Goal: Task Accomplishment & Management: Complete application form

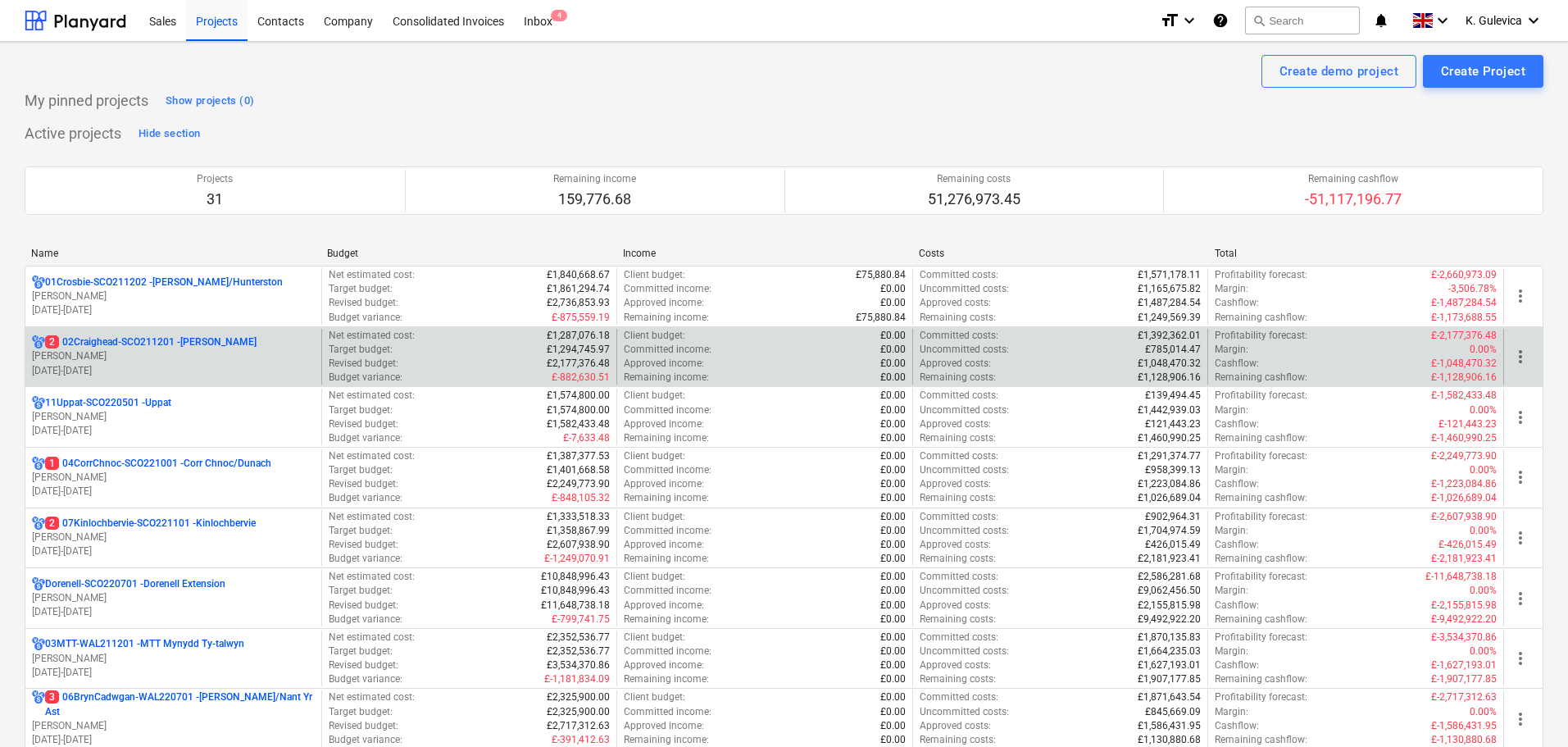
click at [187, 344] on p "2 02Craighead-SCO211201 - [GEOGRAPHIC_DATA]" at bounding box center [151, 342] width 211 height 14
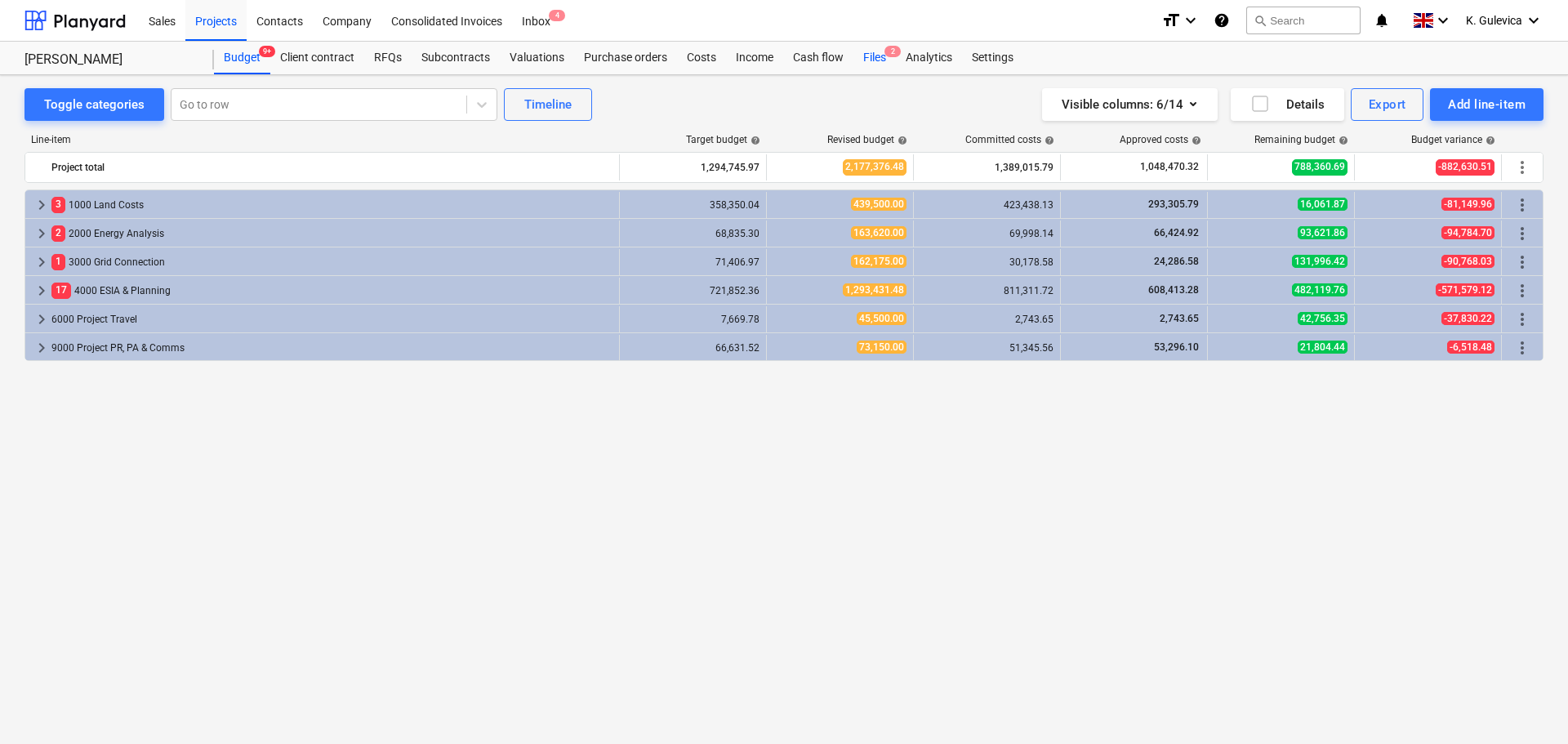
click at [871, 58] on div "Files 2" at bounding box center [874, 58] width 42 height 32
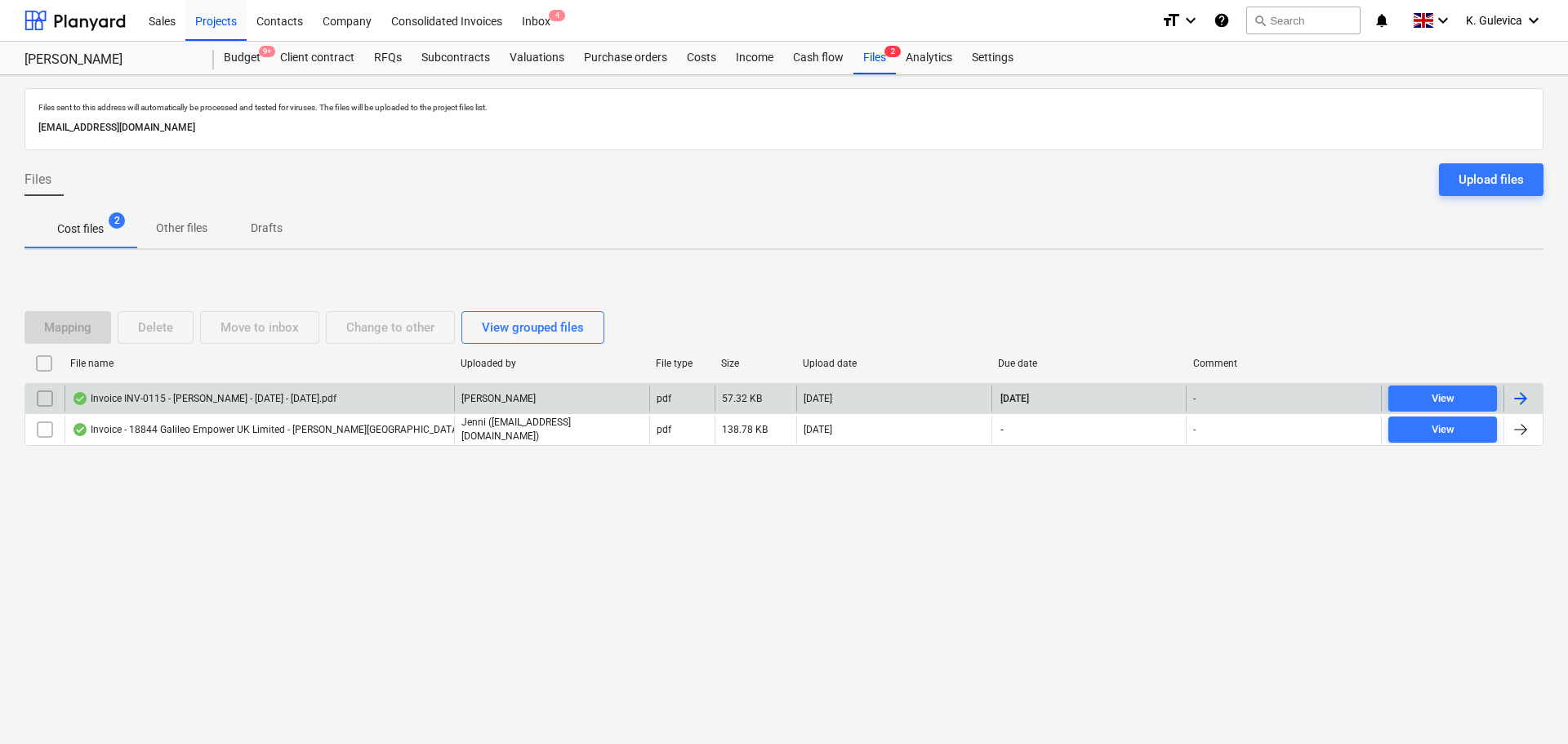
click at [311, 397] on div "Invoice INV-0115 - [PERSON_NAME] - [DATE] - [DATE].pdf" at bounding box center [205, 398] width 265 height 13
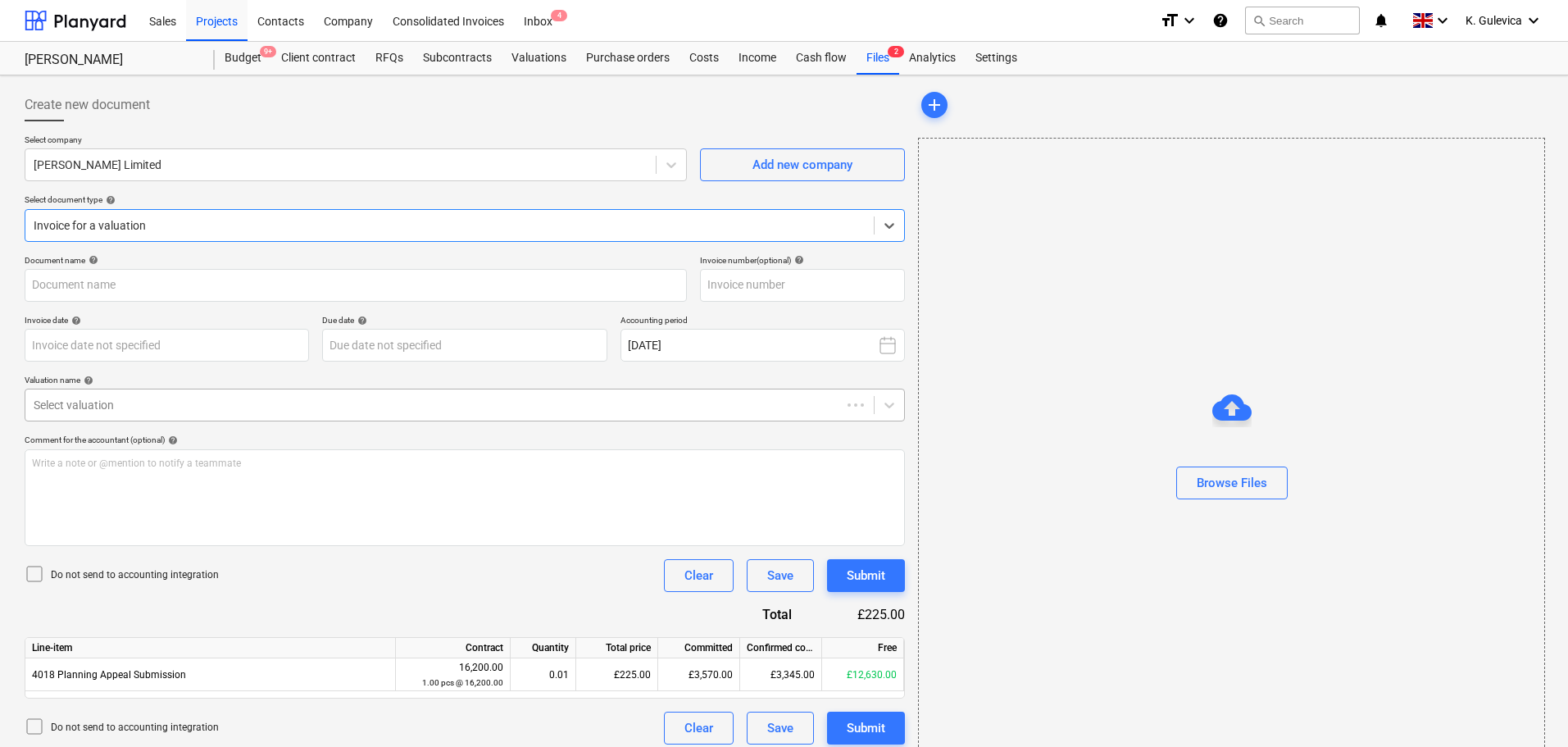
type input "INV-0115"
type input "[DATE]"
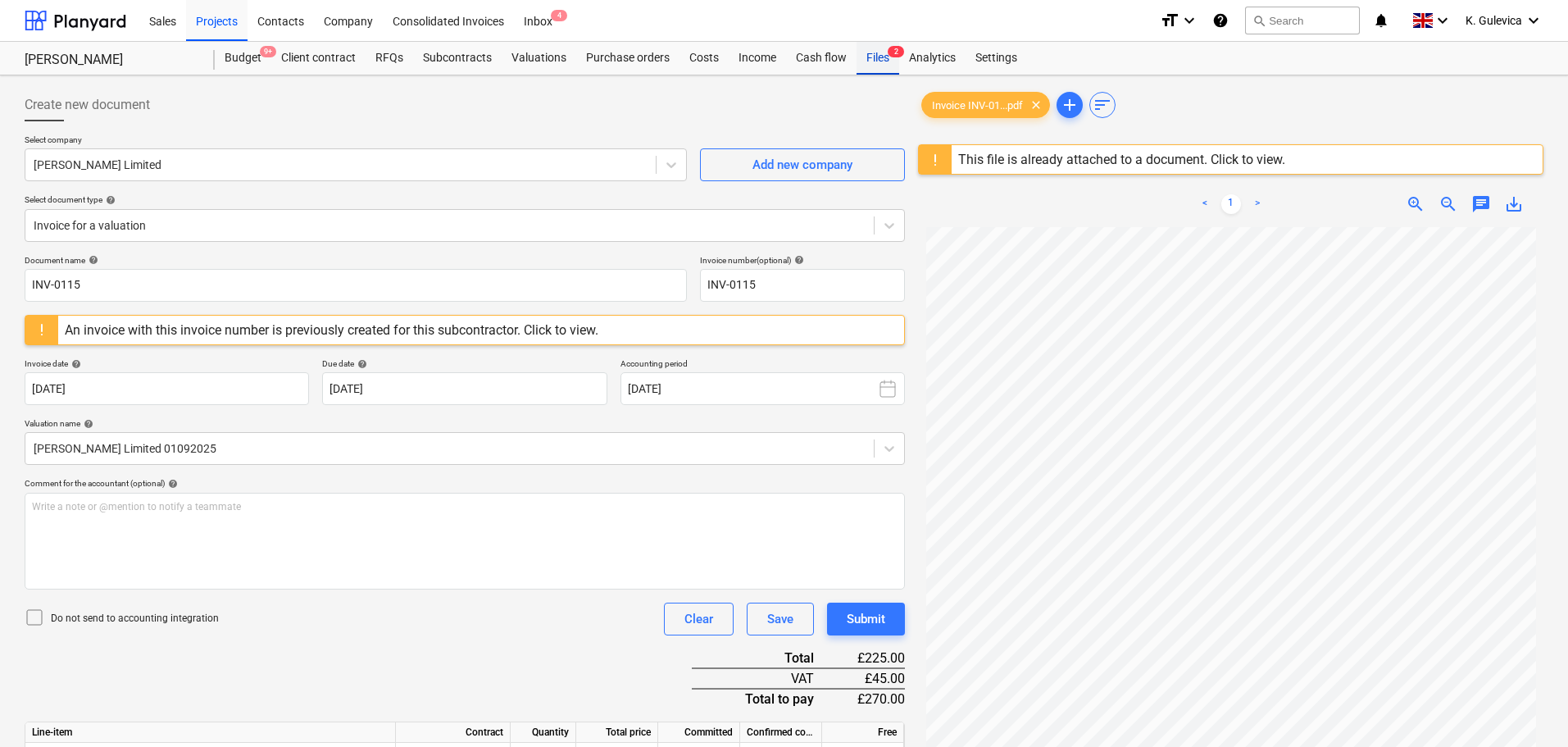
click at [872, 61] on div "Files 2" at bounding box center [878, 58] width 43 height 32
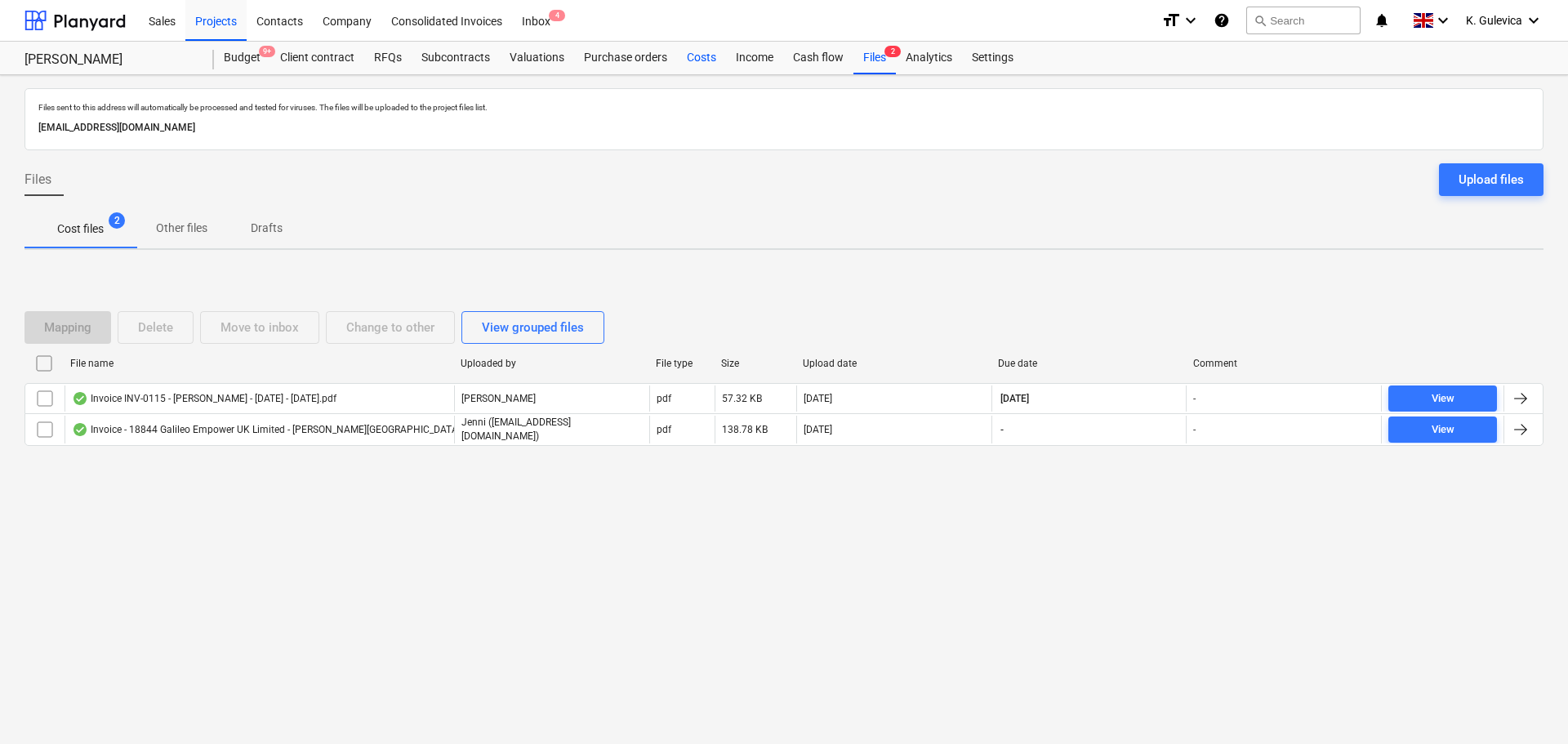
click at [709, 54] on div "Costs" at bounding box center [701, 58] width 49 height 32
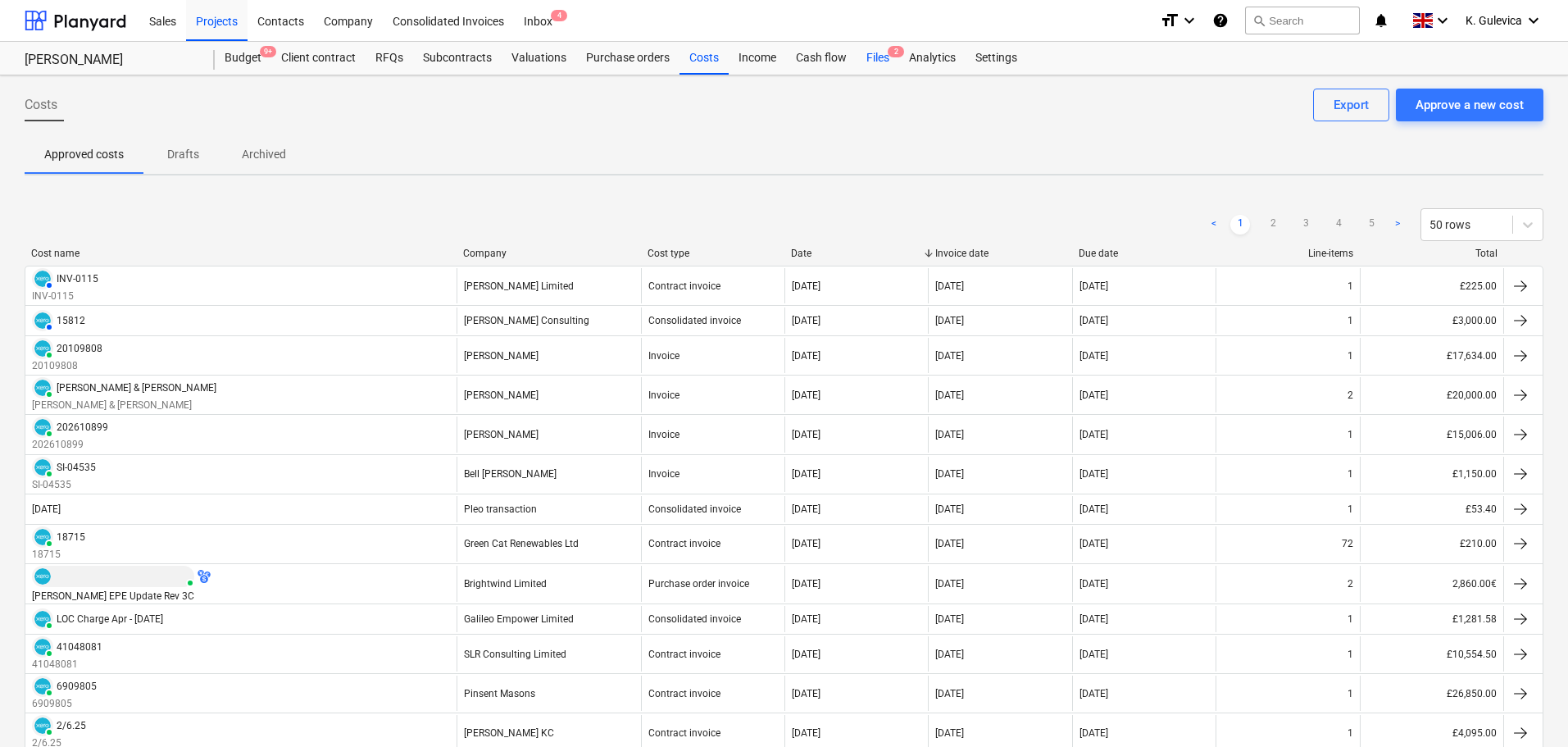
click at [869, 55] on div "Files 2" at bounding box center [878, 58] width 43 height 32
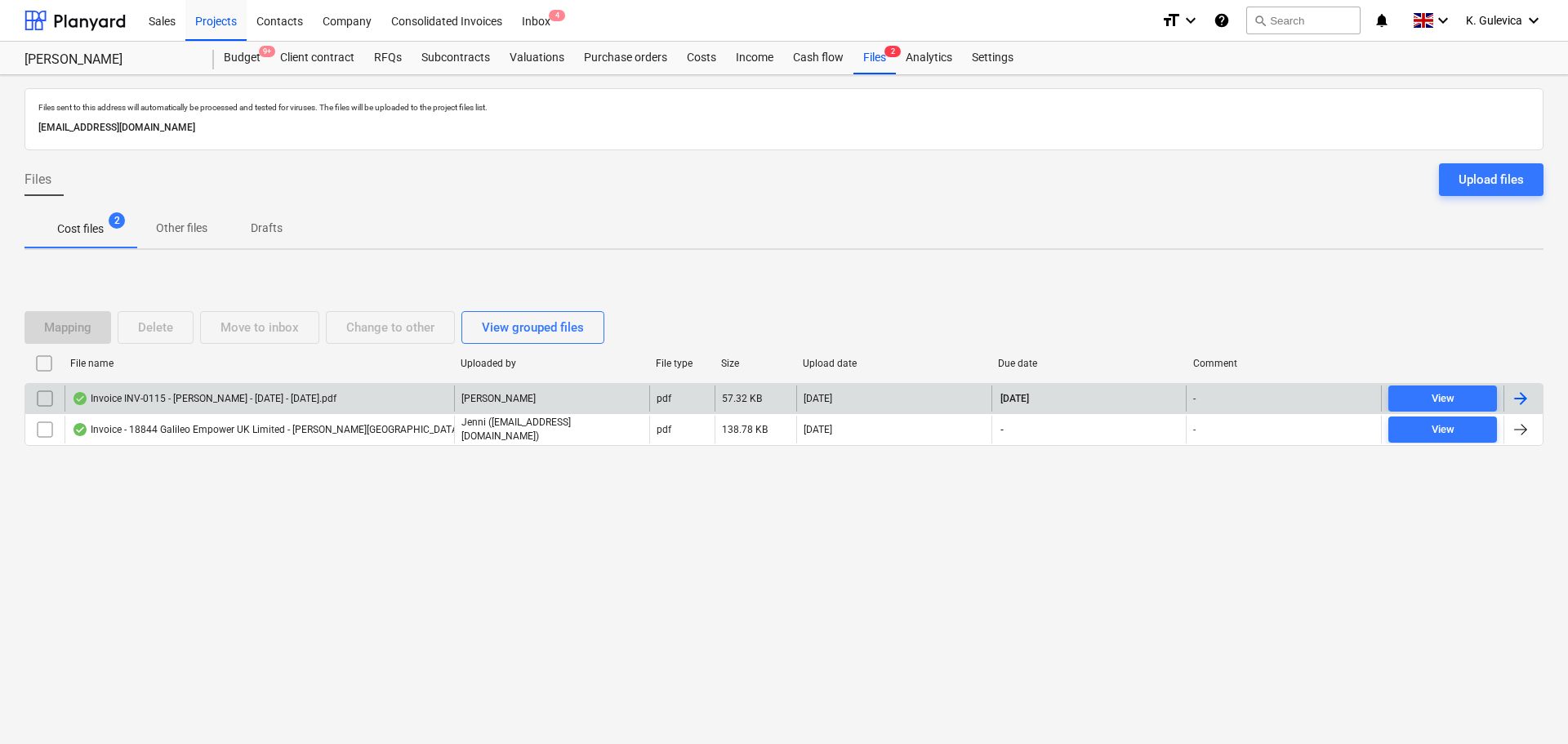
click at [342, 405] on div "Invoice INV-0115 - [PERSON_NAME] - [DATE] - [DATE].pdf" at bounding box center [259, 398] width 390 height 26
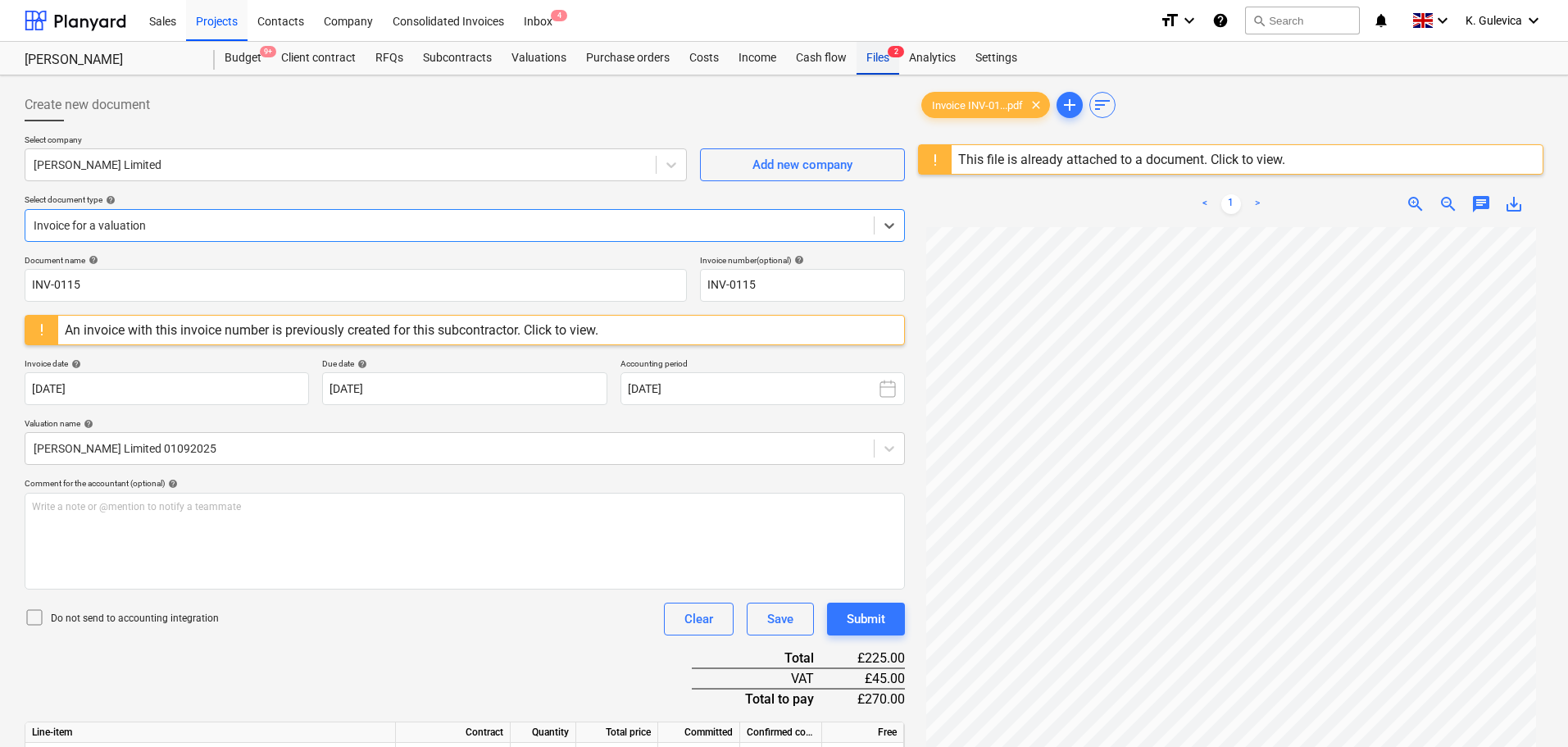
click at [884, 58] on div "Files 2" at bounding box center [878, 58] width 43 height 32
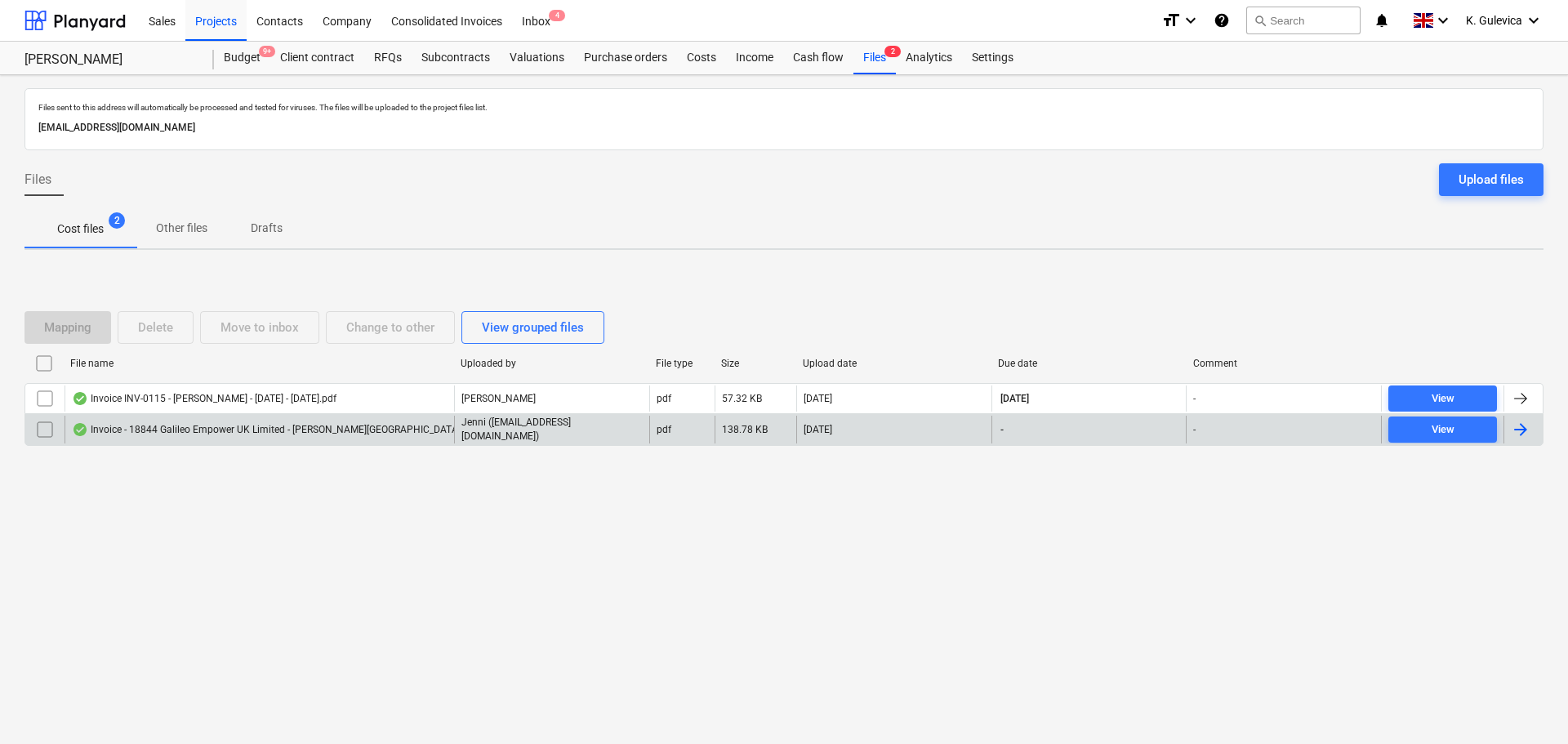
click at [360, 433] on div "Invoice - 18844 Galileo Empower UK Limited - [PERSON_NAME][GEOGRAPHIC_DATA]pdf" at bounding box center [259, 430] width 390 height 28
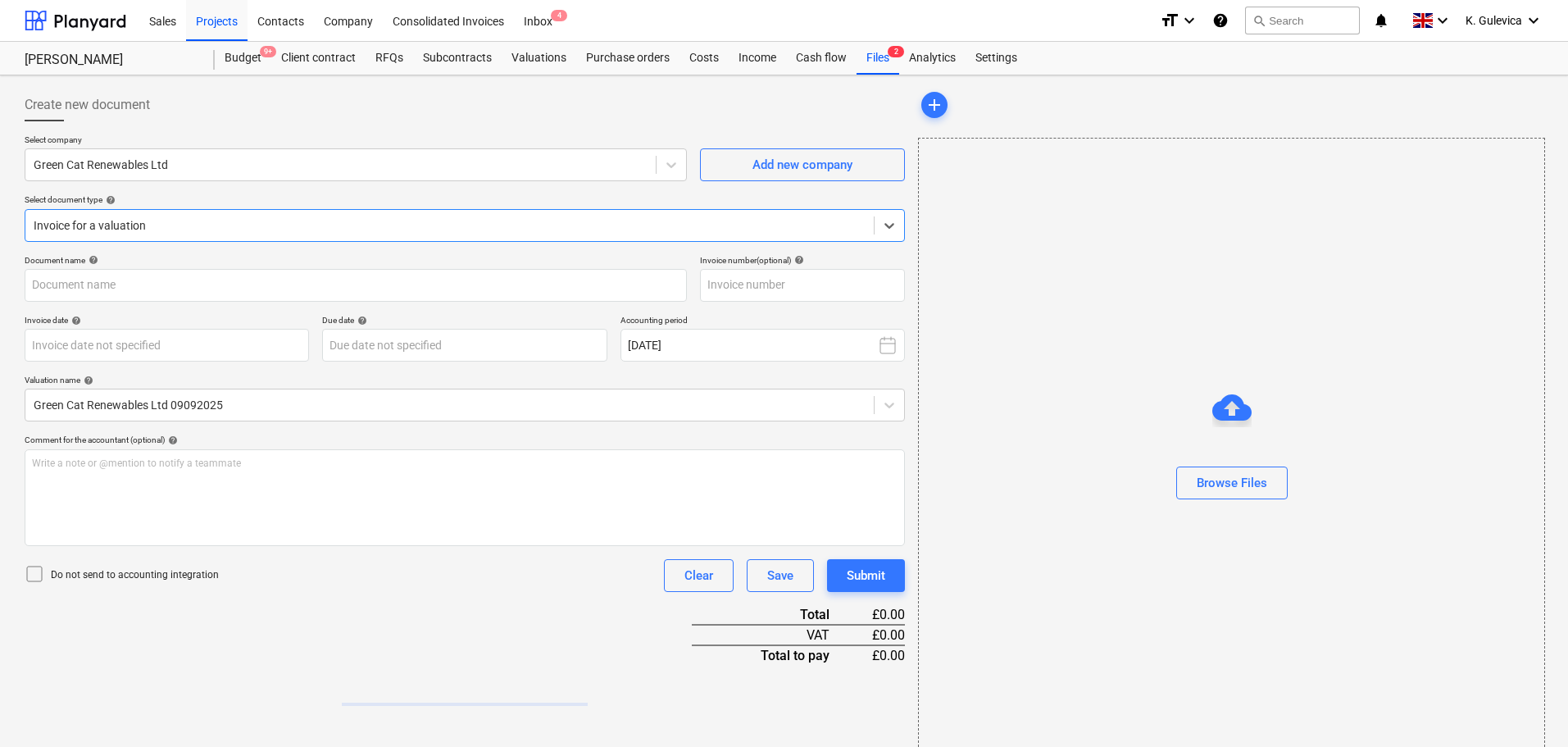
type input "18844"
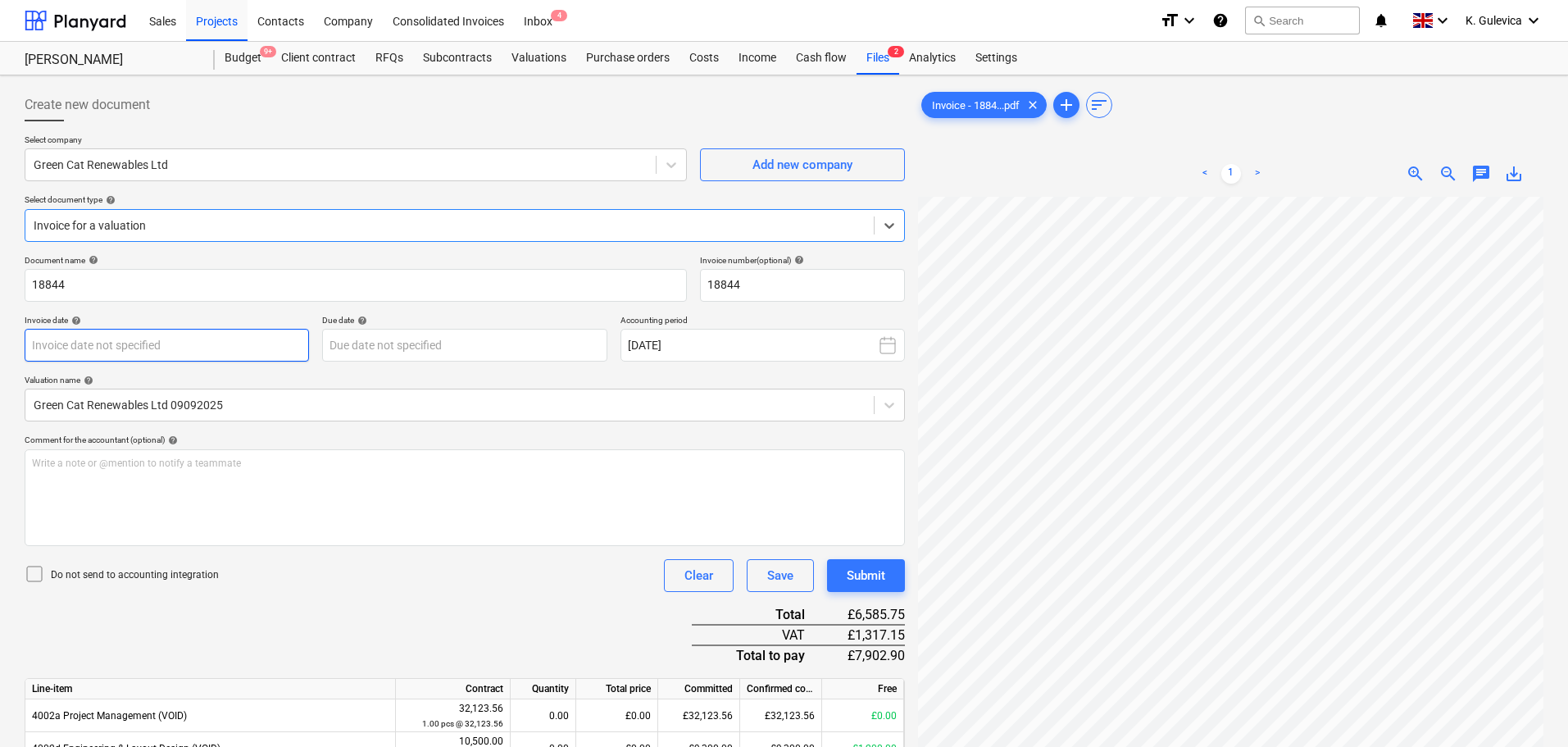
click at [205, 356] on body "Sales Projects Contacts Company Consolidated Invoices Inbox 4 format_size keybo…" at bounding box center [784, 374] width 1568 height 747
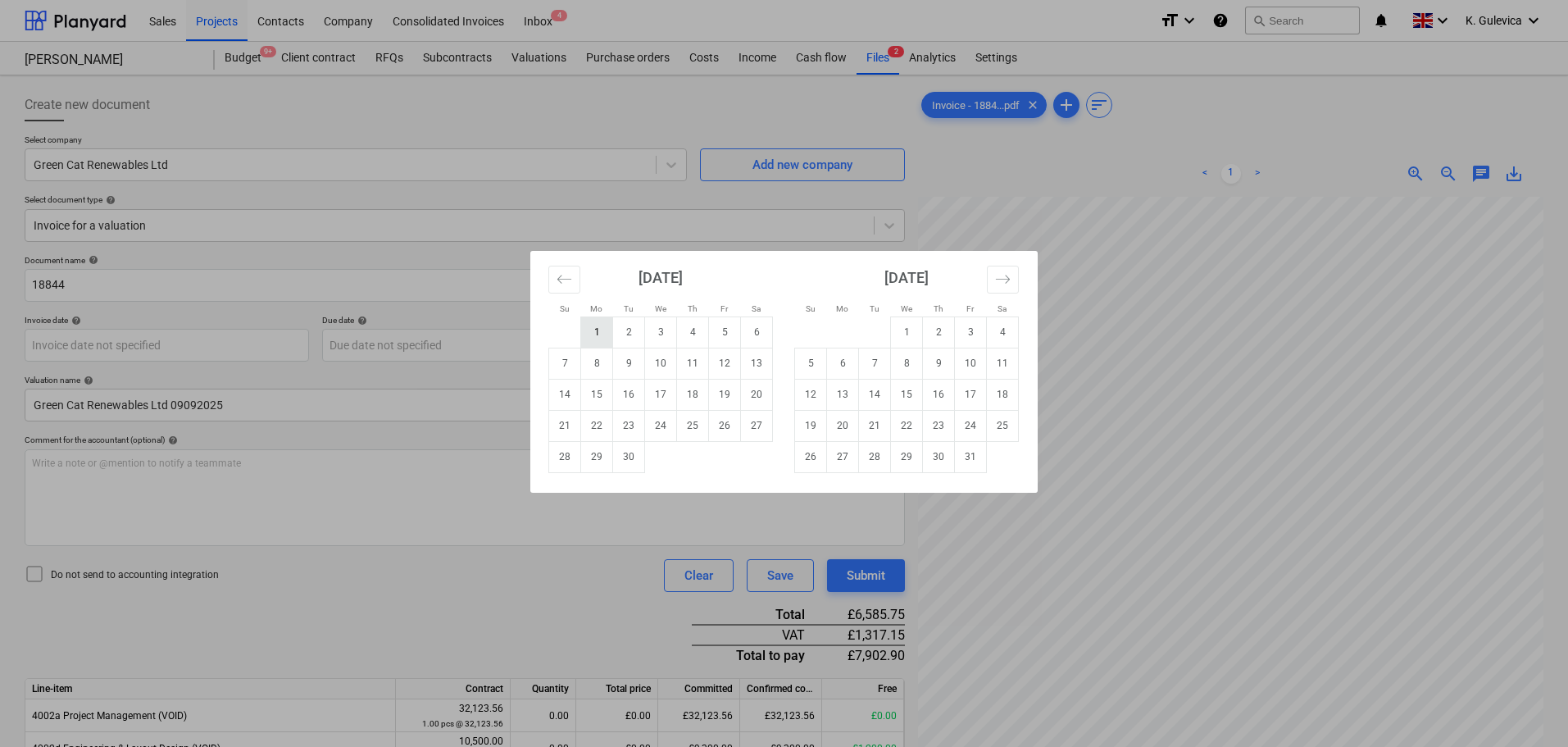
click at [599, 333] on td "1" at bounding box center [597, 332] width 32 height 32
type input "[DATE]"
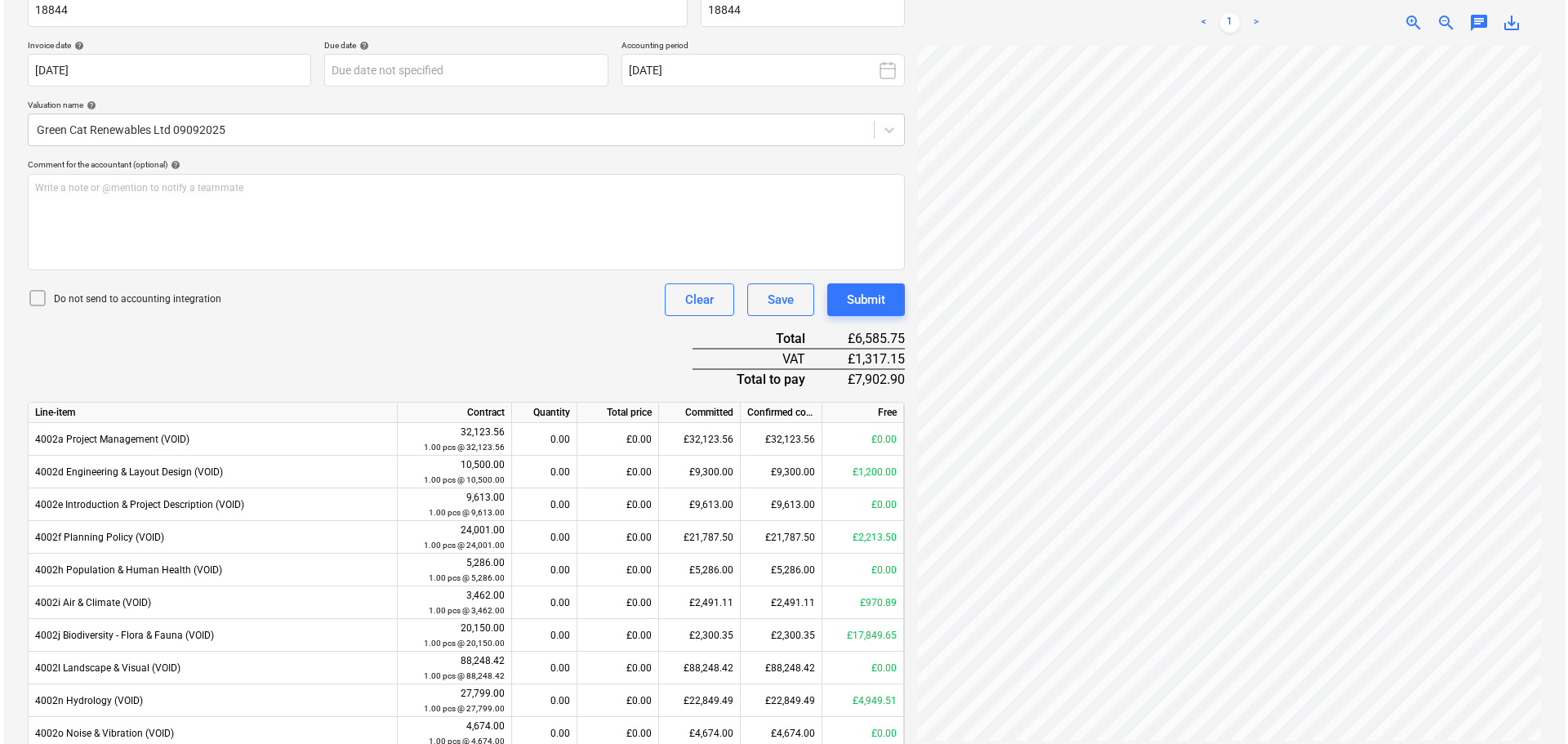
scroll to position [245, 0]
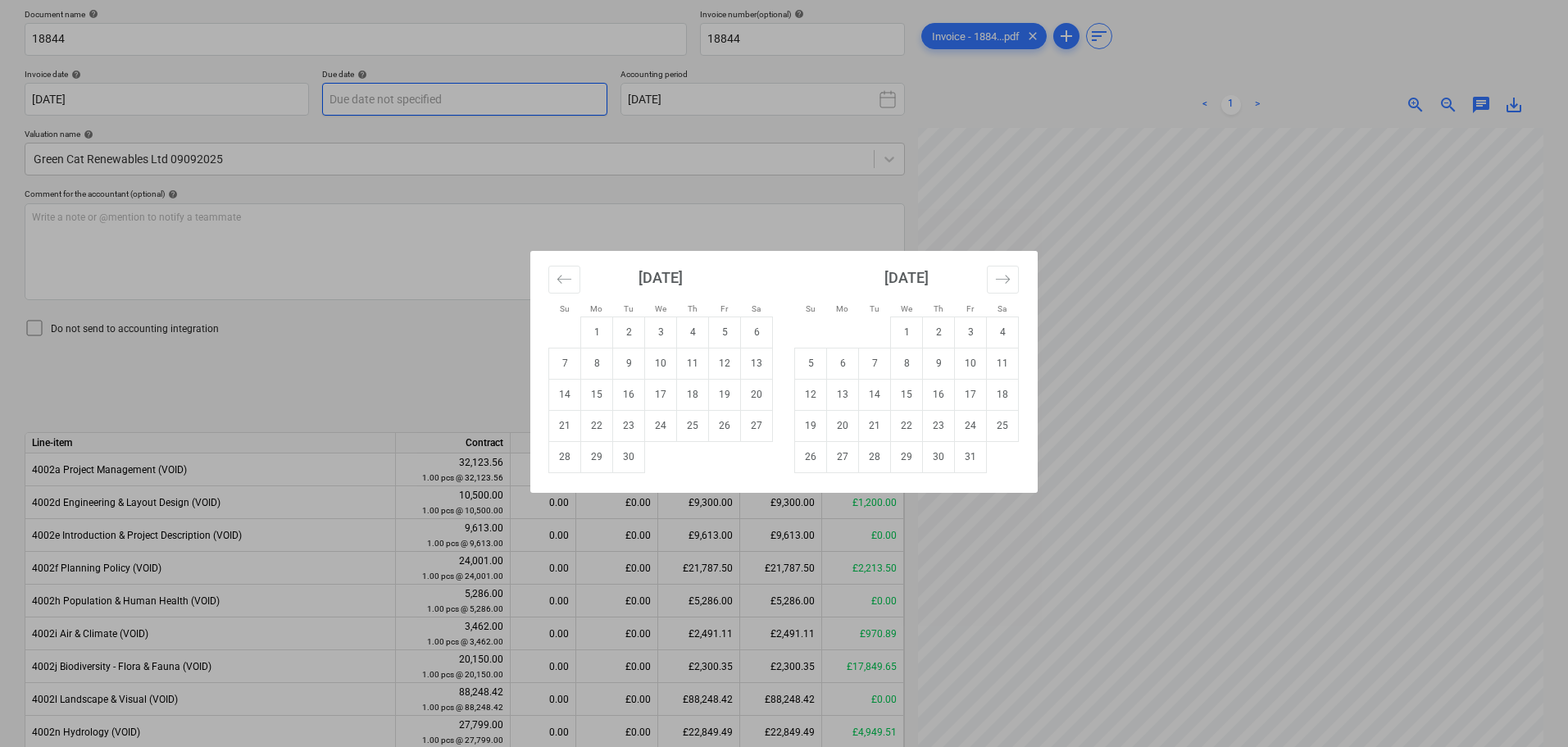
click at [427, 101] on body "Sales Projects Contacts Company Consolidated Invoices Inbox 4 format_size keybo…" at bounding box center [784, 127] width 1568 height 747
click at [622, 461] on td "30" at bounding box center [630, 457] width 32 height 32
type input "[DATE]"
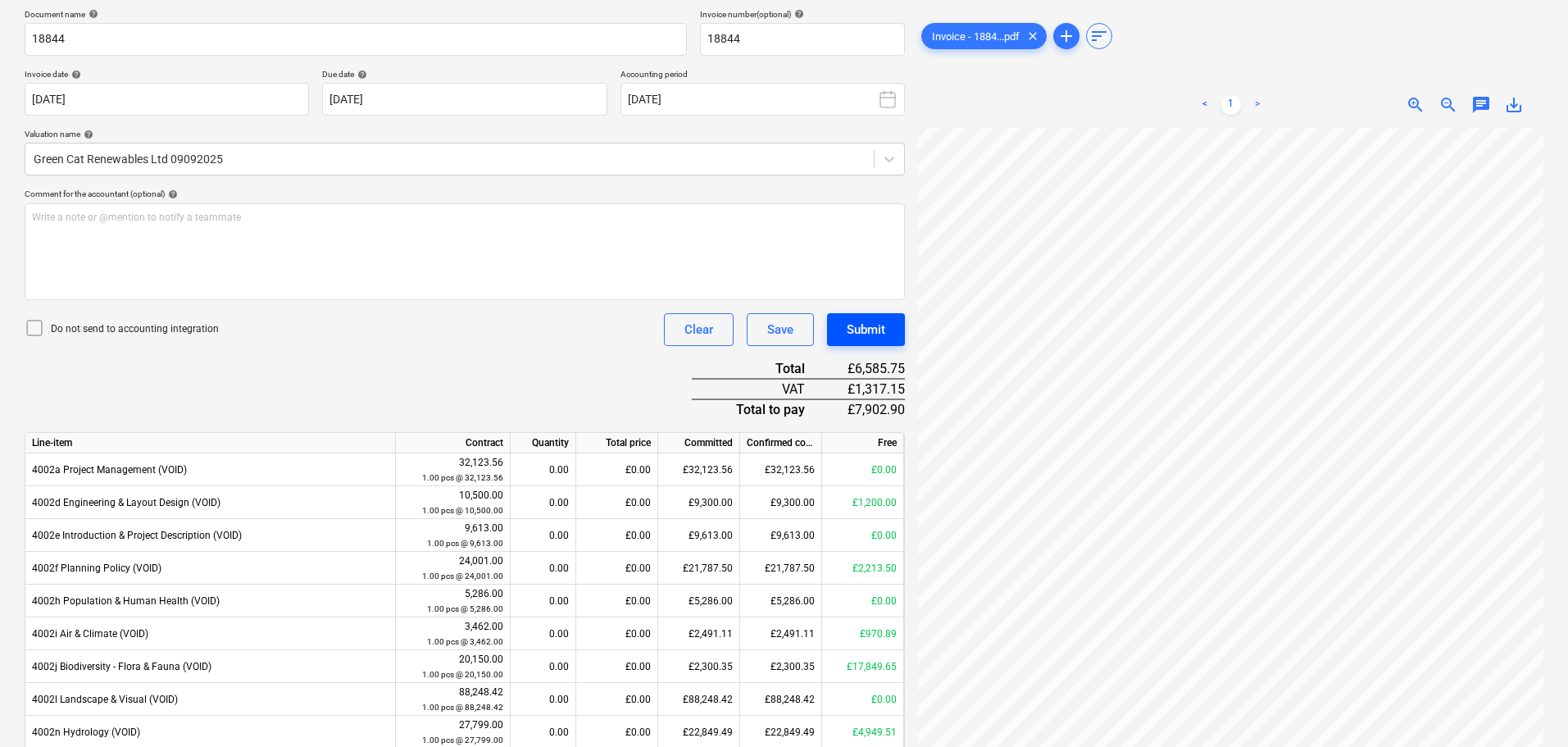
click at [863, 339] on div "Submit" at bounding box center [866, 329] width 38 height 21
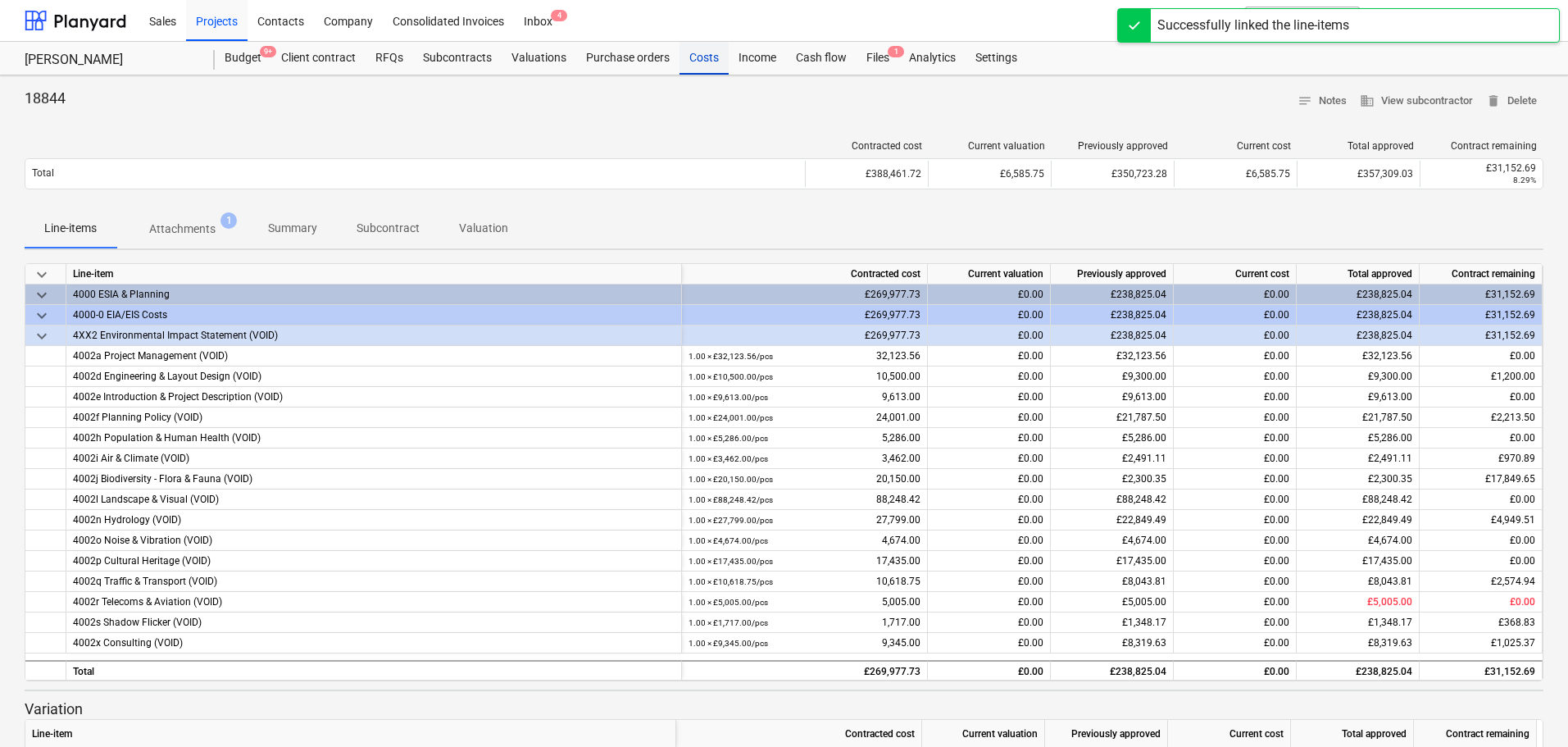
click at [701, 52] on div "Costs" at bounding box center [704, 58] width 49 height 32
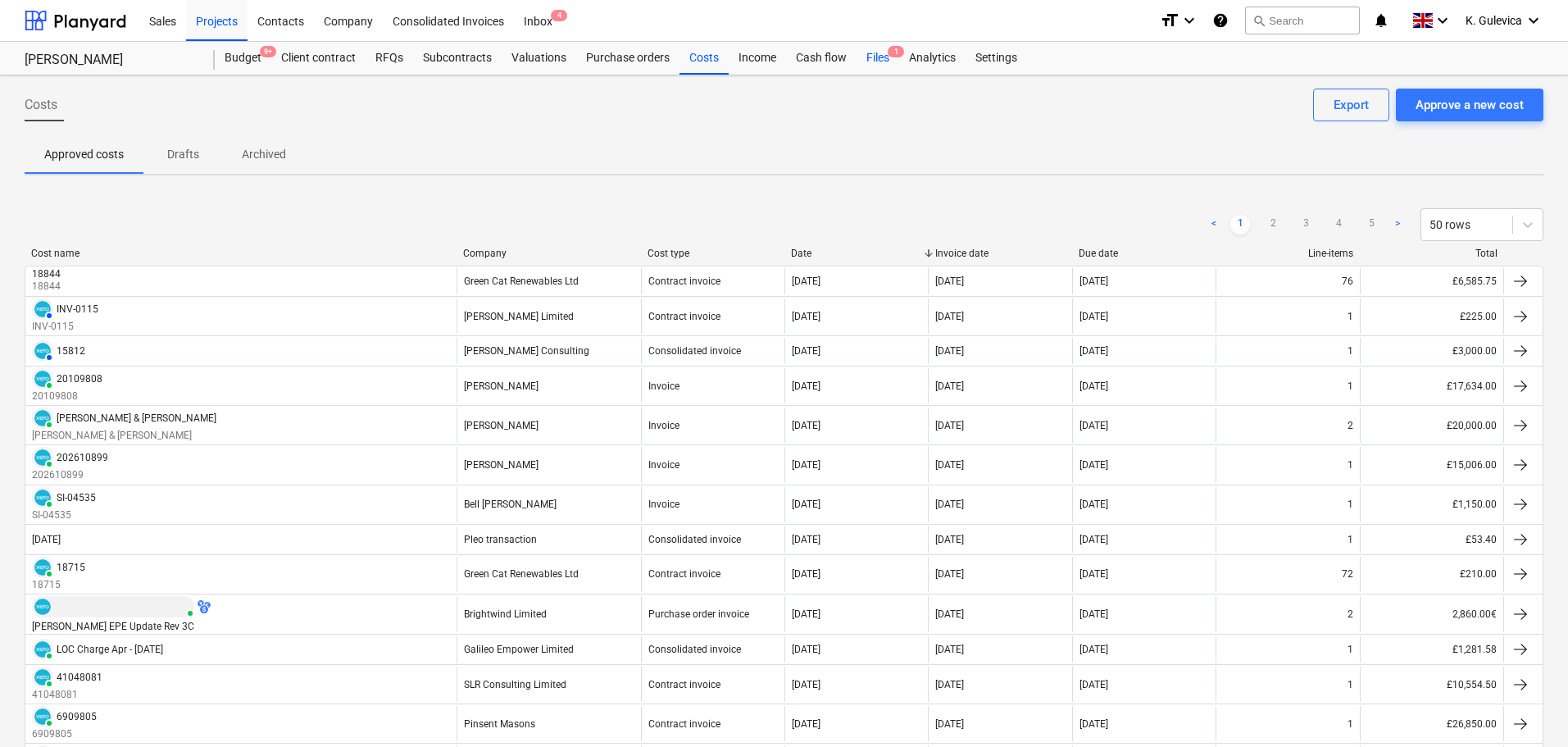
click at [876, 60] on div "Files 1" at bounding box center [878, 58] width 43 height 32
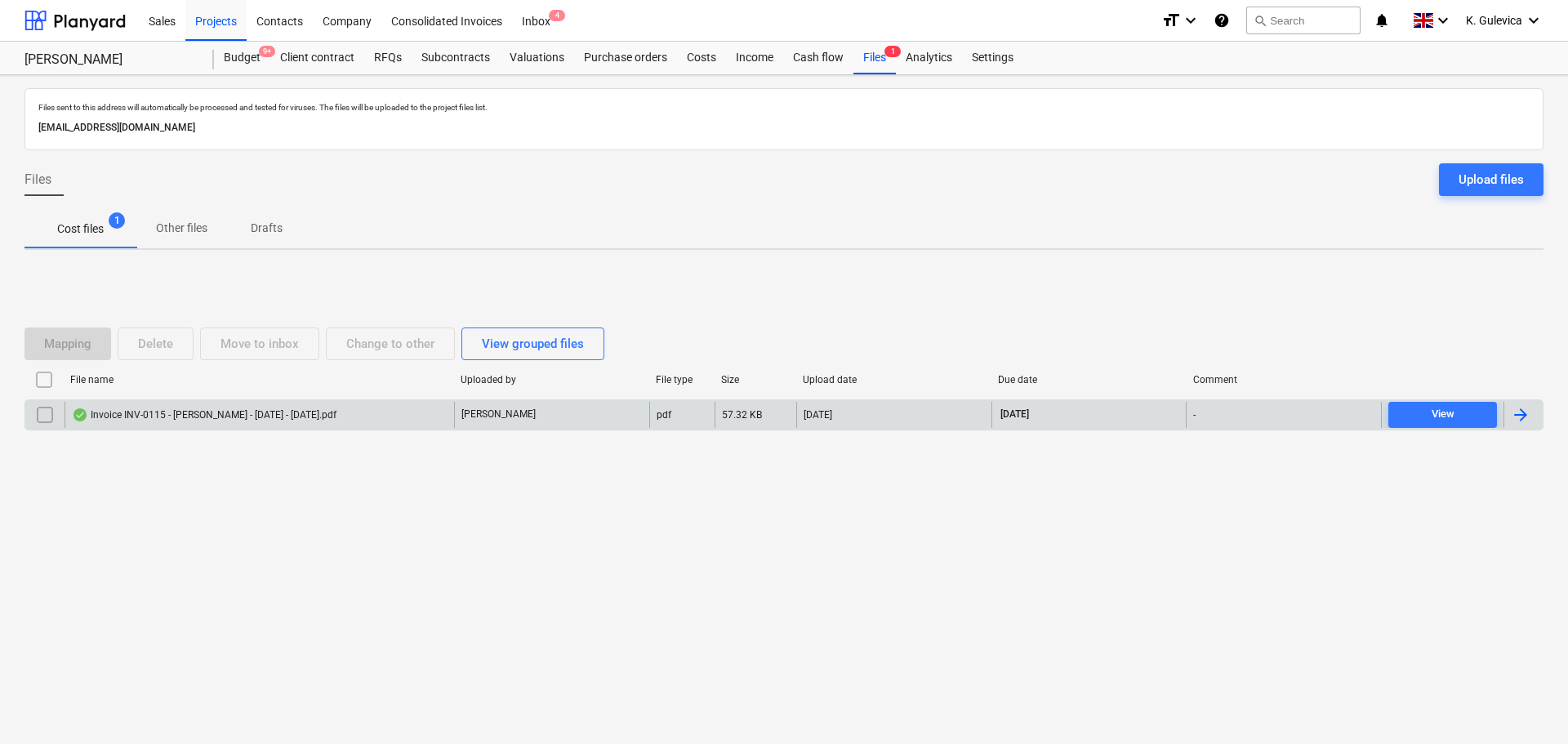
click at [357, 420] on div "Invoice INV-0115 - [PERSON_NAME] - [DATE] - [DATE].pdf" at bounding box center [259, 414] width 390 height 26
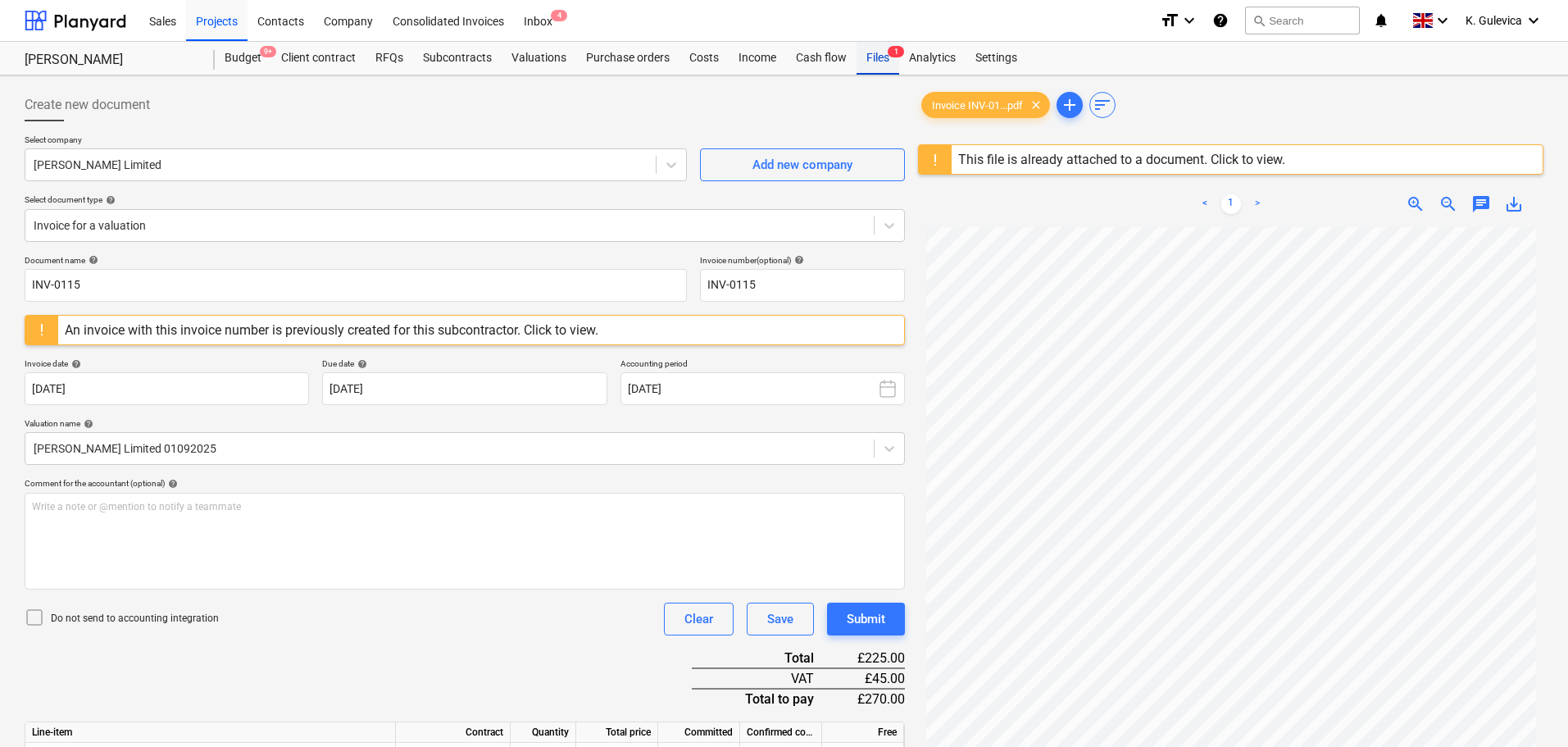
click at [873, 62] on div "Files 1" at bounding box center [878, 58] width 43 height 32
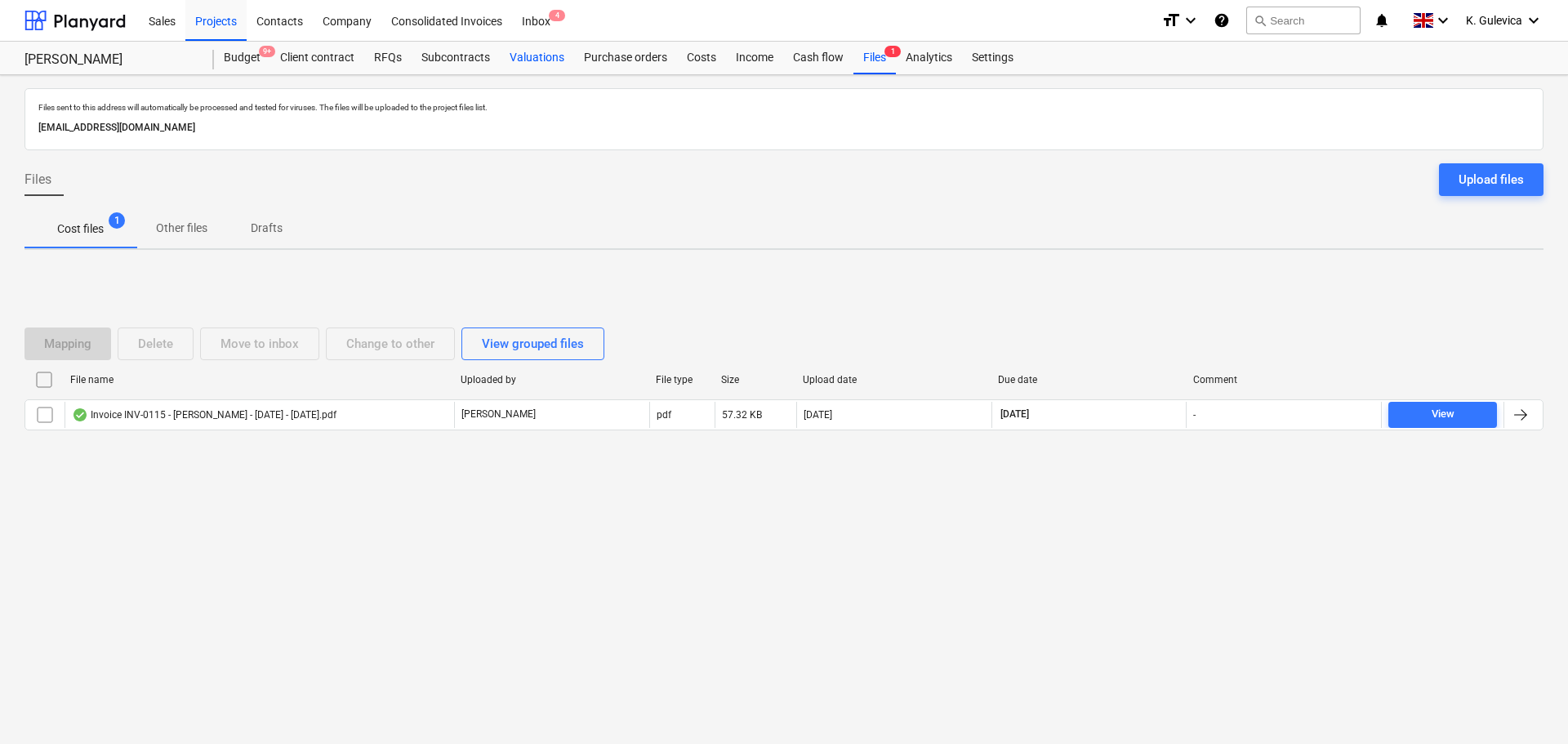
click at [527, 58] on div "Valuations" at bounding box center [537, 58] width 75 height 32
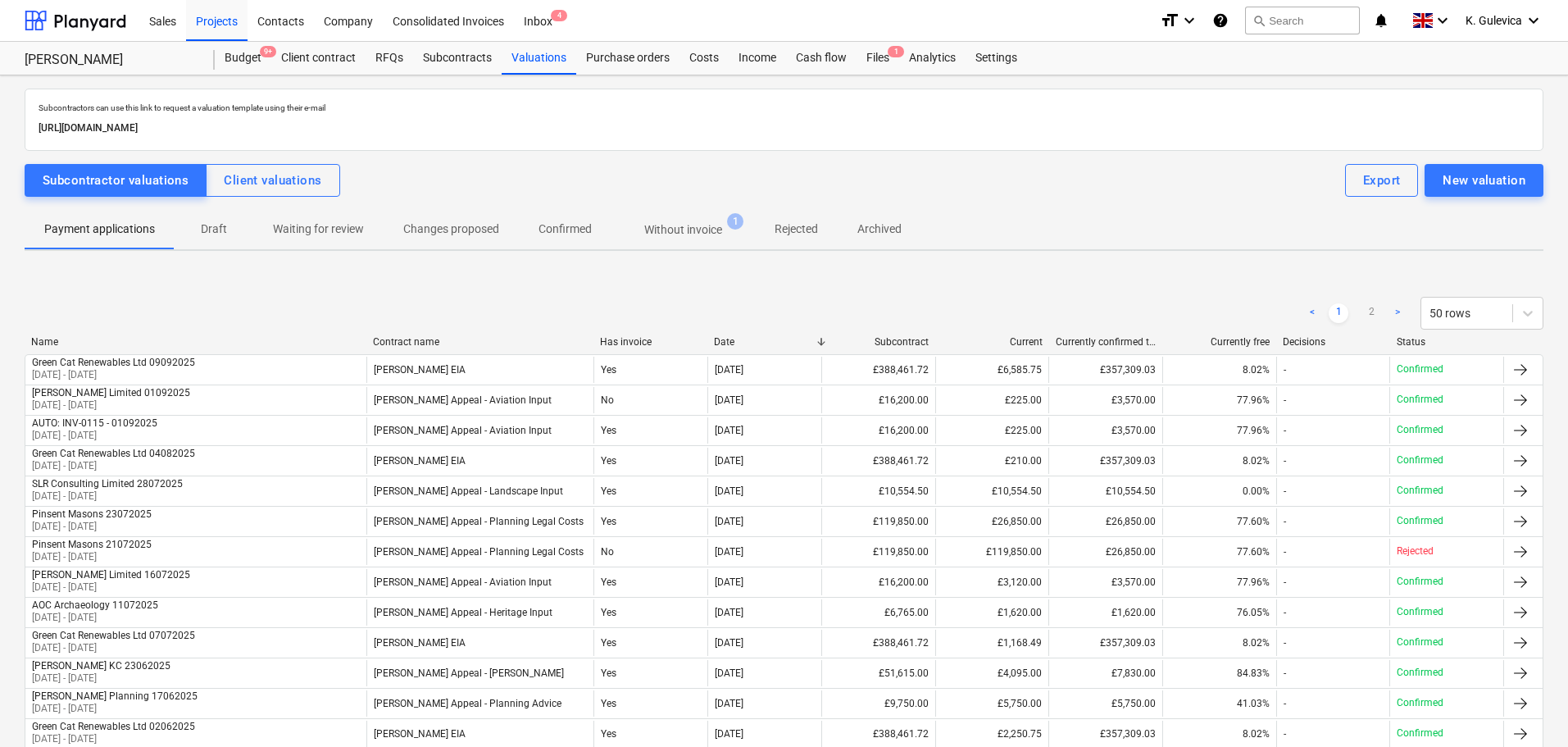
drag, startPoint x: 688, startPoint y: 228, endPoint x: 689, endPoint y: 241, distance: 13.0
click at [689, 228] on p "Without invoice" at bounding box center [683, 230] width 78 height 17
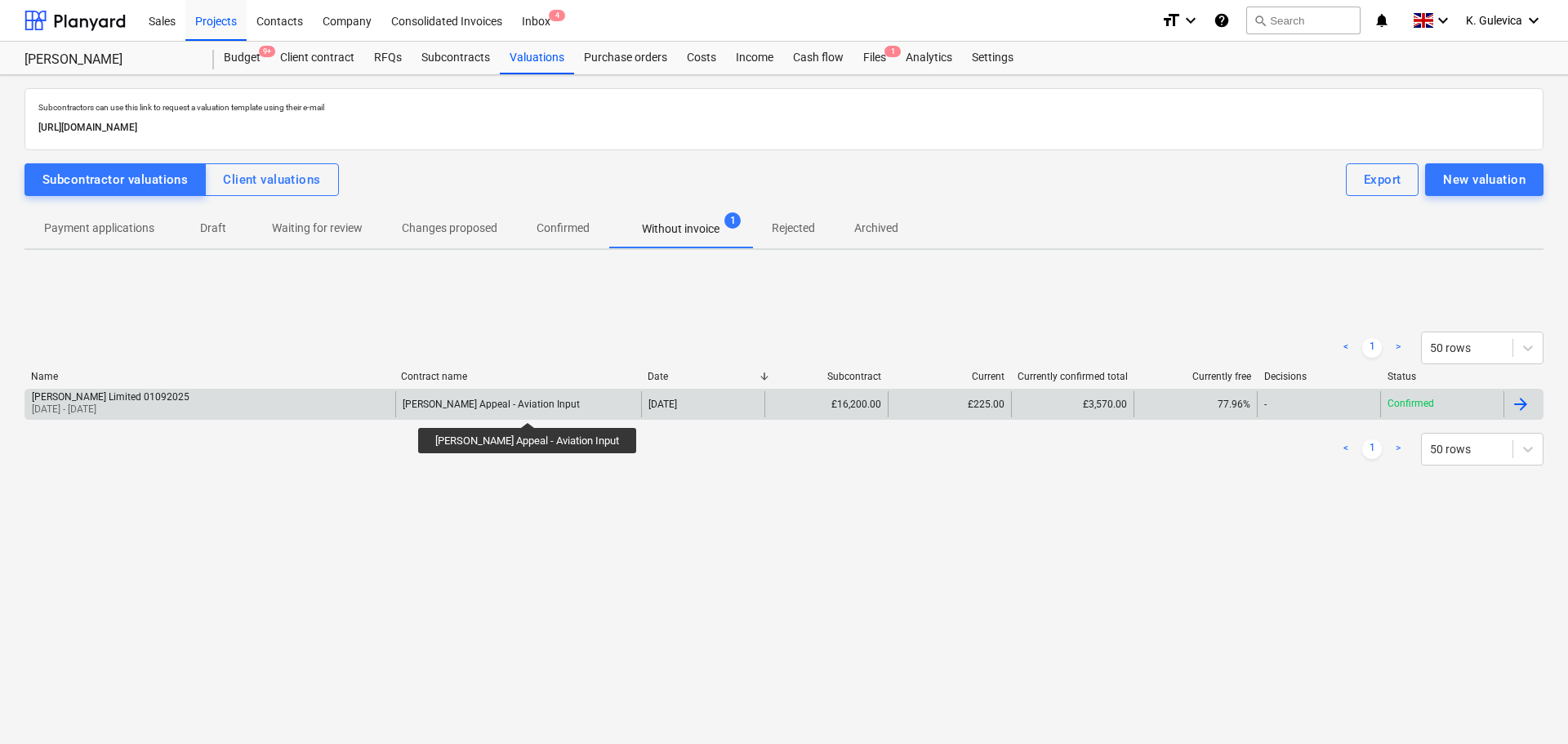
click at [514, 408] on div "[PERSON_NAME] Appeal - Aviation Input" at bounding box center [491, 403] width 177 height 11
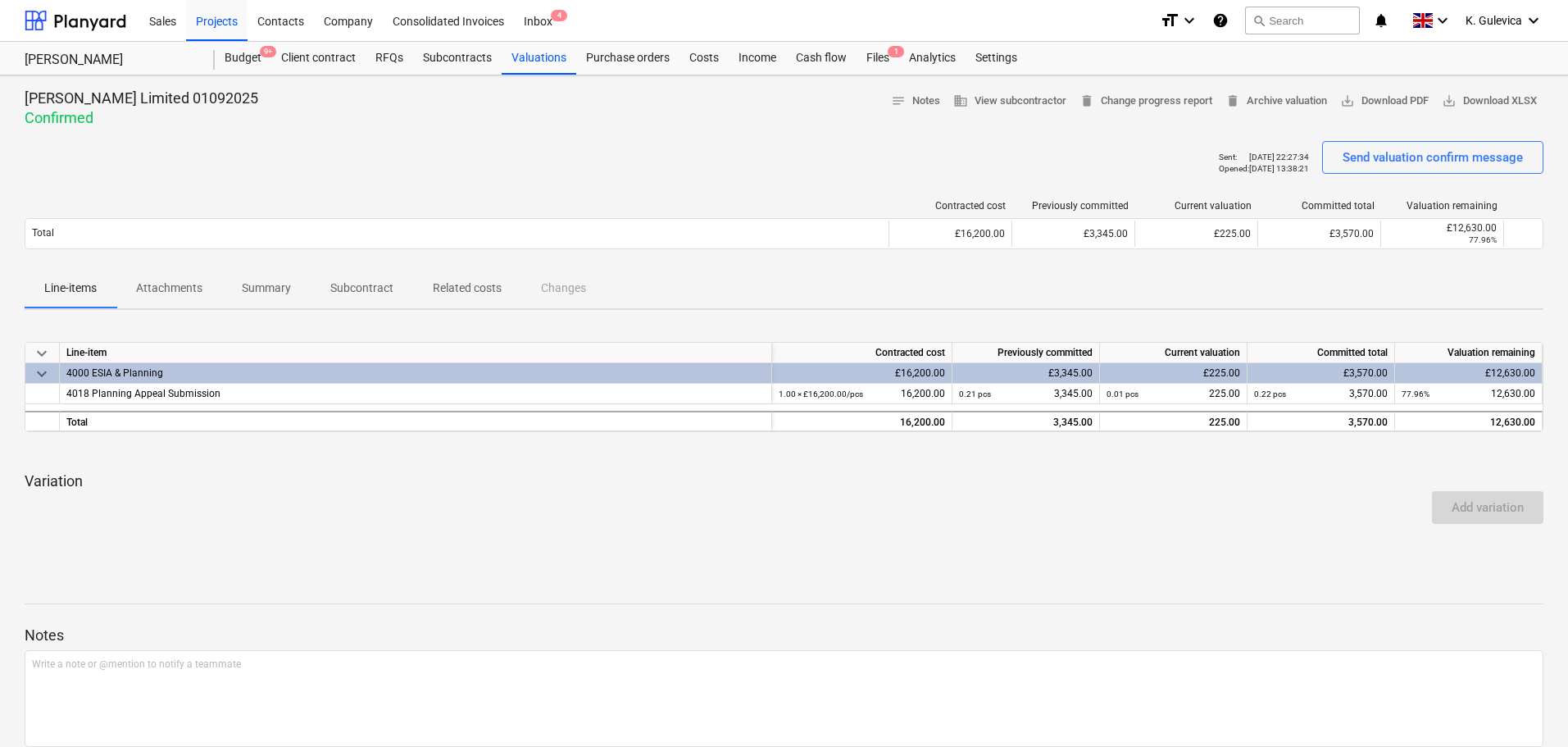
click at [260, 293] on p "Summary" at bounding box center [267, 288] width 49 height 17
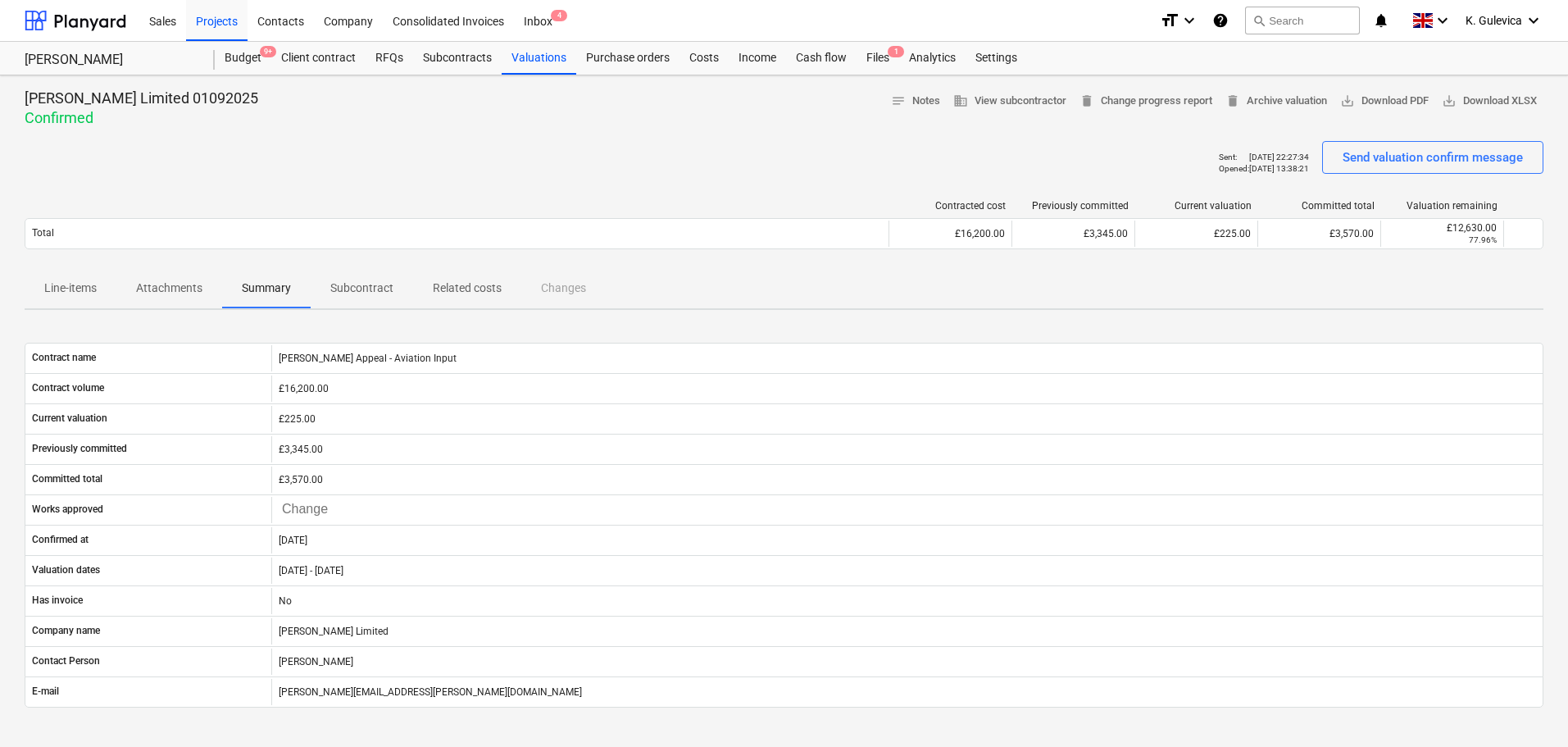
click at [366, 291] on p "Subcontract" at bounding box center [362, 288] width 63 height 17
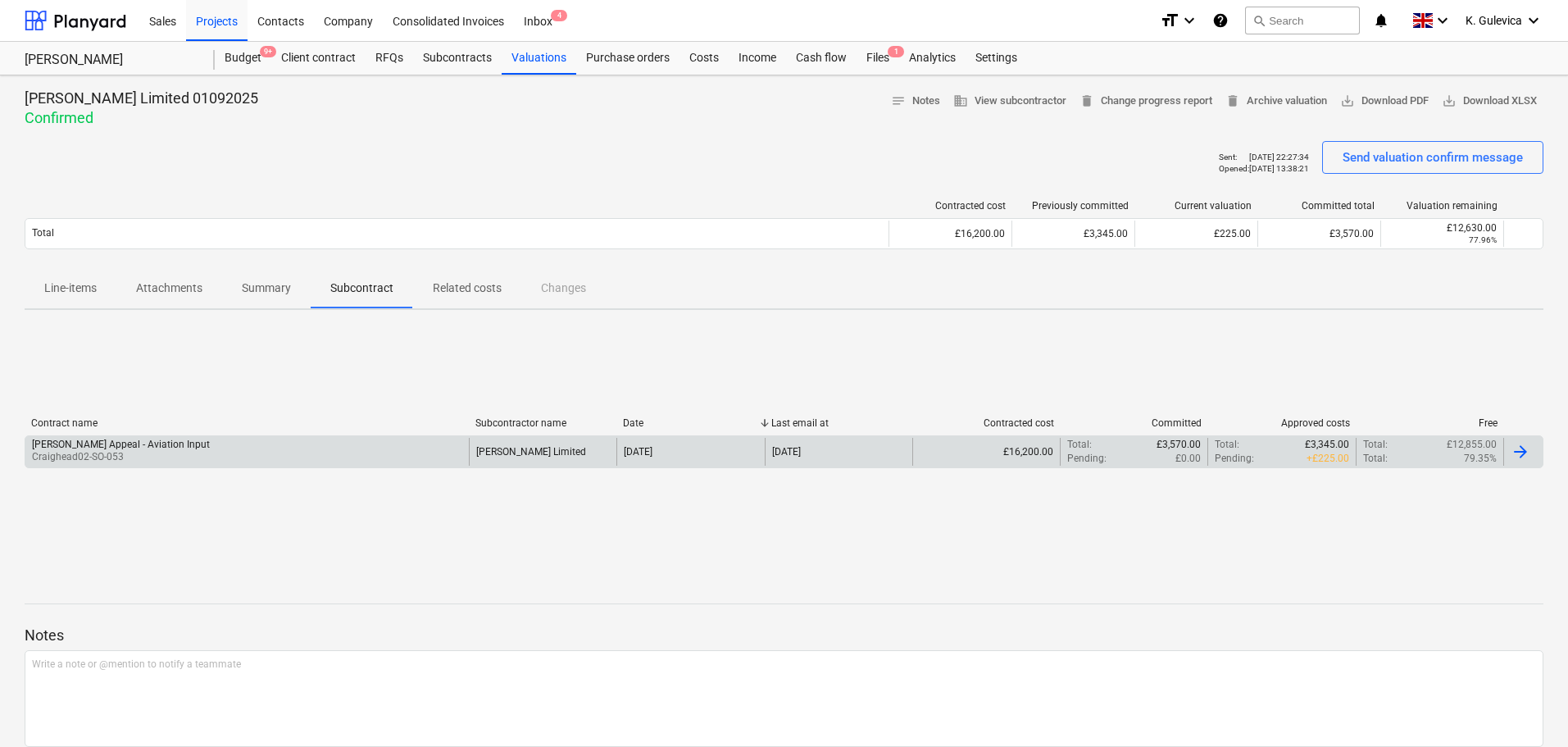
click at [441, 446] on div "[PERSON_NAME] Appeal - Aviation Input Craighead02-SO-053" at bounding box center [247, 452] width 443 height 28
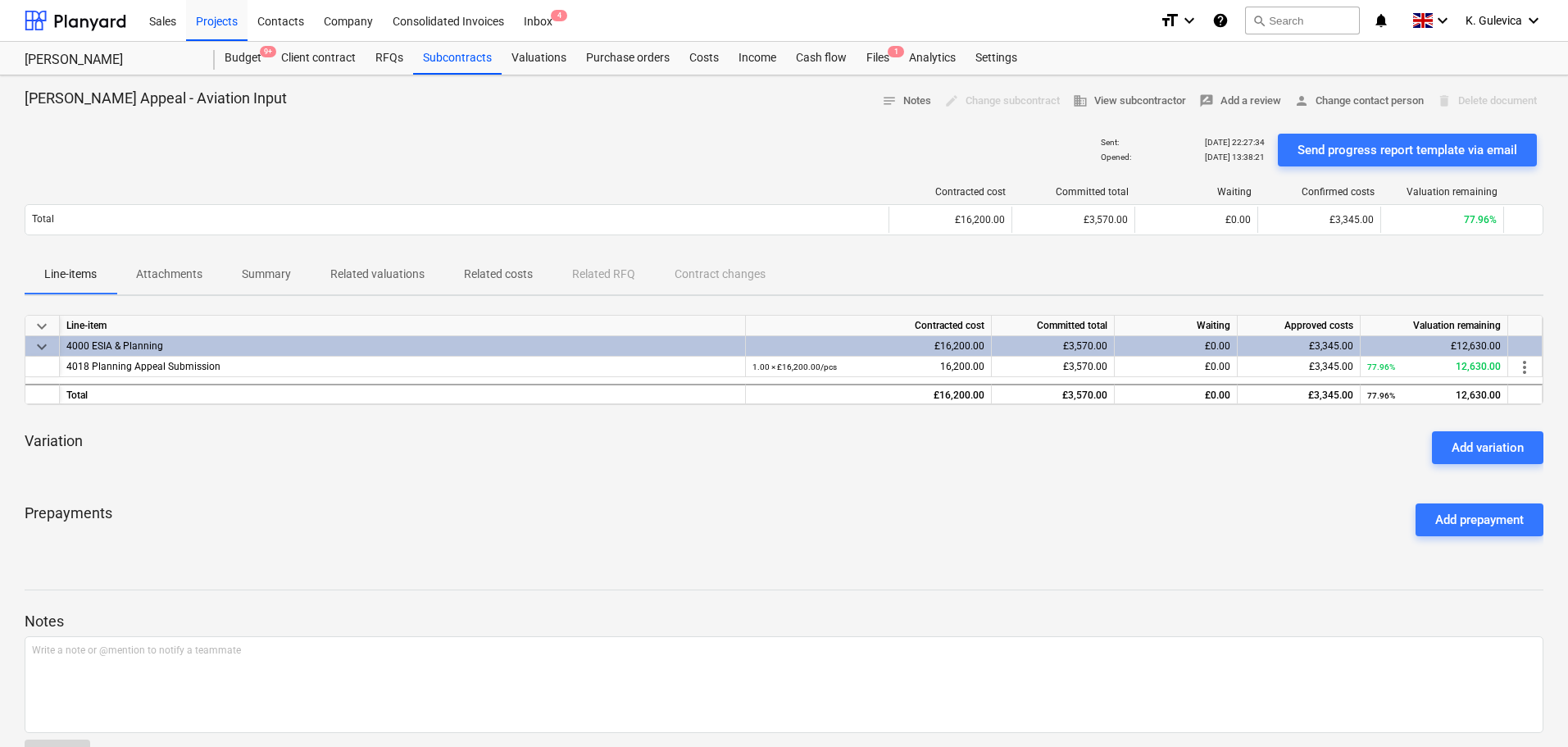
click at [496, 269] on p "Related costs" at bounding box center [498, 275] width 69 height 17
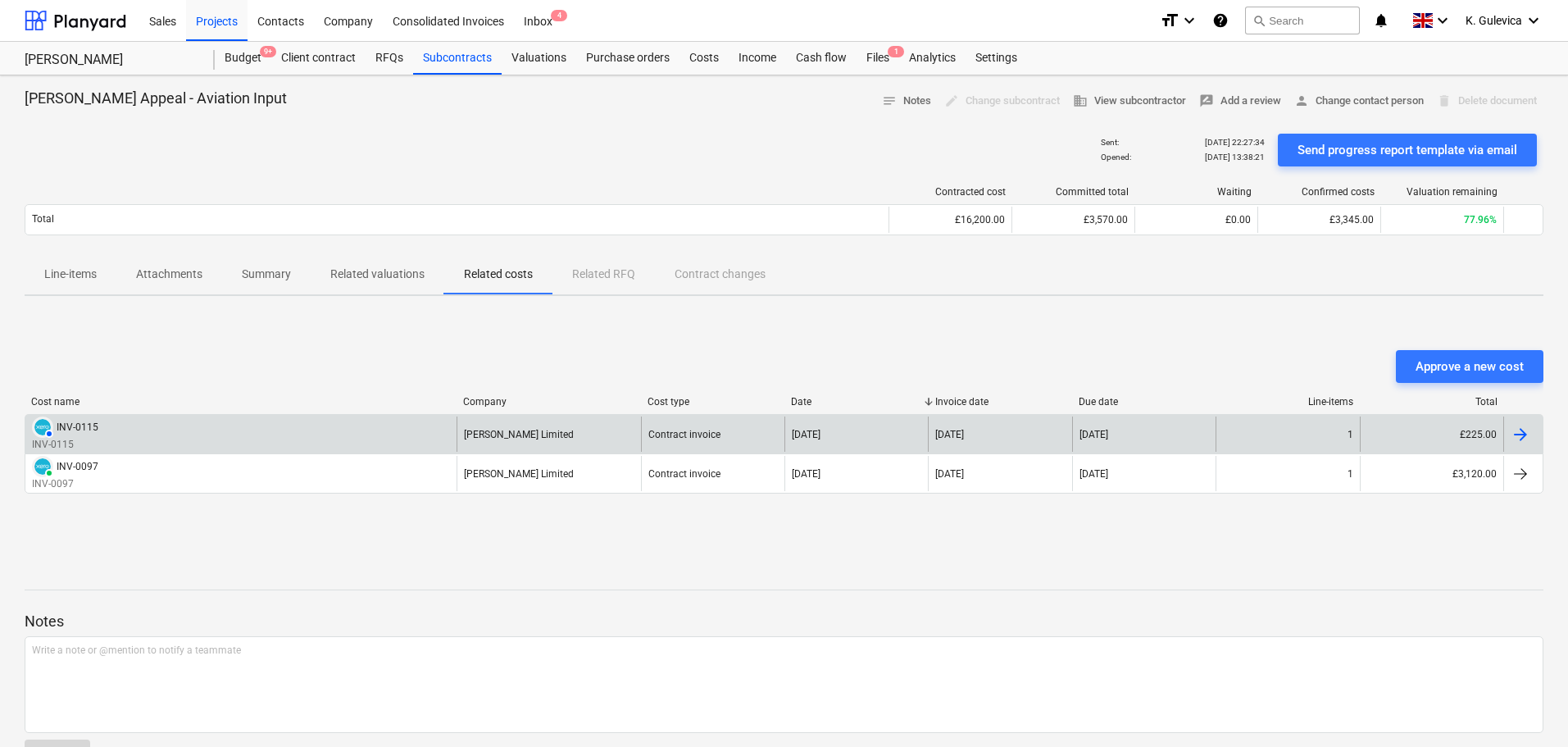
click at [180, 431] on div "AUTHORISED INV-0115 INV-0115" at bounding box center [241, 434] width 431 height 35
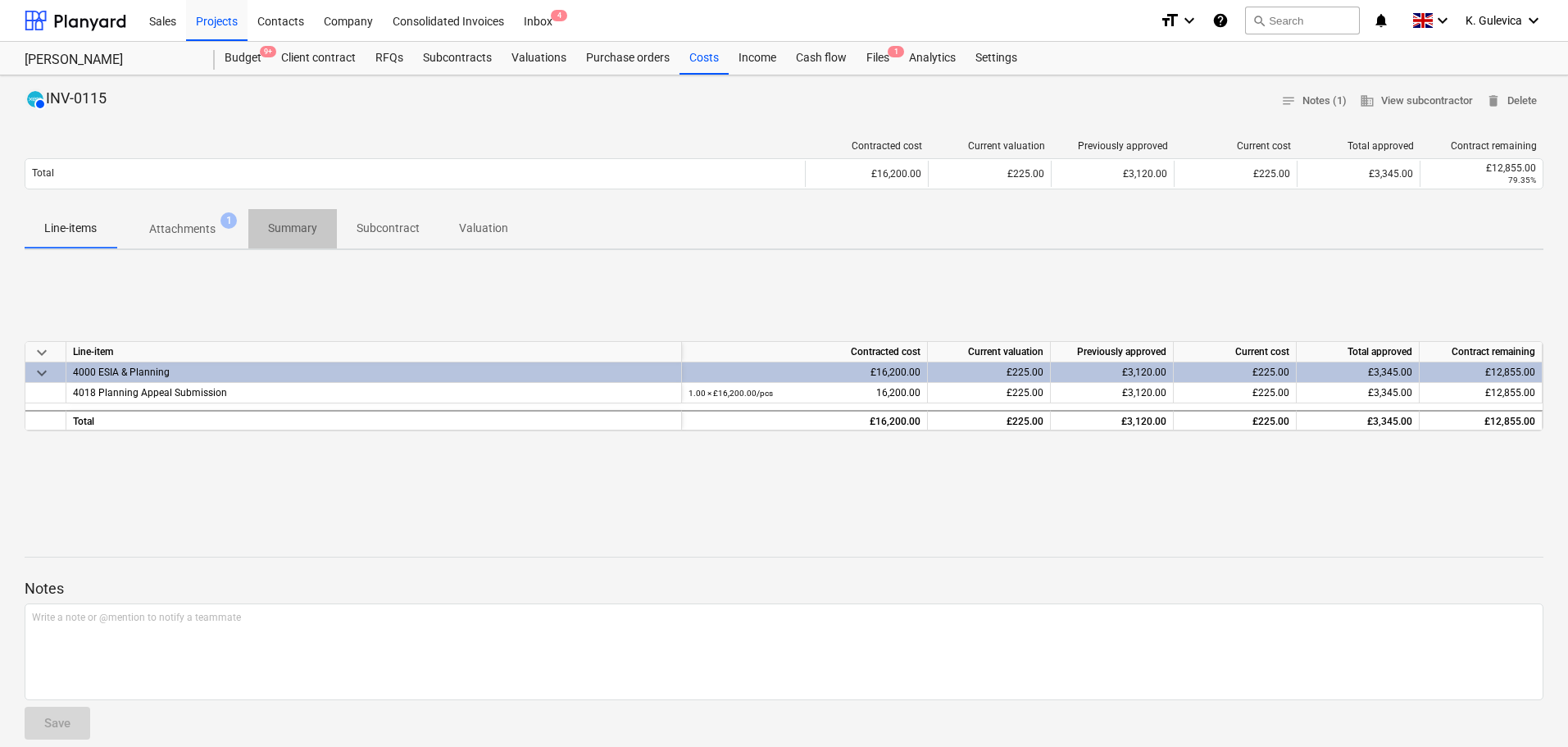
click at [284, 228] on p "Summary" at bounding box center [293, 229] width 49 height 17
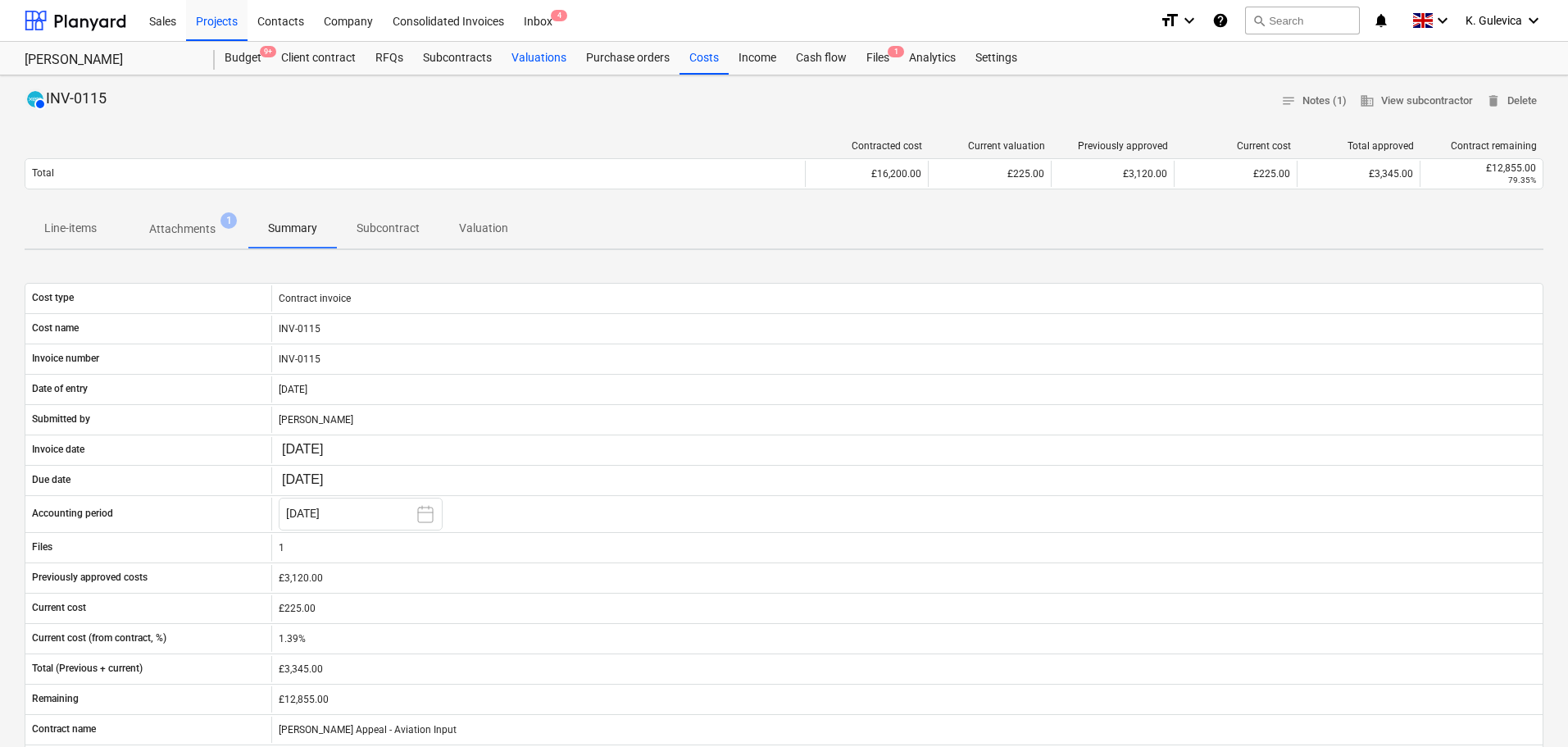
click at [526, 59] on div "Valuations" at bounding box center [539, 58] width 75 height 32
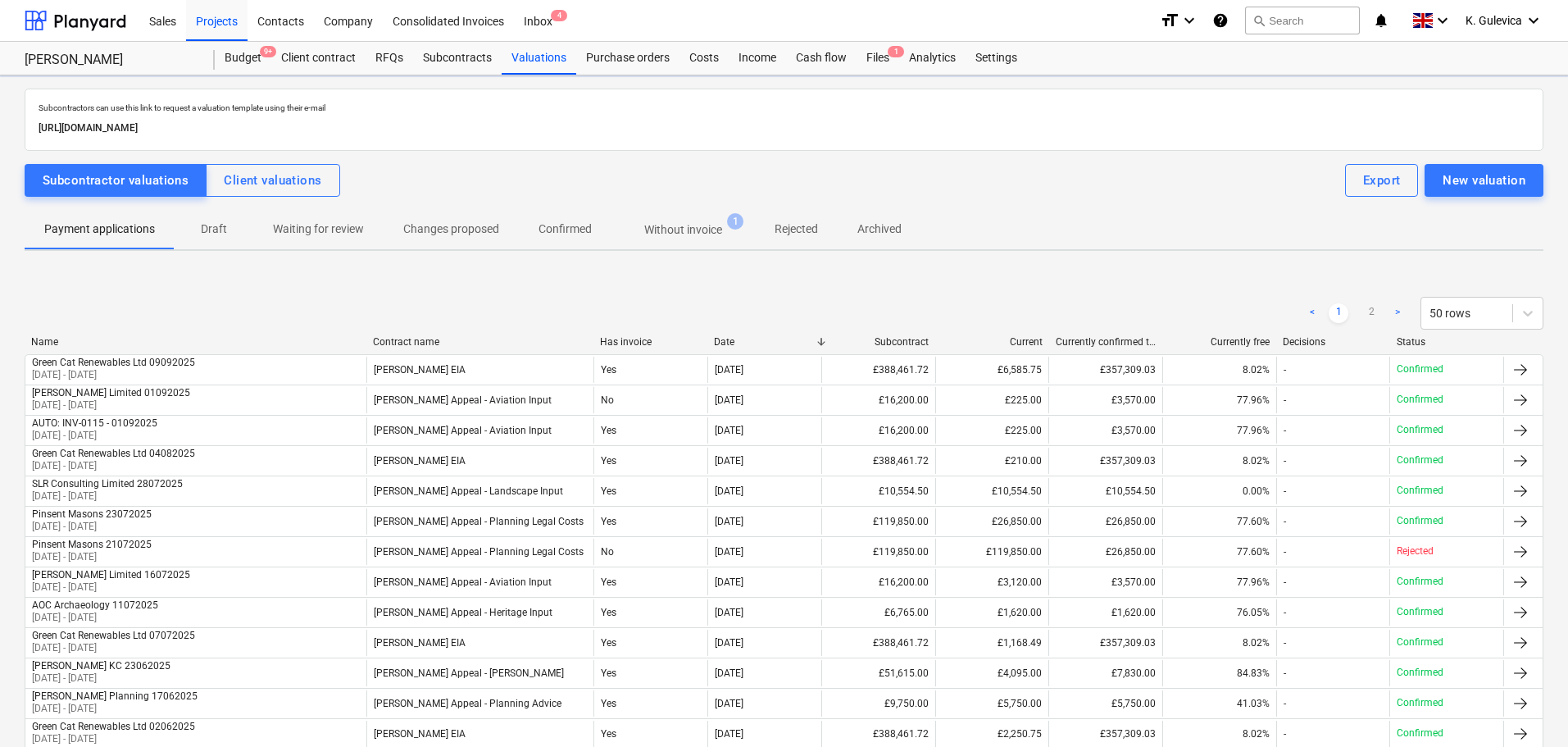
click at [691, 219] on span "Without invoice 1" at bounding box center [683, 229] width 143 height 30
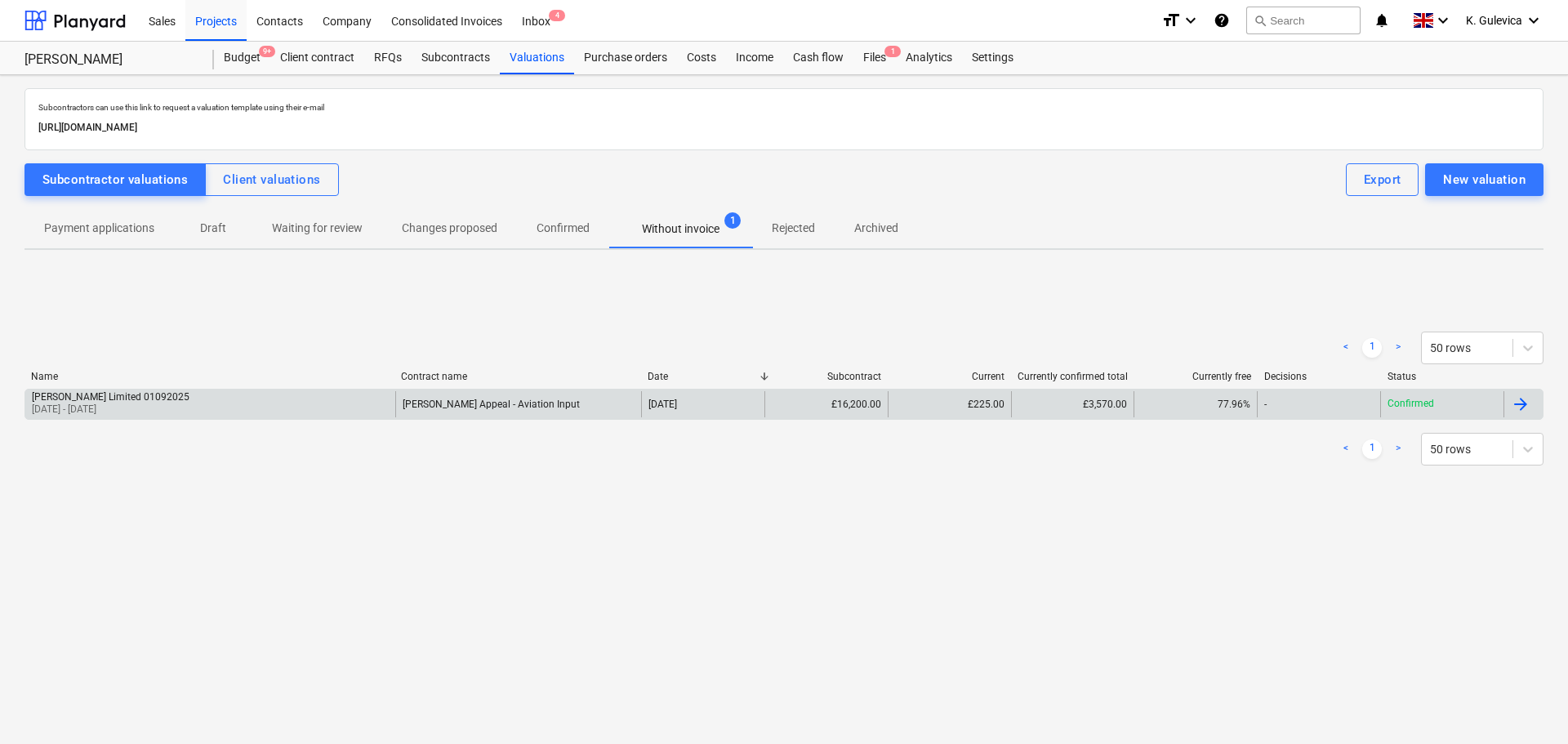
click at [622, 409] on div "[PERSON_NAME] Appeal - Aviation Input" at bounding box center [519, 404] width 246 height 26
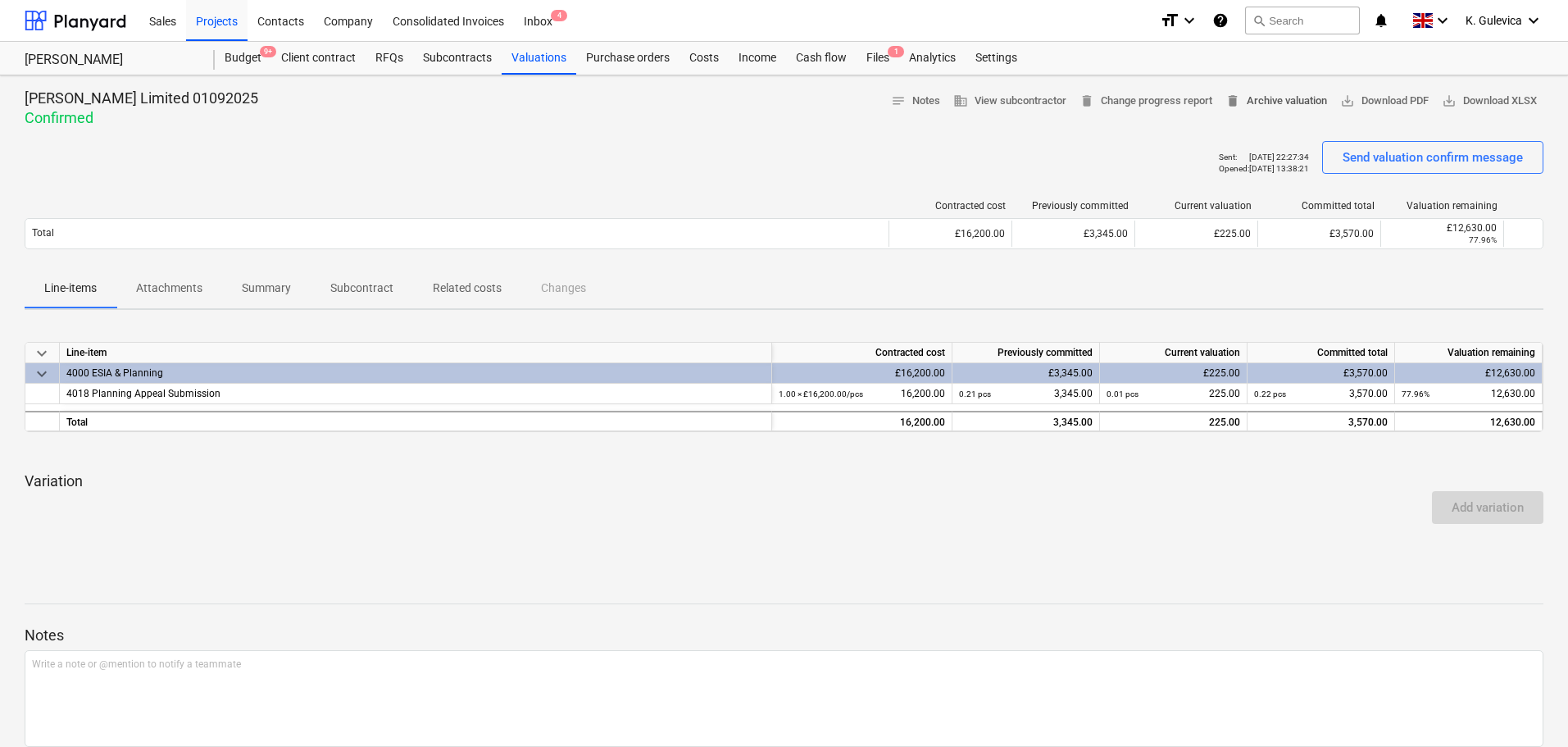
click at [1291, 102] on span "delete Archive valuation" at bounding box center [1276, 101] width 101 height 19
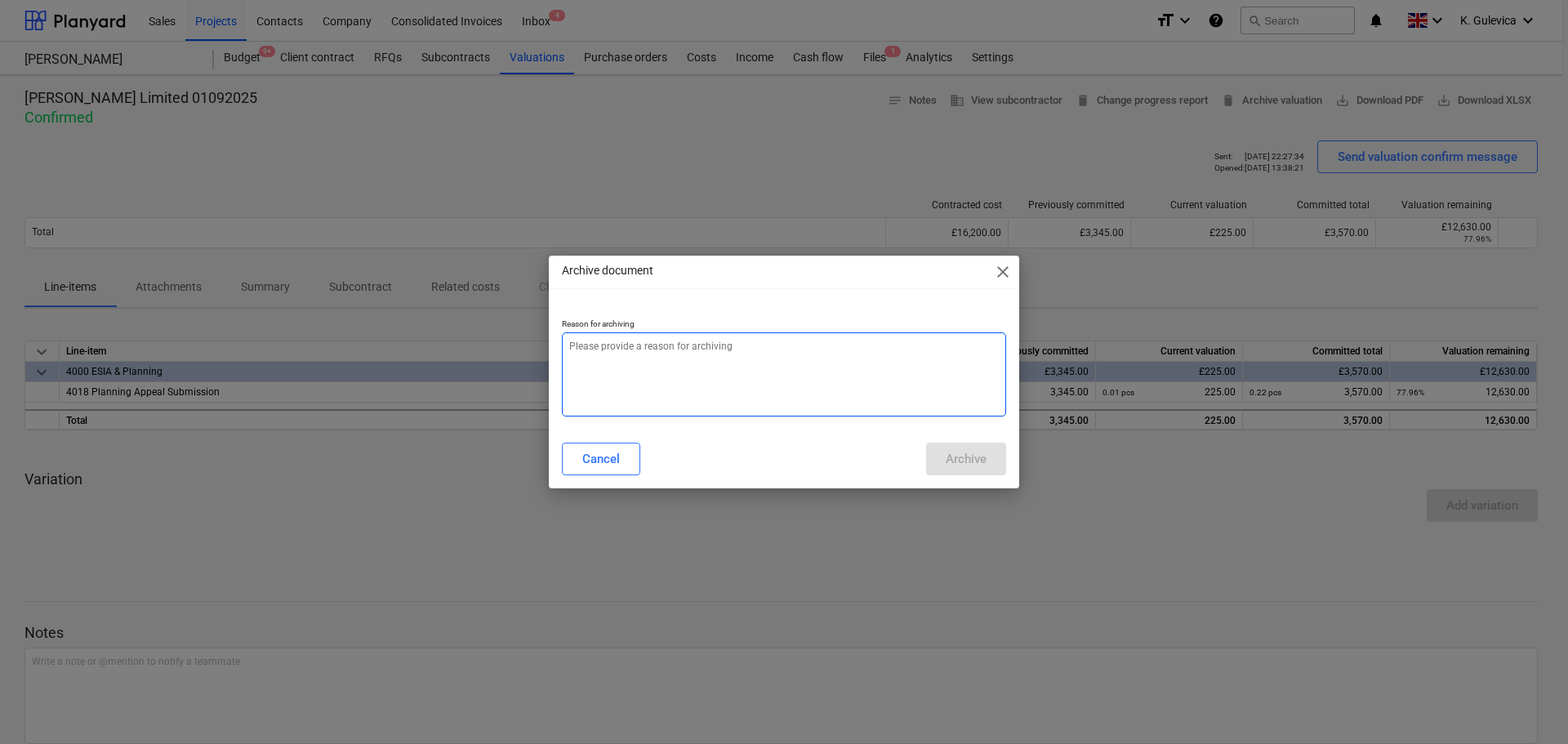
type textarea "x"
click at [655, 379] on textarea at bounding box center [784, 374] width 444 height 84
type textarea "a"
type textarea "x"
type textarea "al"
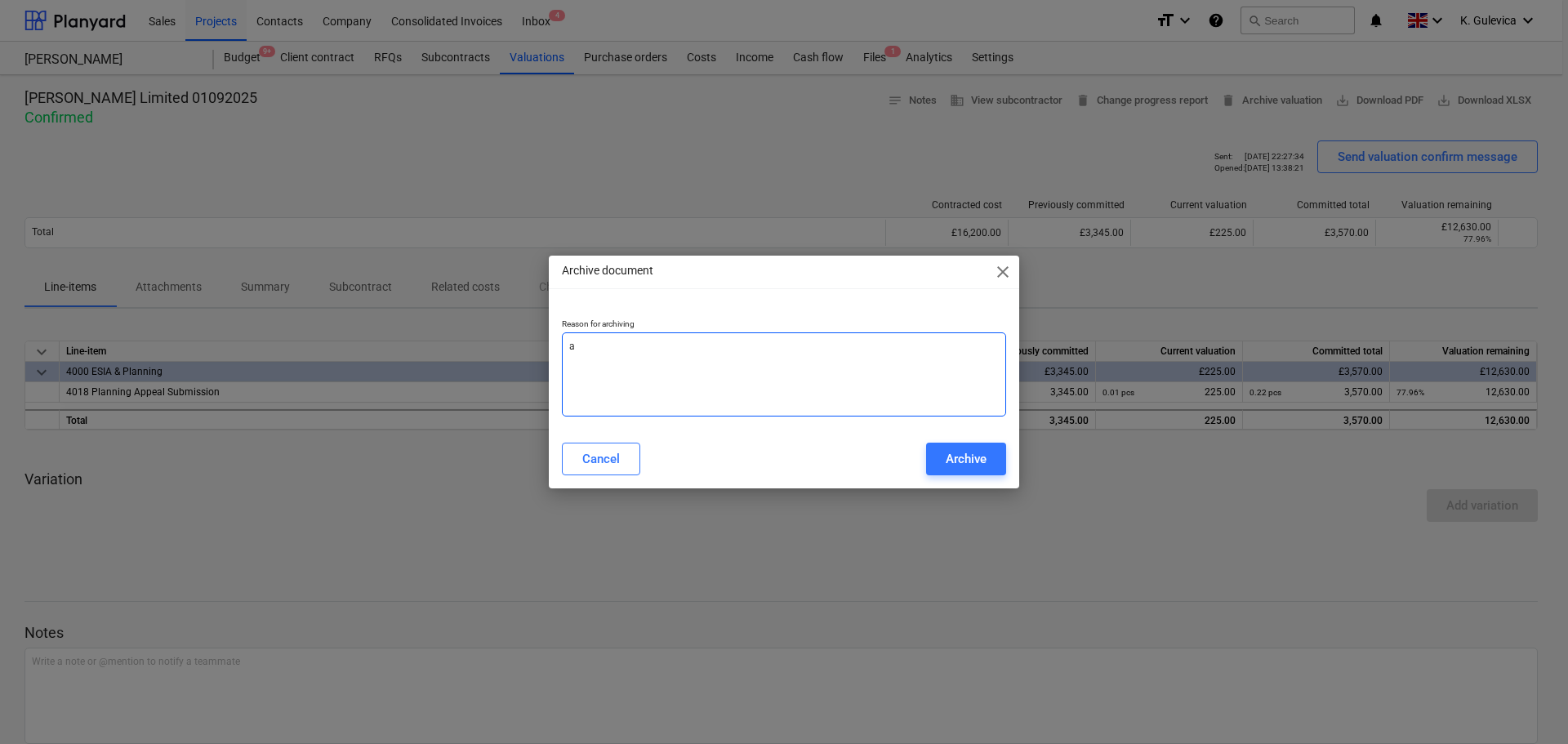
type textarea "x"
type textarea "alr"
type textarea "x"
type textarea "alre"
type textarea "x"
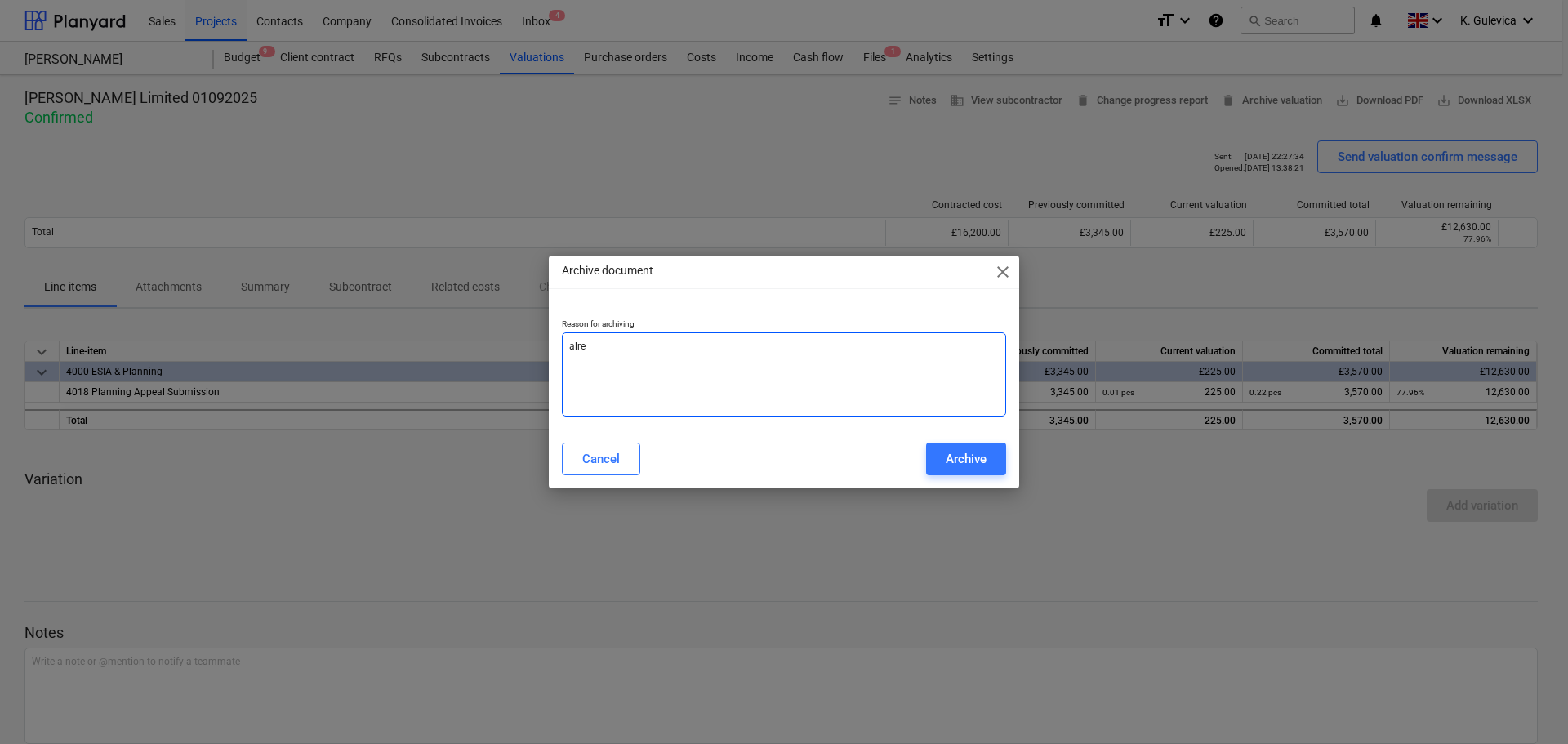
type textarea "alrea"
type textarea "x"
type textarea "alread"
type textarea "x"
type textarea "already"
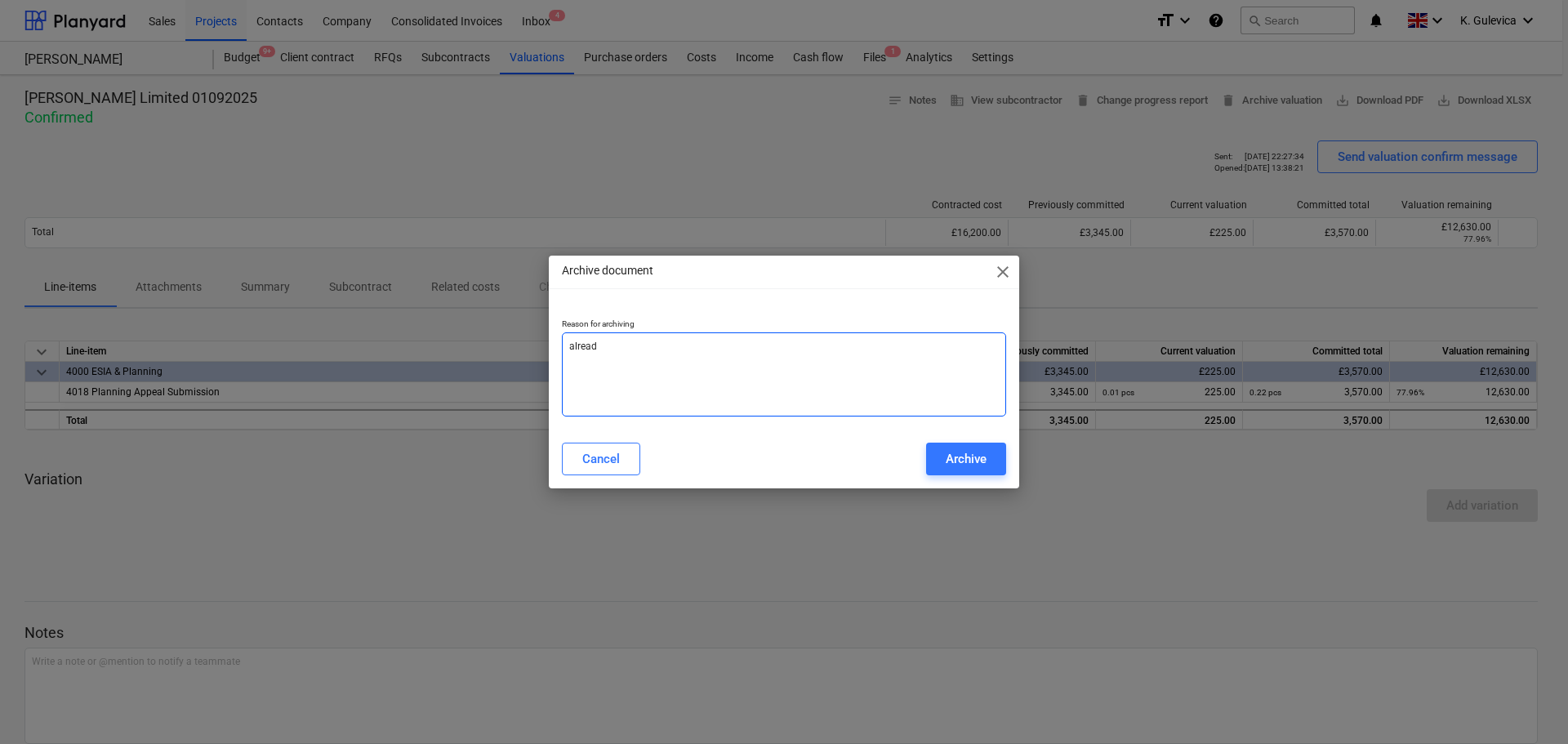
type textarea "x"
type textarea "already"
type textarea "x"
type textarea "already e"
type textarea "x"
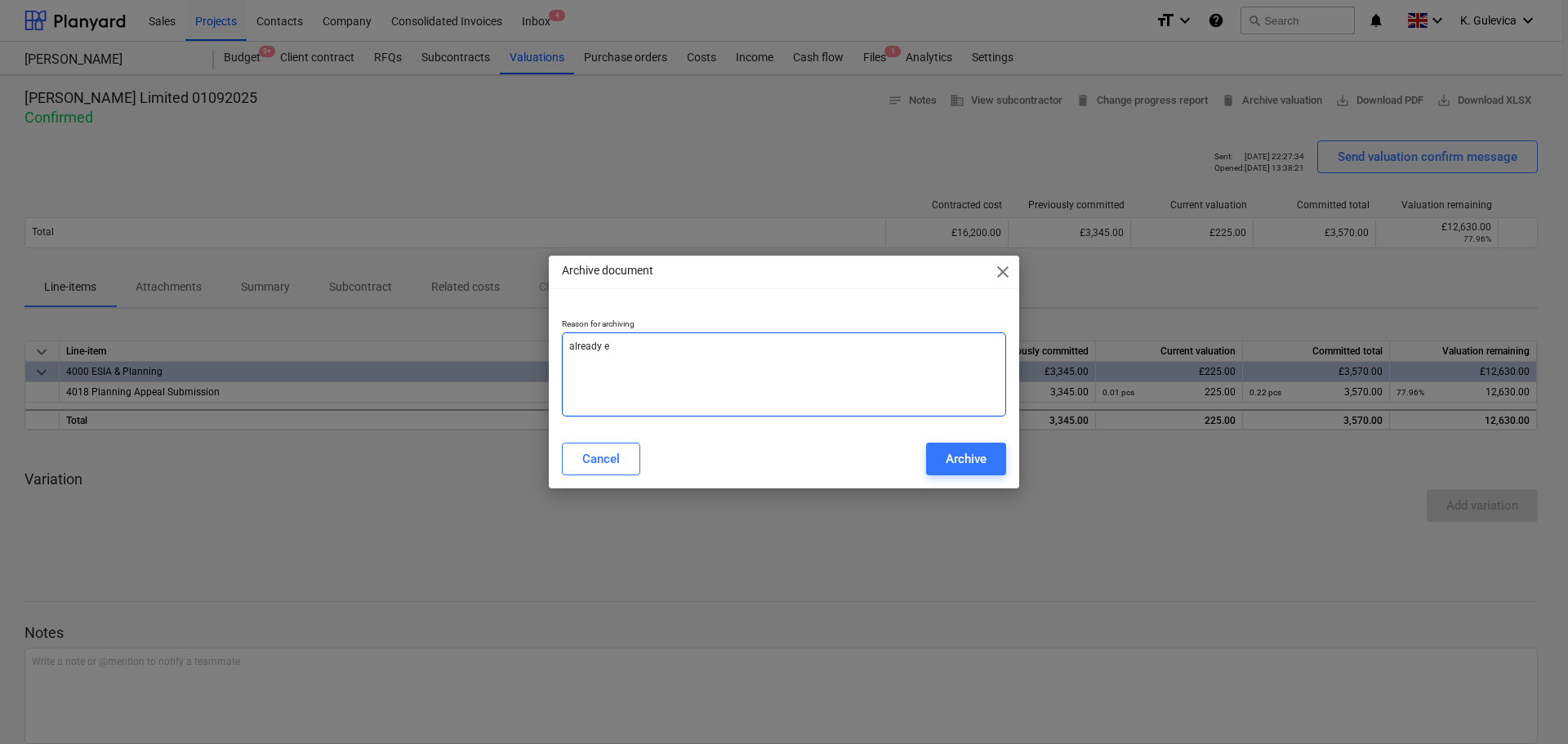
type textarea "already en"
type textarea "x"
type textarea "already ent"
type textarea "x"
type textarea "already ente"
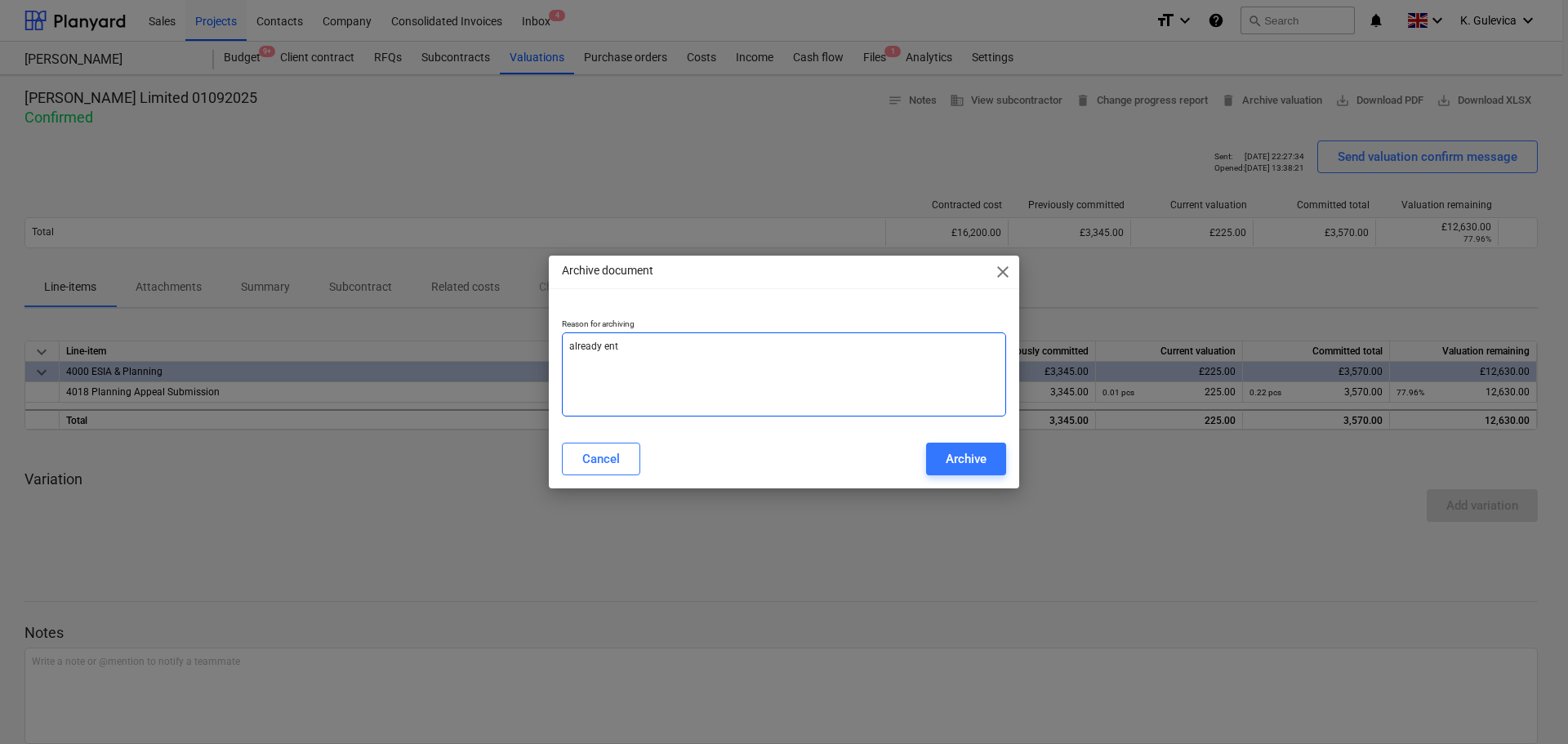
type textarea "x"
type textarea "already enter"
type textarea "x"
type textarea "already entere"
type textarea "x"
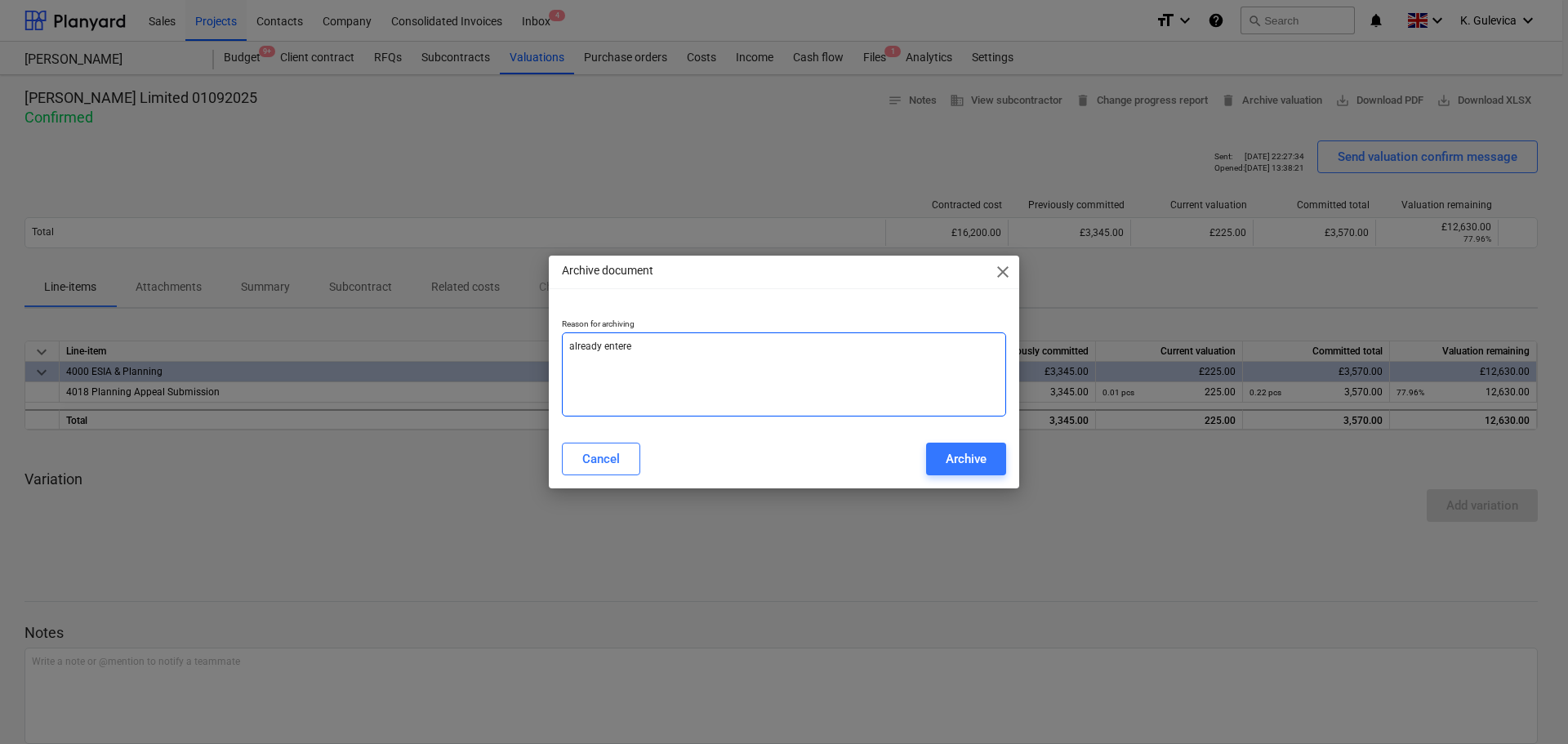
type textarea "already entered"
type textarea "x"
type textarea "already entered"
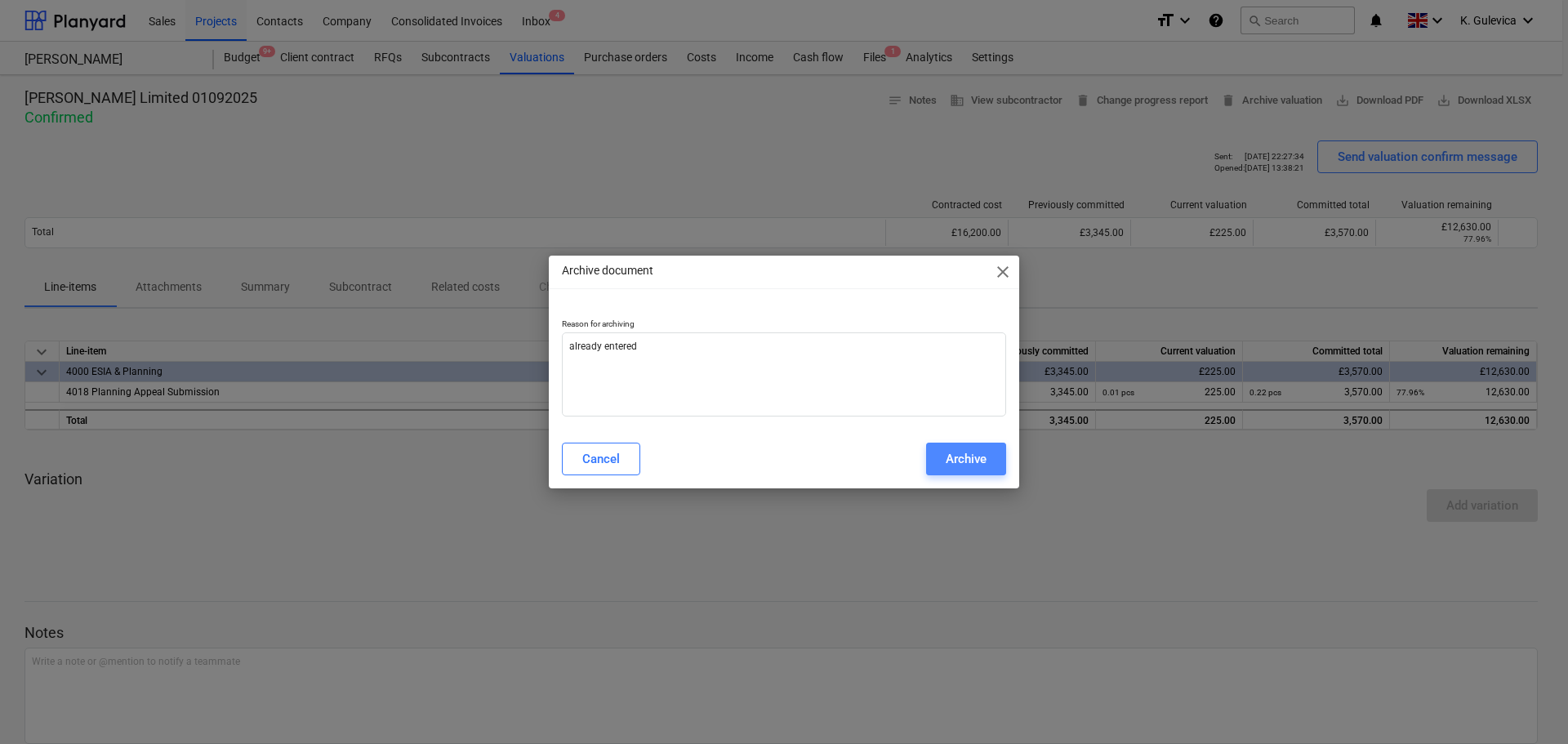
click at [968, 461] on div "Archive" at bounding box center [966, 459] width 41 height 21
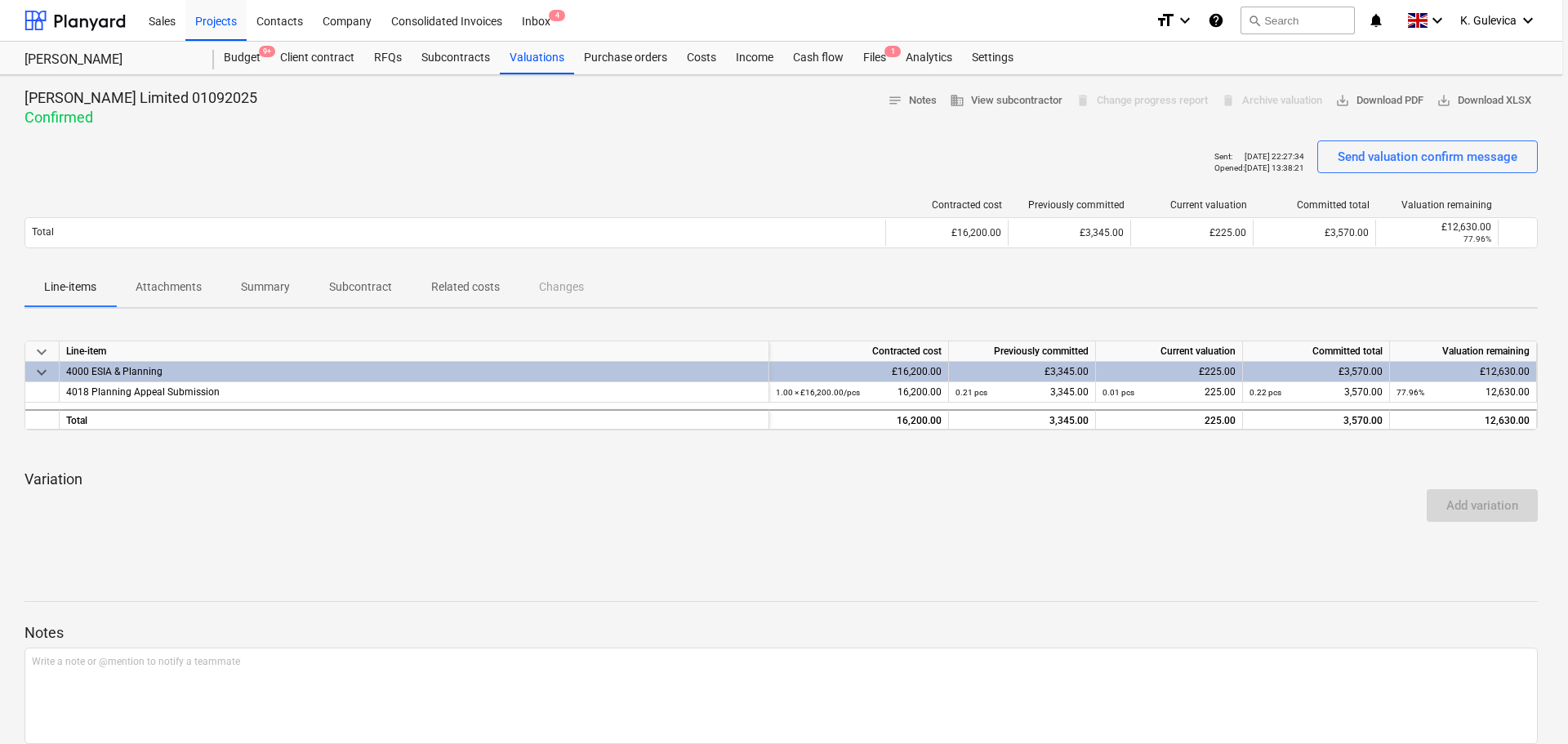
type textarea "x"
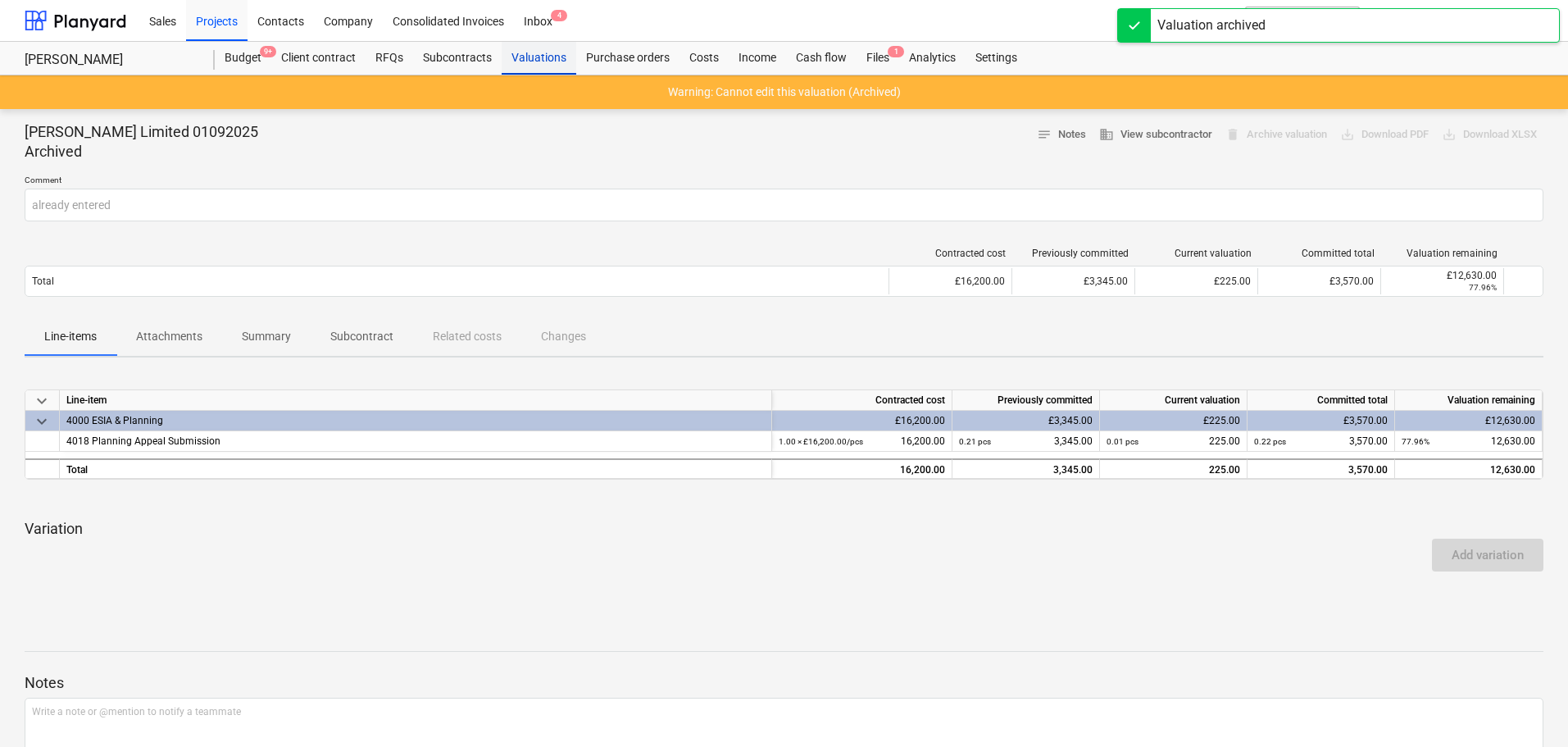
click at [532, 53] on div "Valuations" at bounding box center [539, 58] width 75 height 32
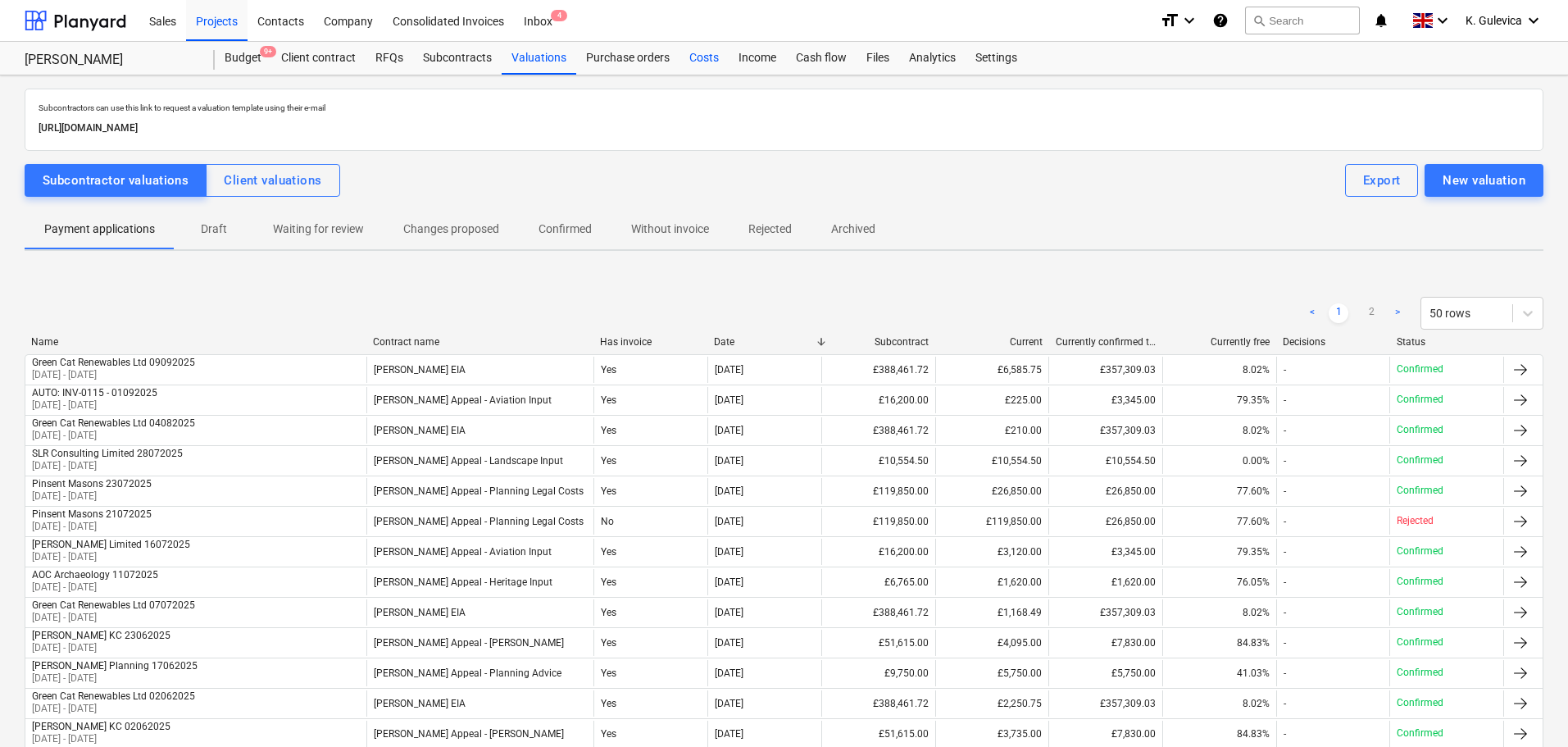
click at [694, 62] on div "Costs" at bounding box center [704, 58] width 49 height 32
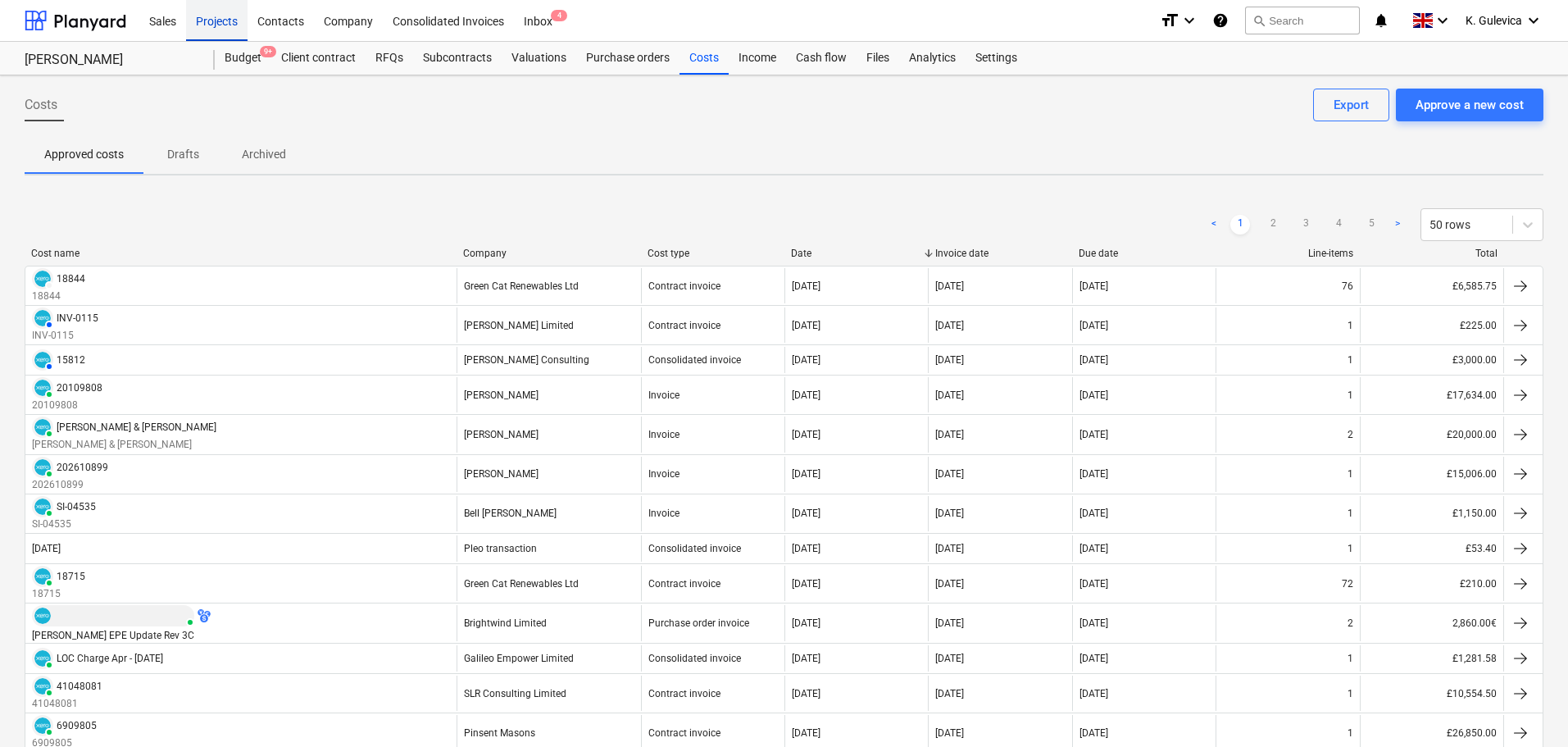
click at [215, 16] on div "Projects" at bounding box center [216, 20] width 61 height 42
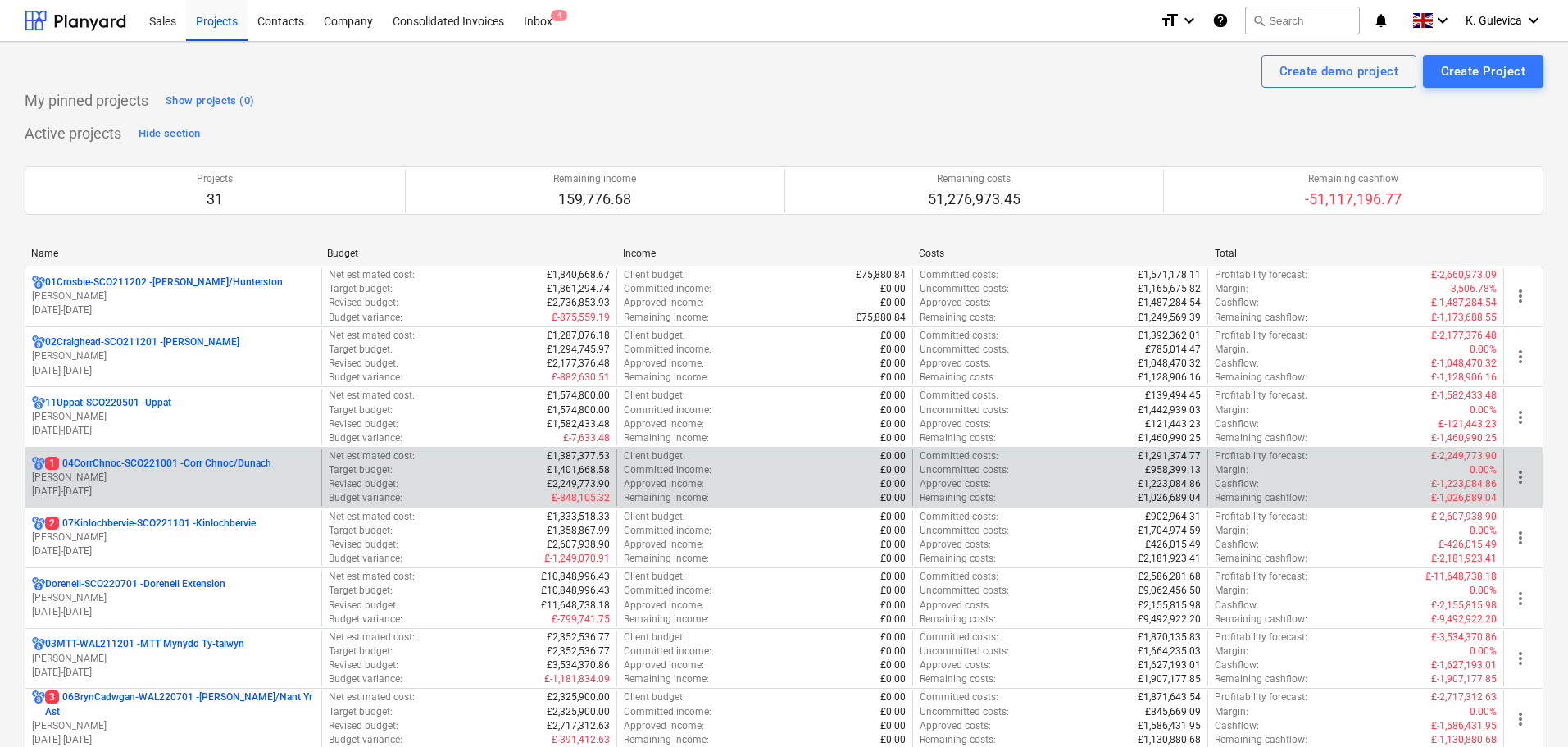
click at [233, 471] on p "[PERSON_NAME]" at bounding box center [174, 478] width 283 height 14
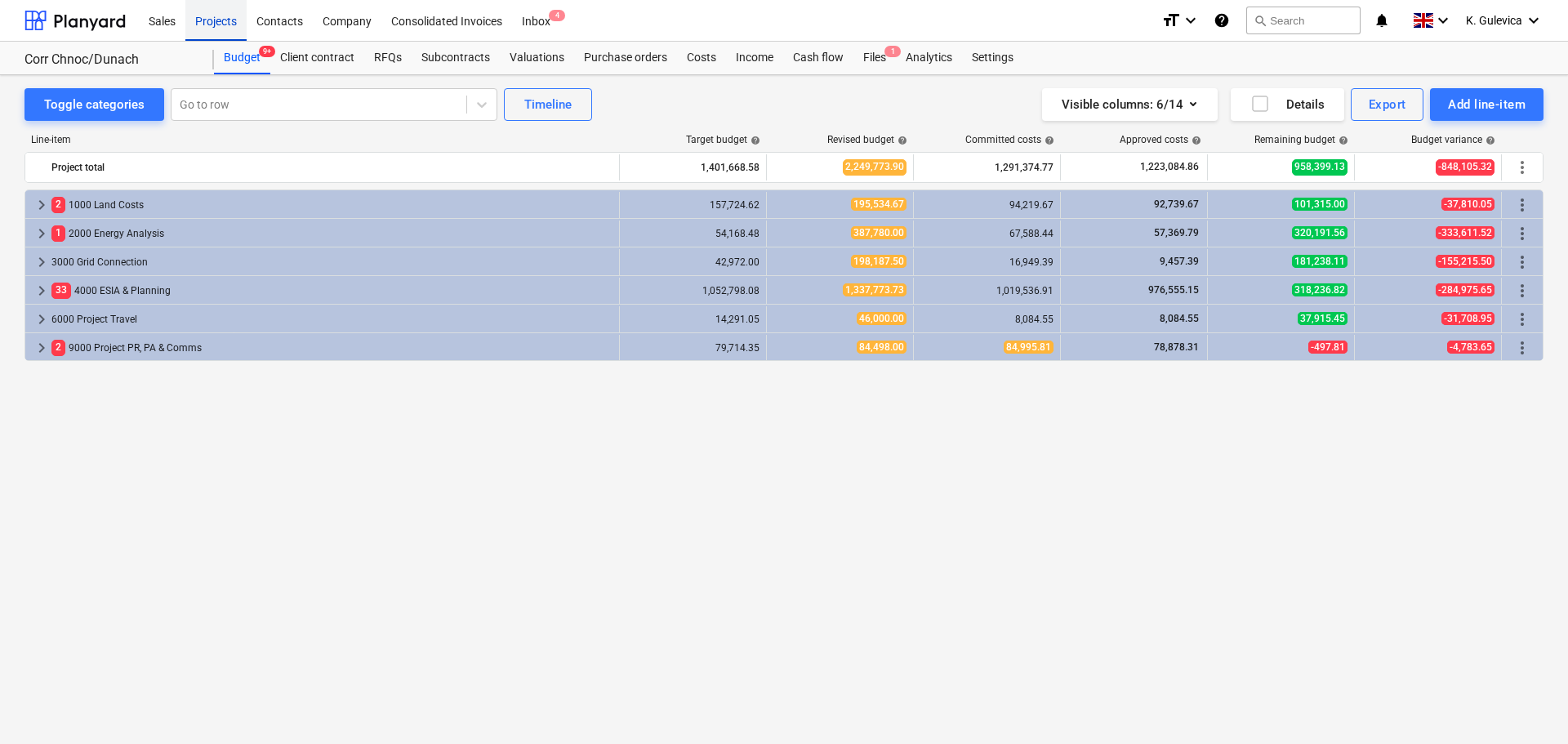
click at [211, 20] on div "Projects" at bounding box center [216, 20] width 61 height 42
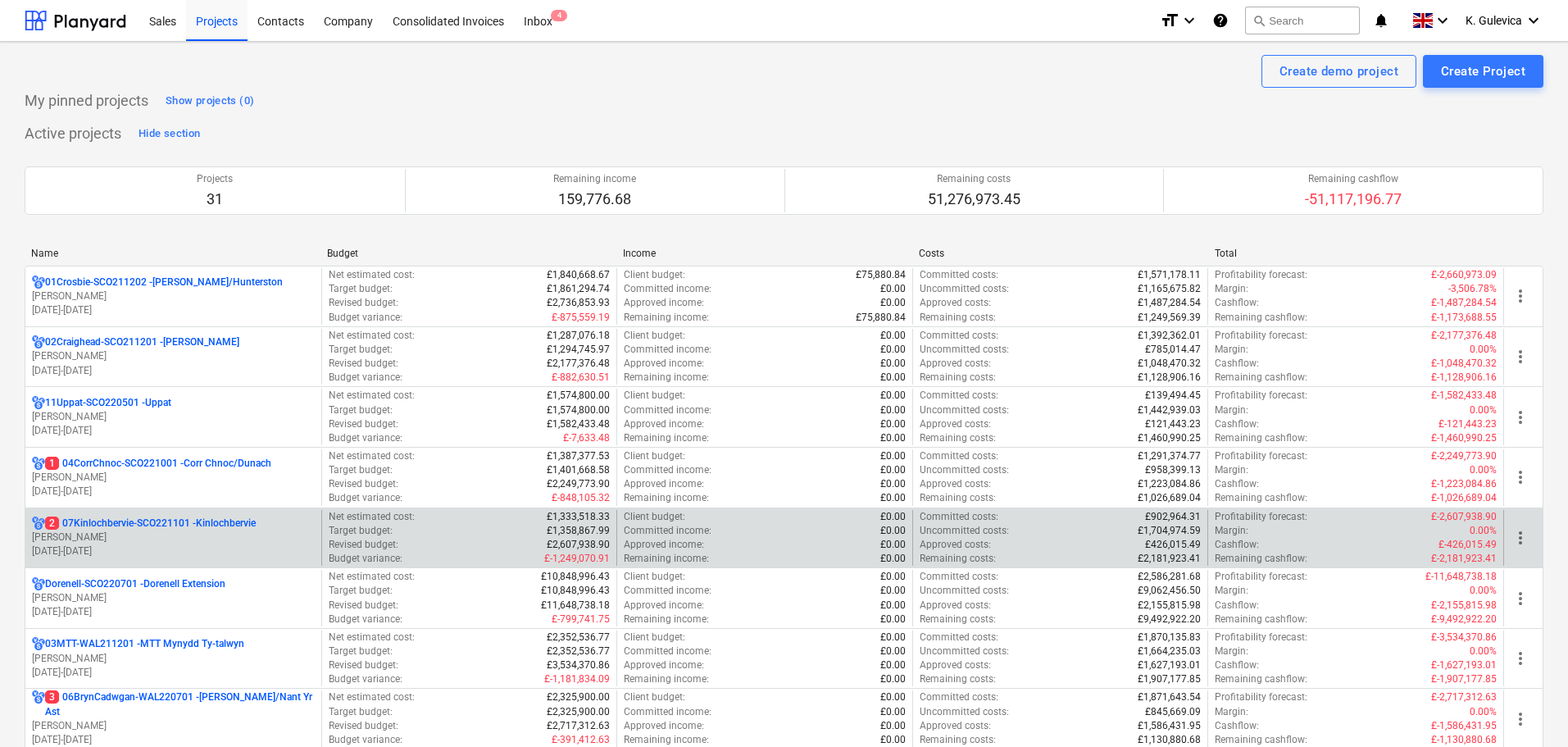
click at [183, 541] on p "[PERSON_NAME]" at bounding box center [174, 537] width 283 height 14
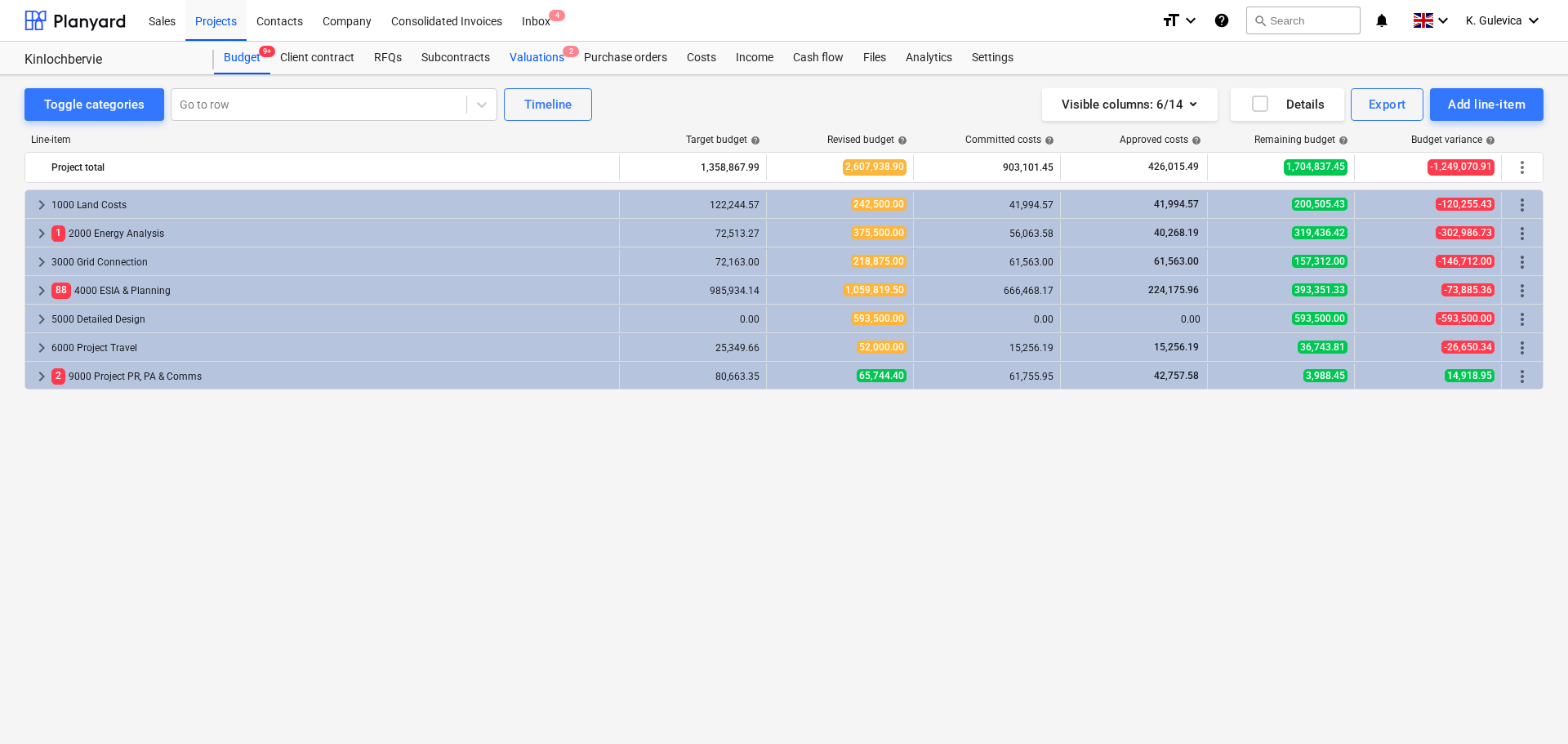
click at [536, 54] on div "Valuations 2" at bounding box center [537, 58] width 75 height 32
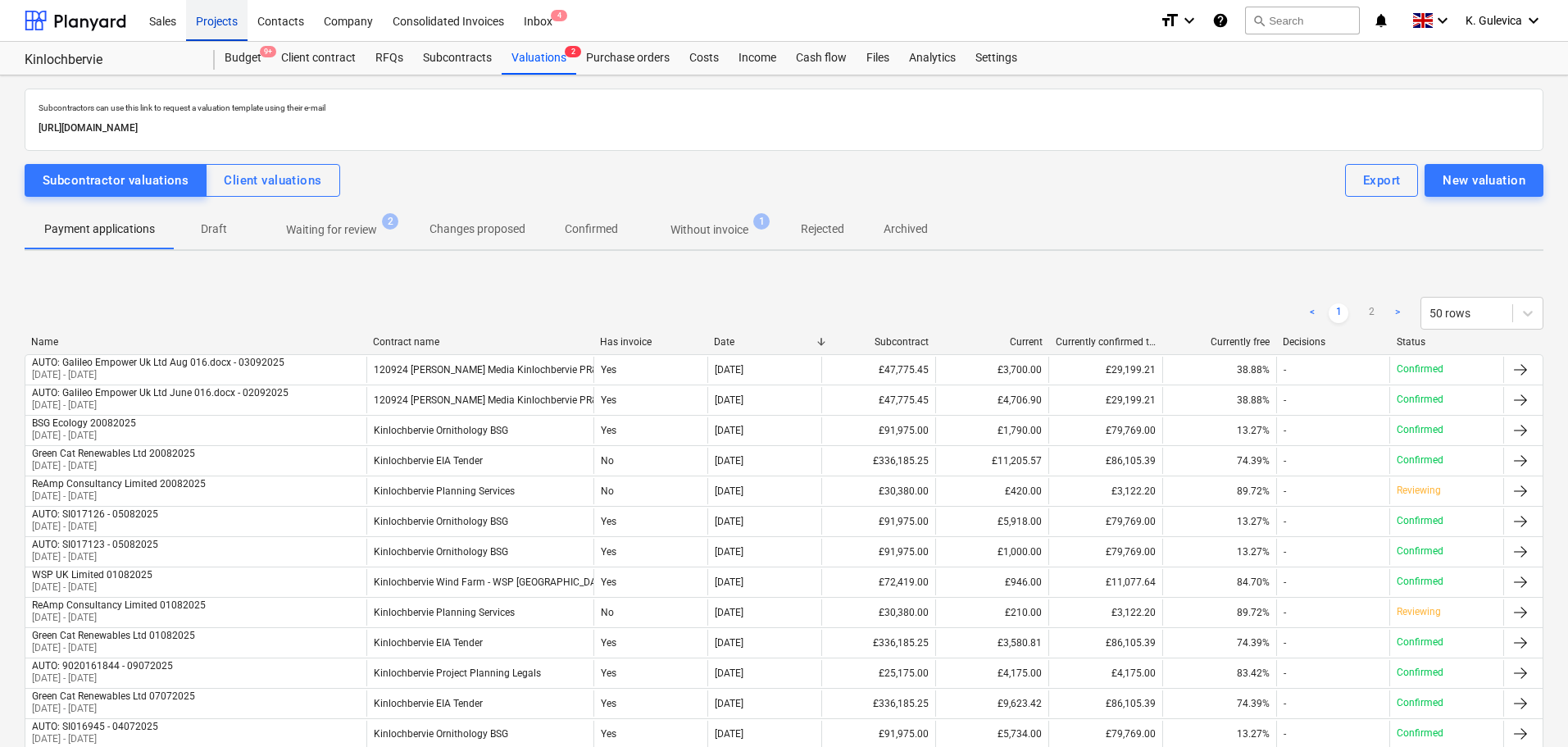
click at [233, 15] on div "Projects" at bounding box center [216, 20] width 61 height 42
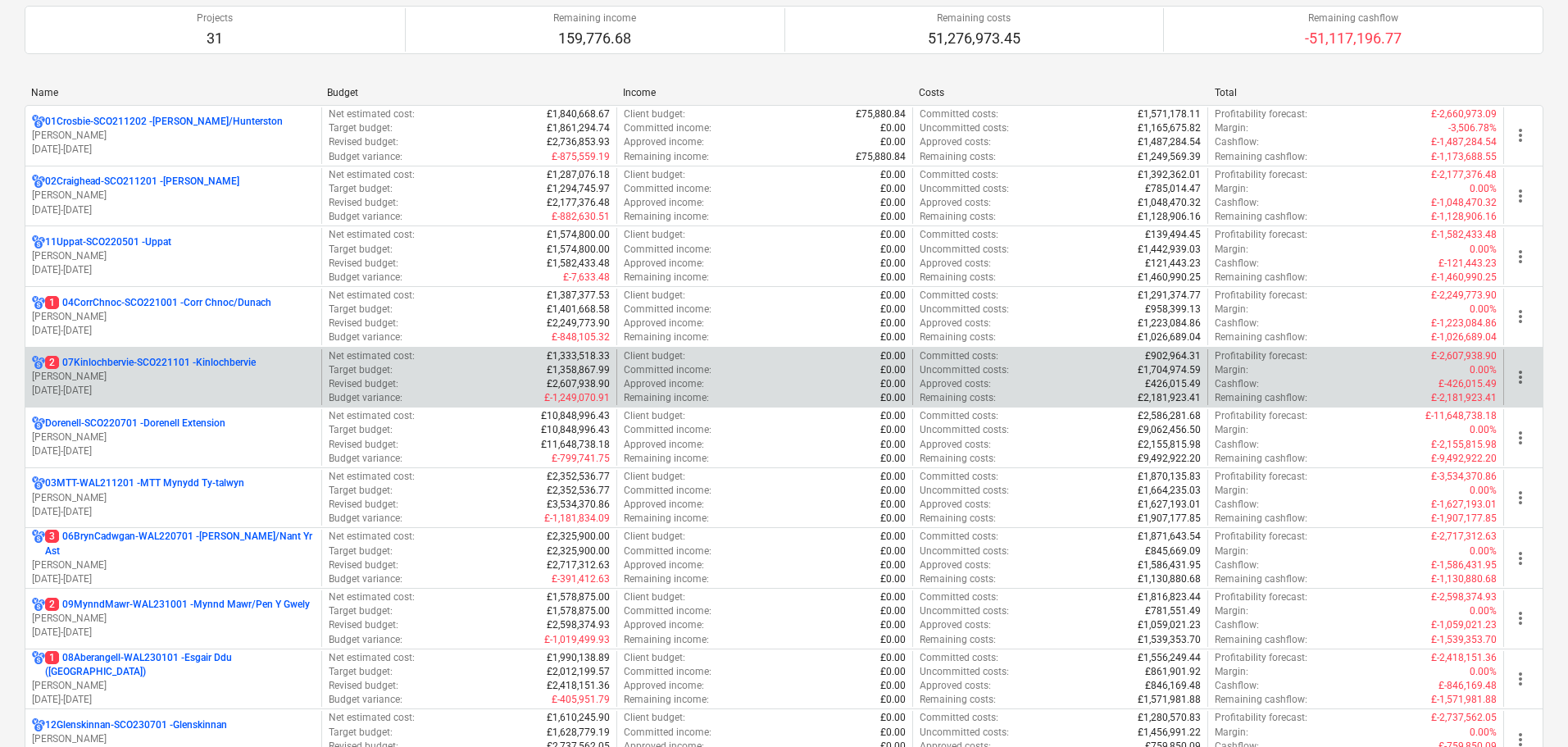
scroll to position [164, 0]
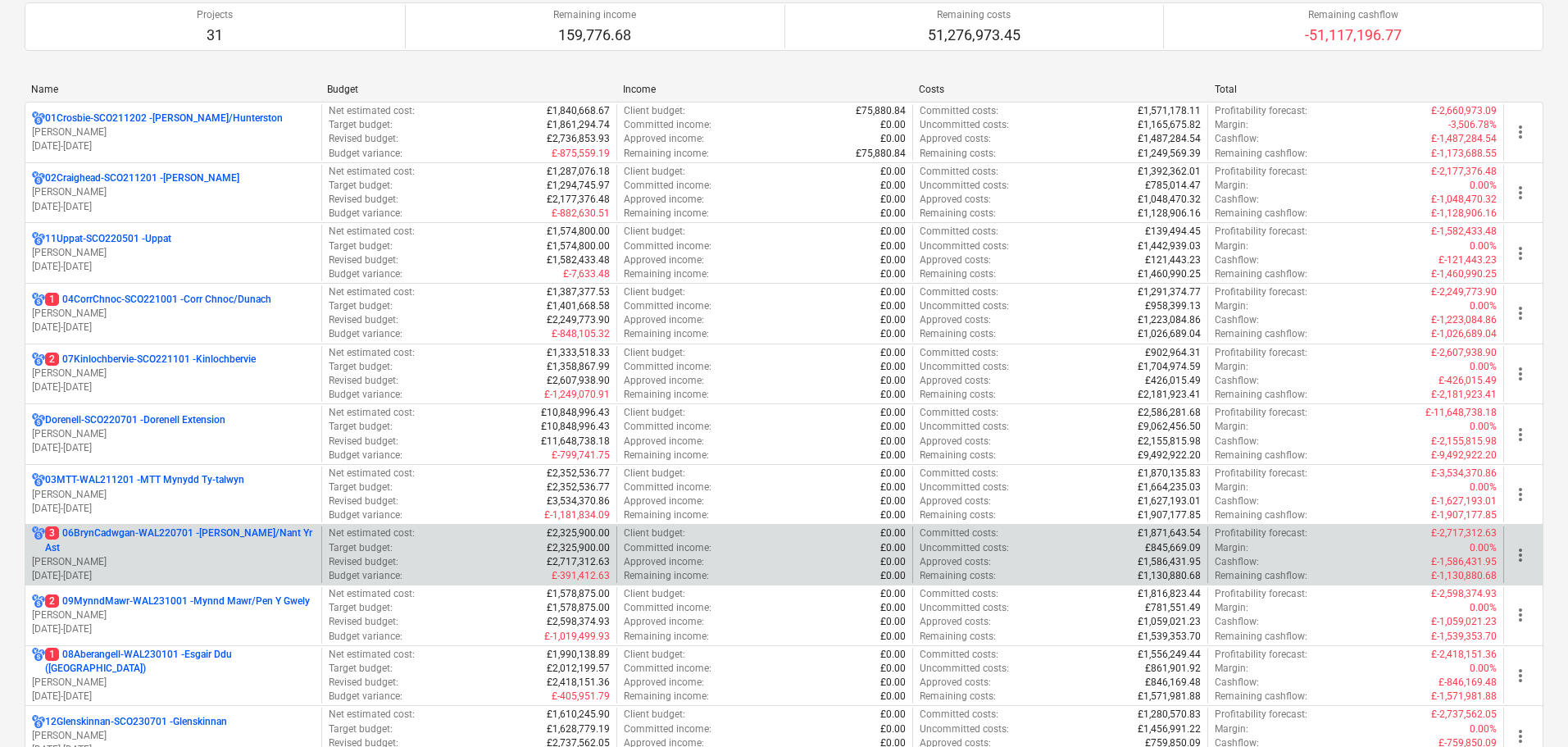
click at [183, 565] on p "[PERSON_NAME]" at bounding box center [174, 562] width 283 height 14
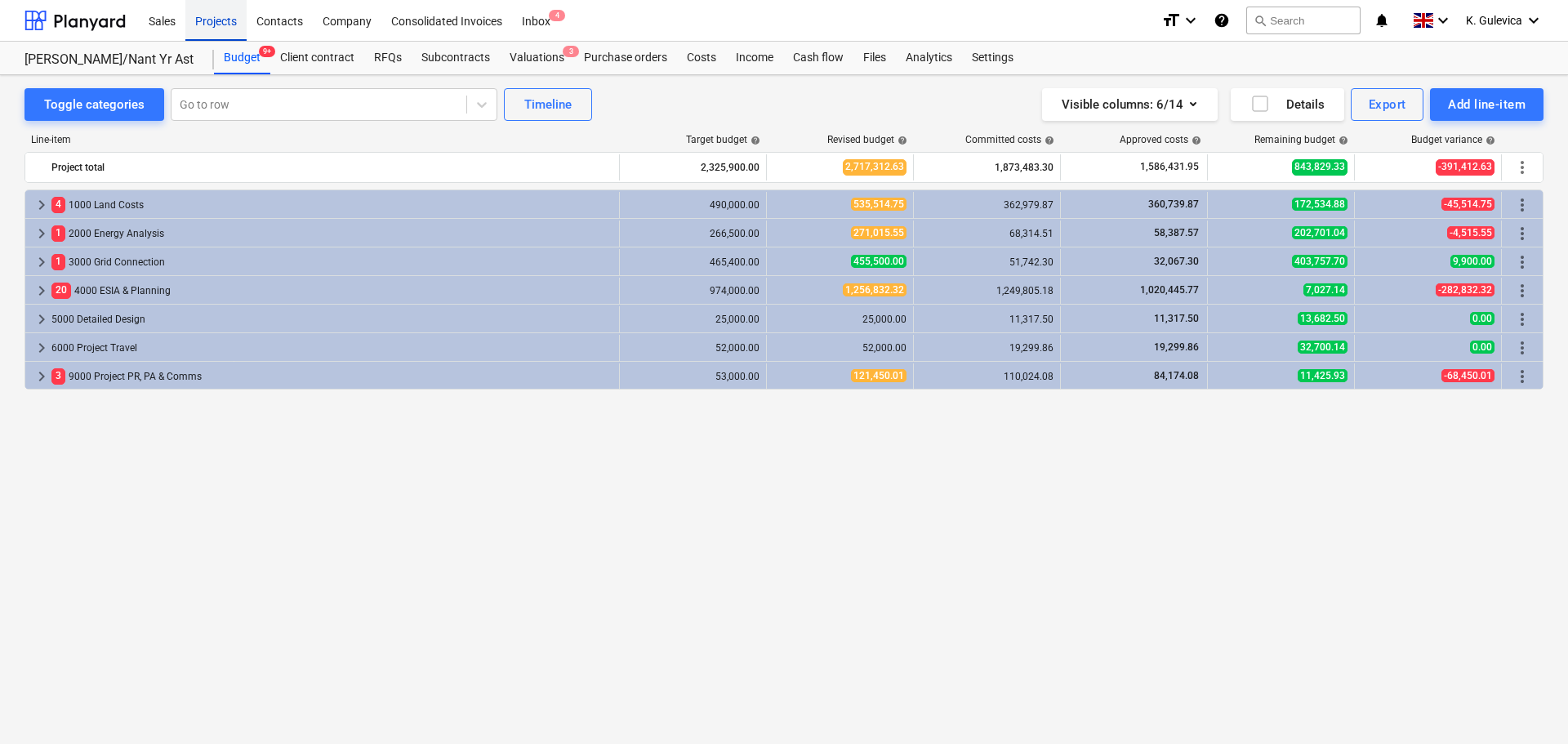
click at [208, 20] on div "Projects" at bounding box center [216, 20] width 61 height 42
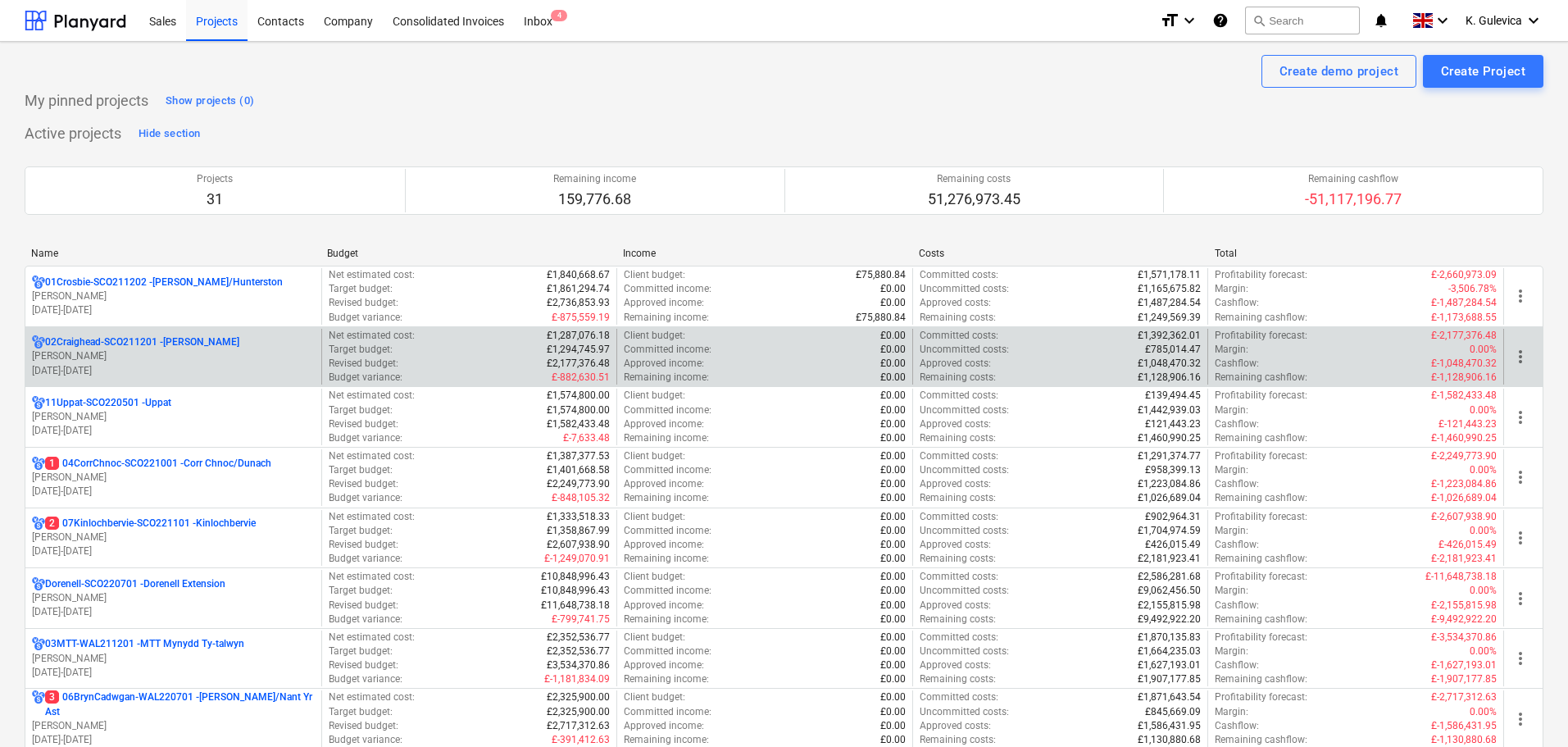
click at [233, 357] on p "[PERSON_NAME]" at bounding box center [174, 356] width 283 height 14
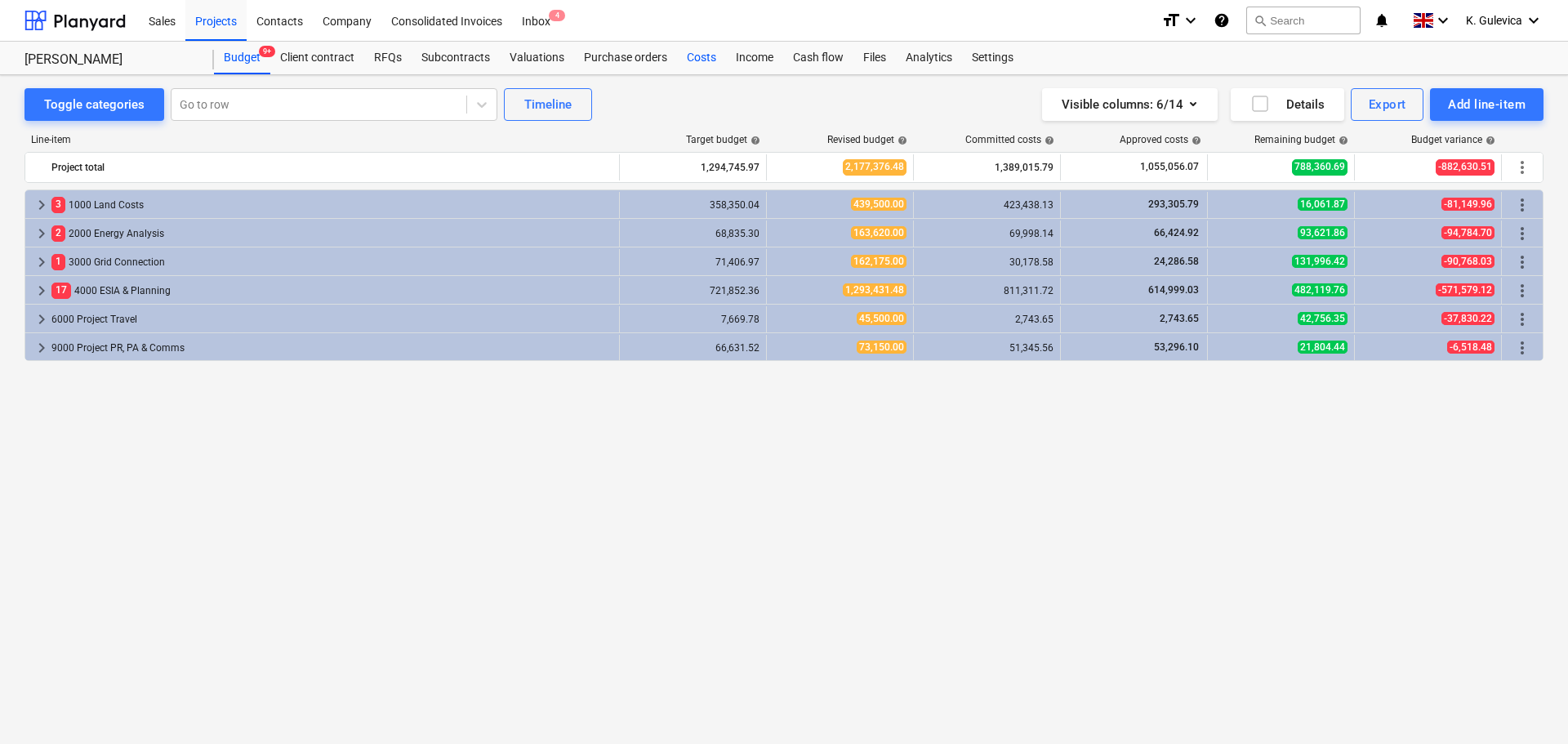
click at [699, 54] on div "Costs" at bounding box center [701, 58] width 49 height 32
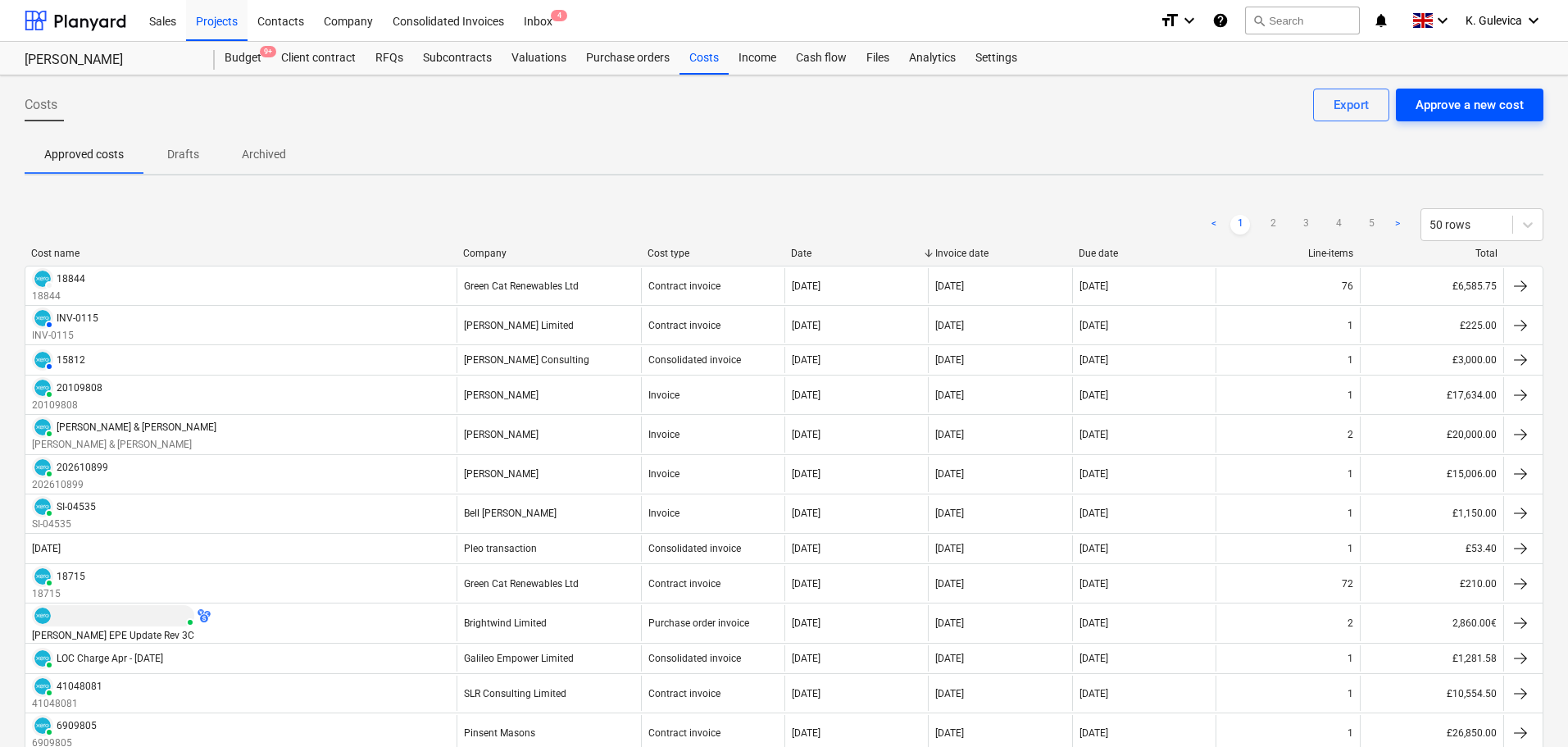
click at [1500, 97] on div "Approve a new cost" at bounding box center [1469, 105] width 108 height 21
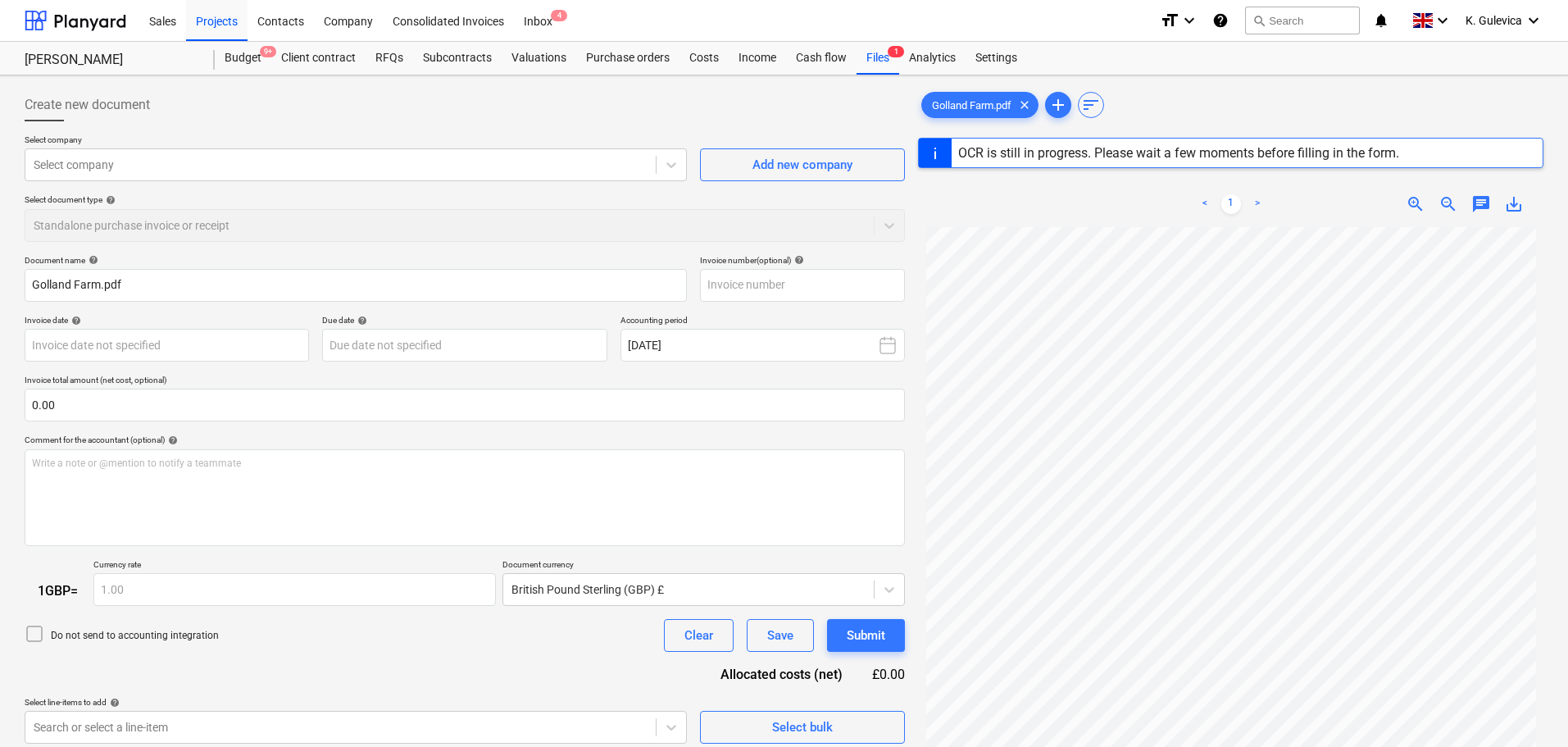
type input "00199798"
type input "[DATE]"
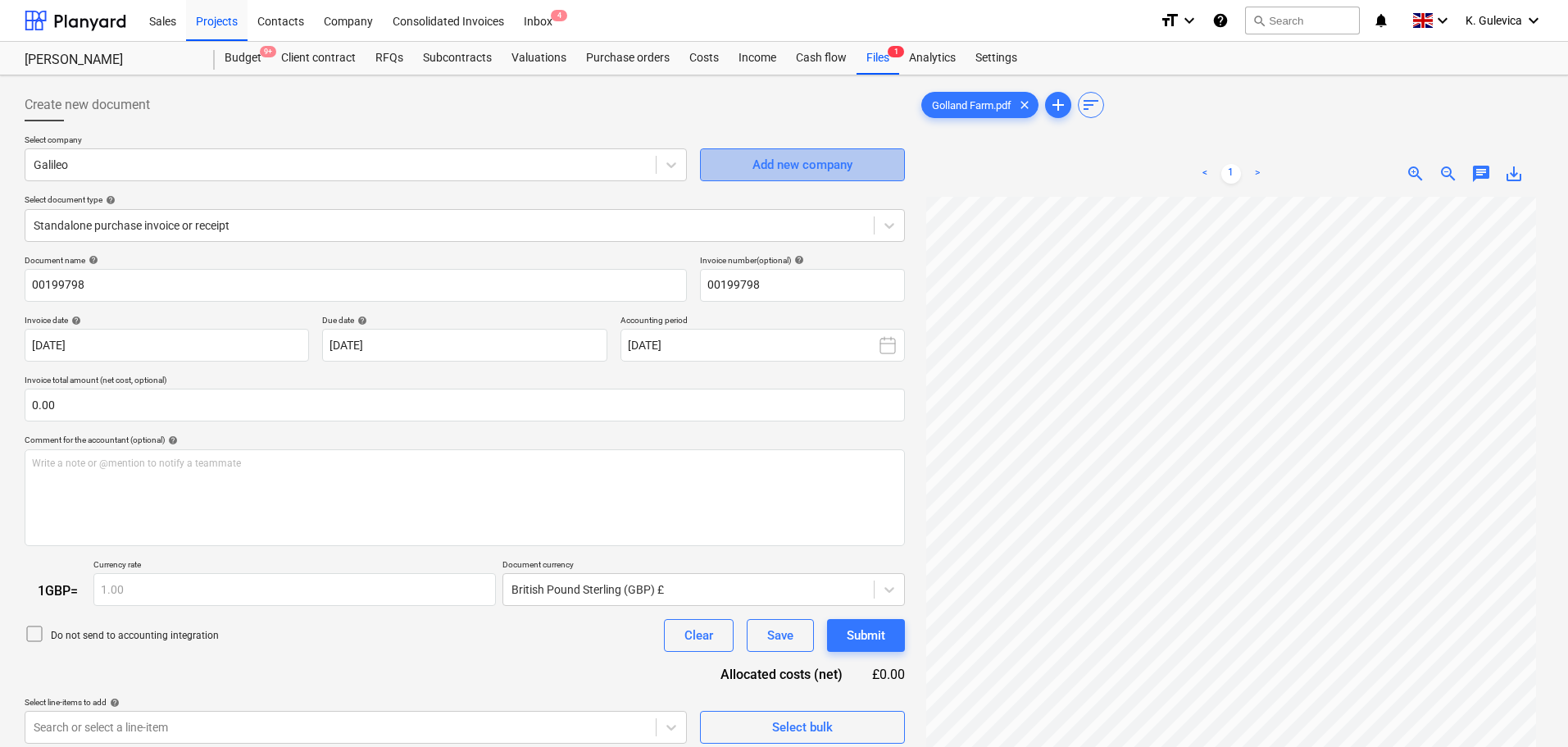
click at [808, 157] on div "Add new company" at bounding box center [802, 165] width 100 height 21
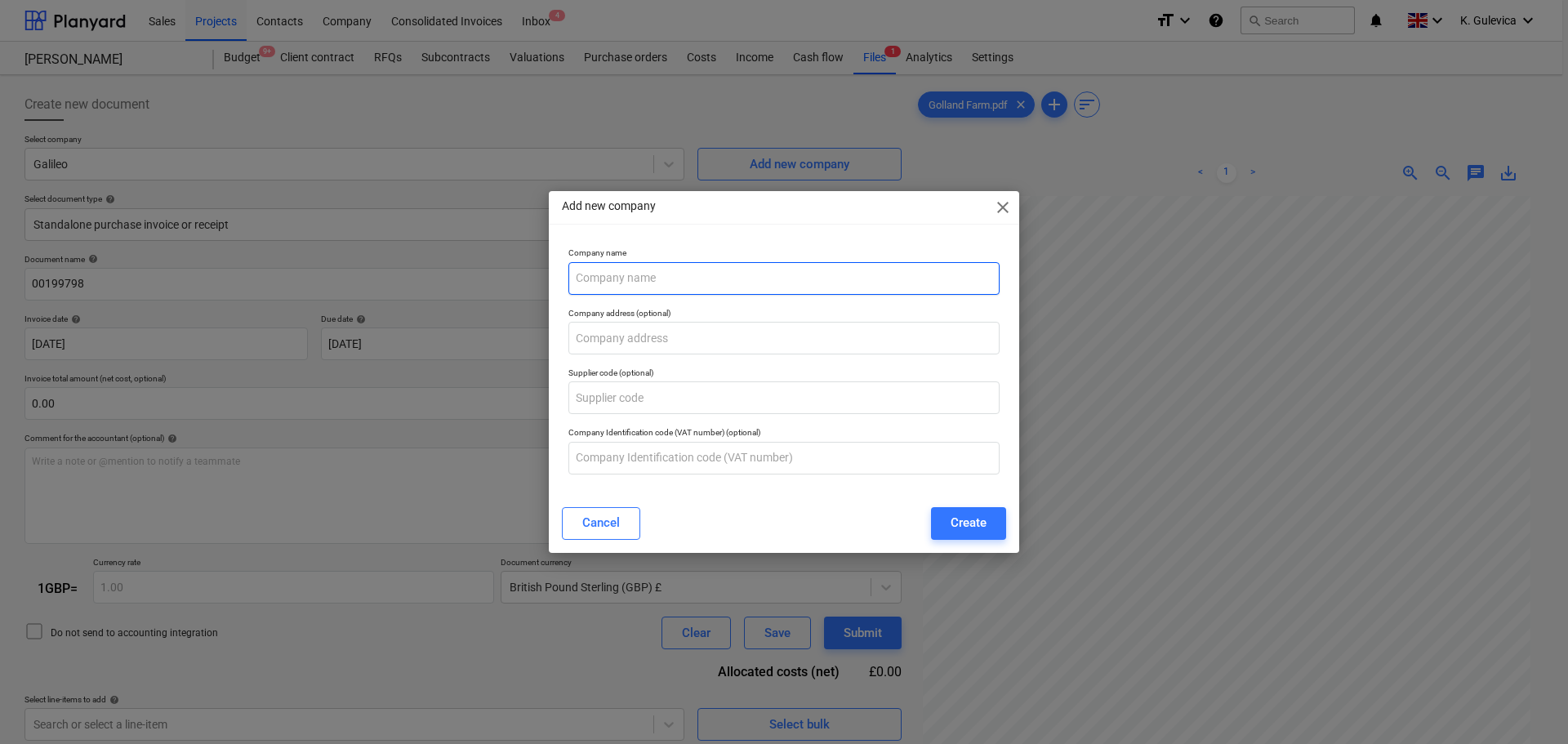
click at [622, 273] on input "text" at bounding box center [784, 279] width 431 height 32
type input "[PERSON_NAME] - Messrs [PERSON_NAME]"
click at [974, 516] on div "Create" at bounding box center [969, 522] width 36 height 21
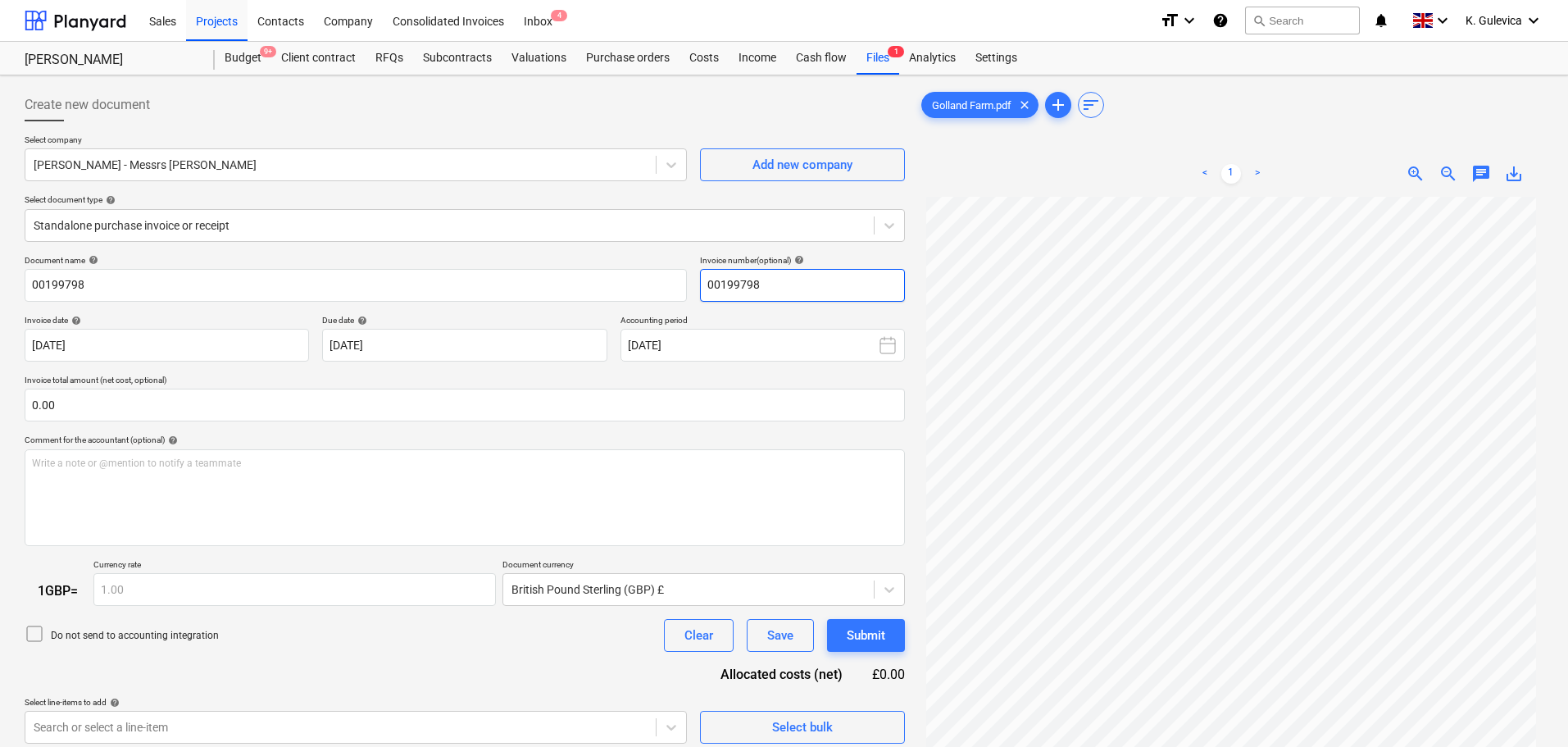
drag, startPoint x: 799, startPoint y: 283, endPoint x: 713, endPoint y: 283, distance: 86.0
click at [709, 283] on input "00199798" at bounding box center [802, 286] width 205 height 32
paste input "Messrs [PERSON_NAME]"
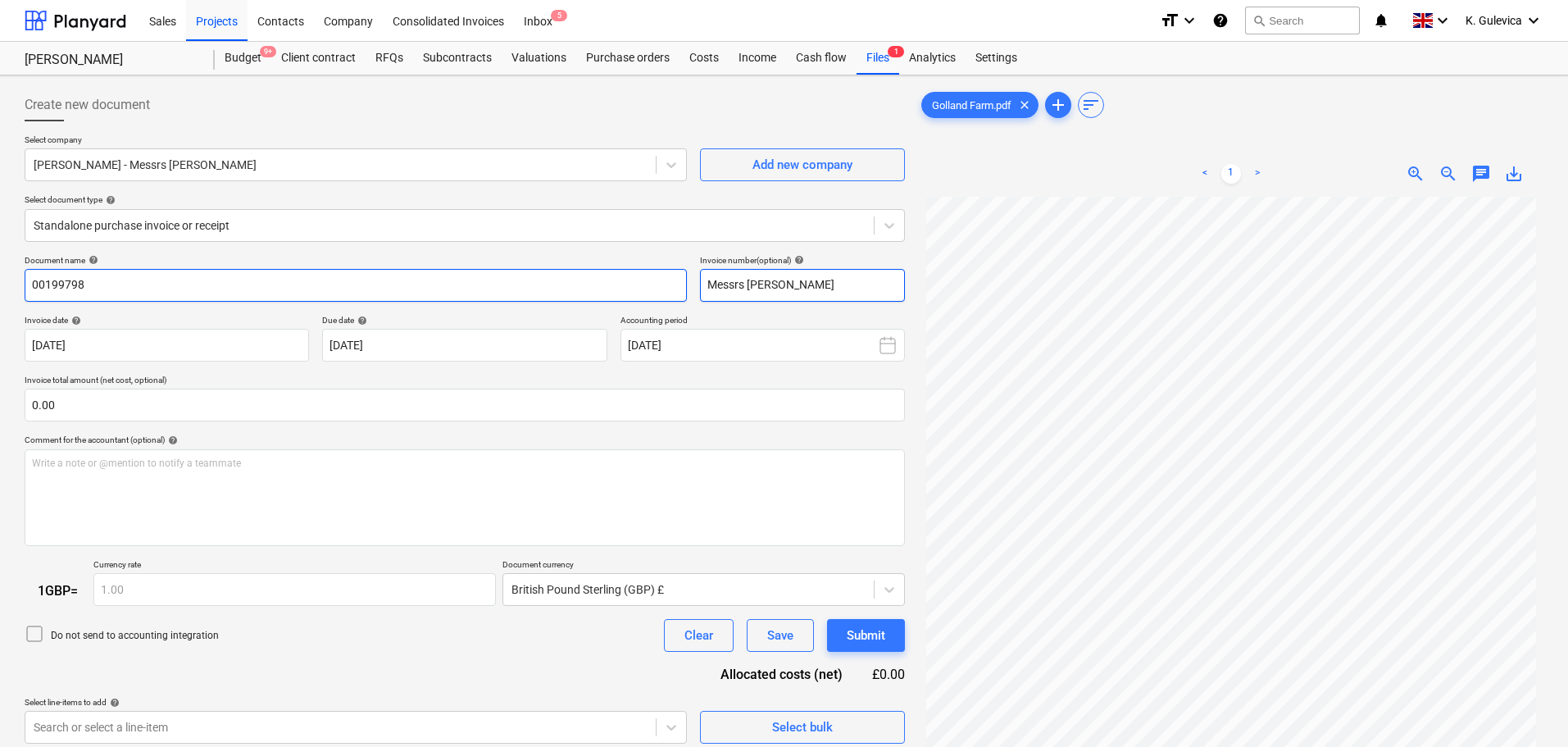
type input "Messrs [PERSON_NAME]"
drag, startPoint x: 106, startPoint y: 286, endPoint x: 3, endPoint y: 284, distance: 103.0
click at [0, 284] on html "Sales Projects Contacts Company Consolidated Invoices Inbox 5 format_size keybo…" at bounding box center [784, 374] width 1568 height 747
paste input "Messrs [PERSON_NAME]"
type input "Messrs [PERSON_NAME]"
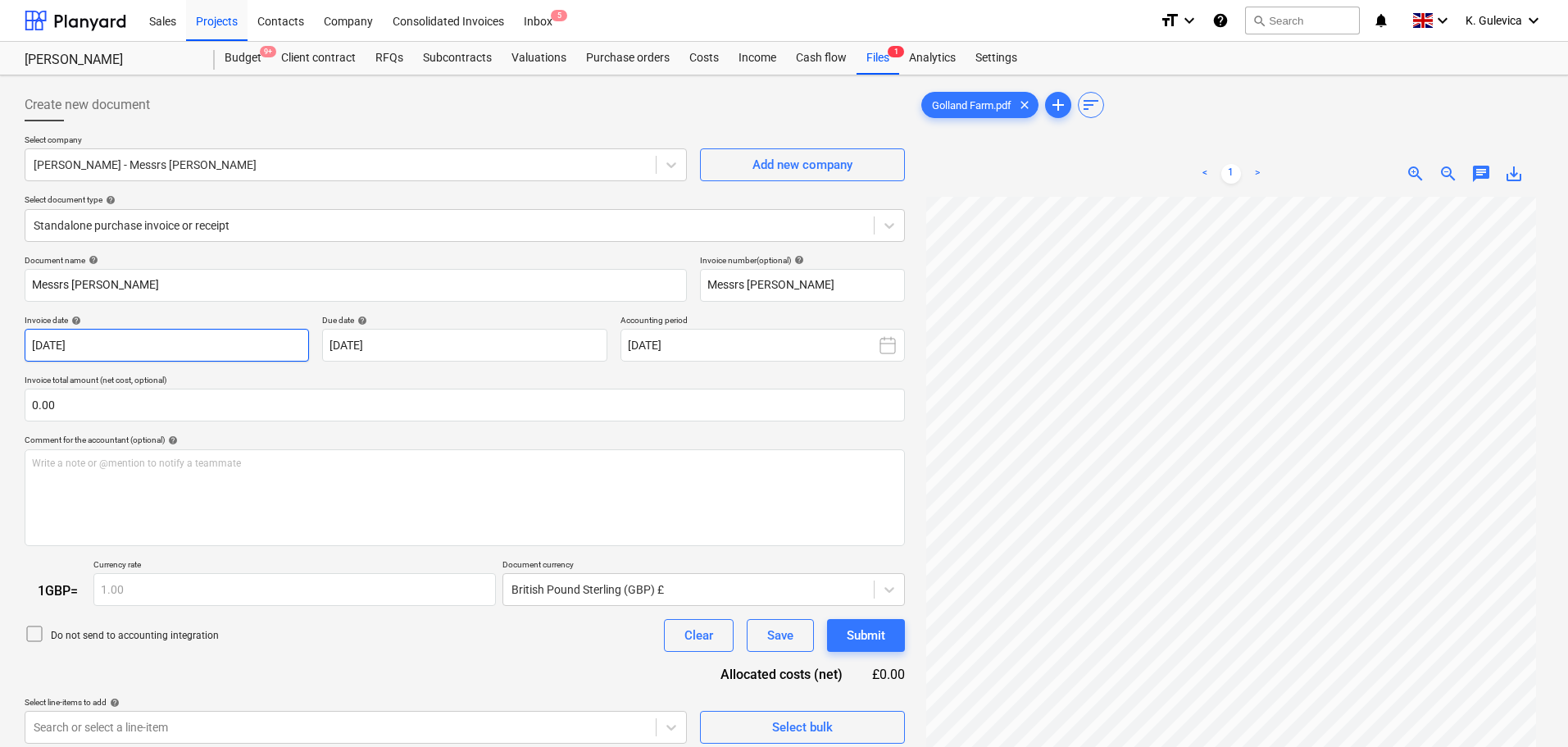
click at [238, 345] on body "Sales Projects Contacts Company Consolidated Invoices Inbox 5 format_size keybo…" at bounding box center [784, 374] width 1568 height 747
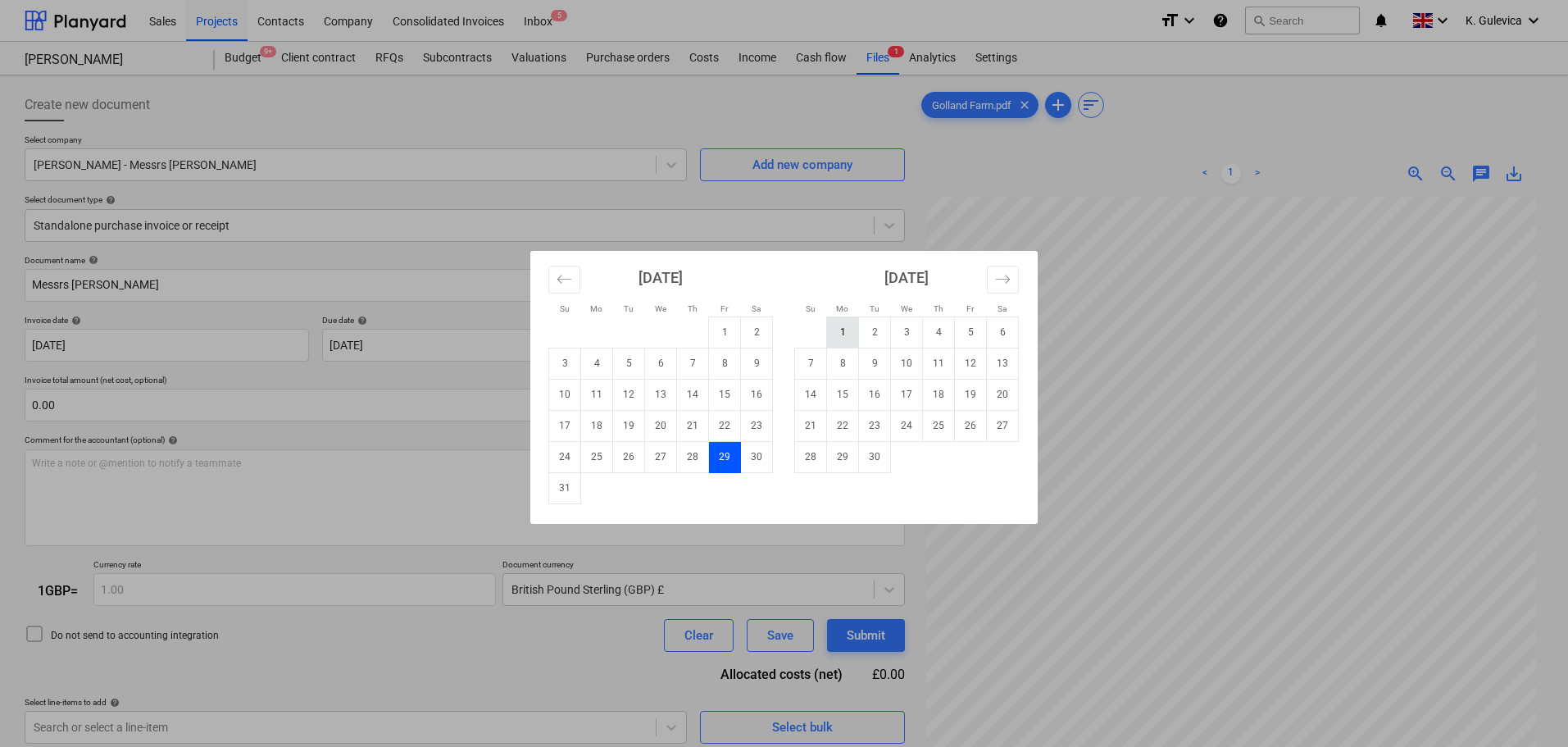
click at [845, 333] on td "1" at bounding box center [844, 332] width 32 height 32
type input "[DATE]"
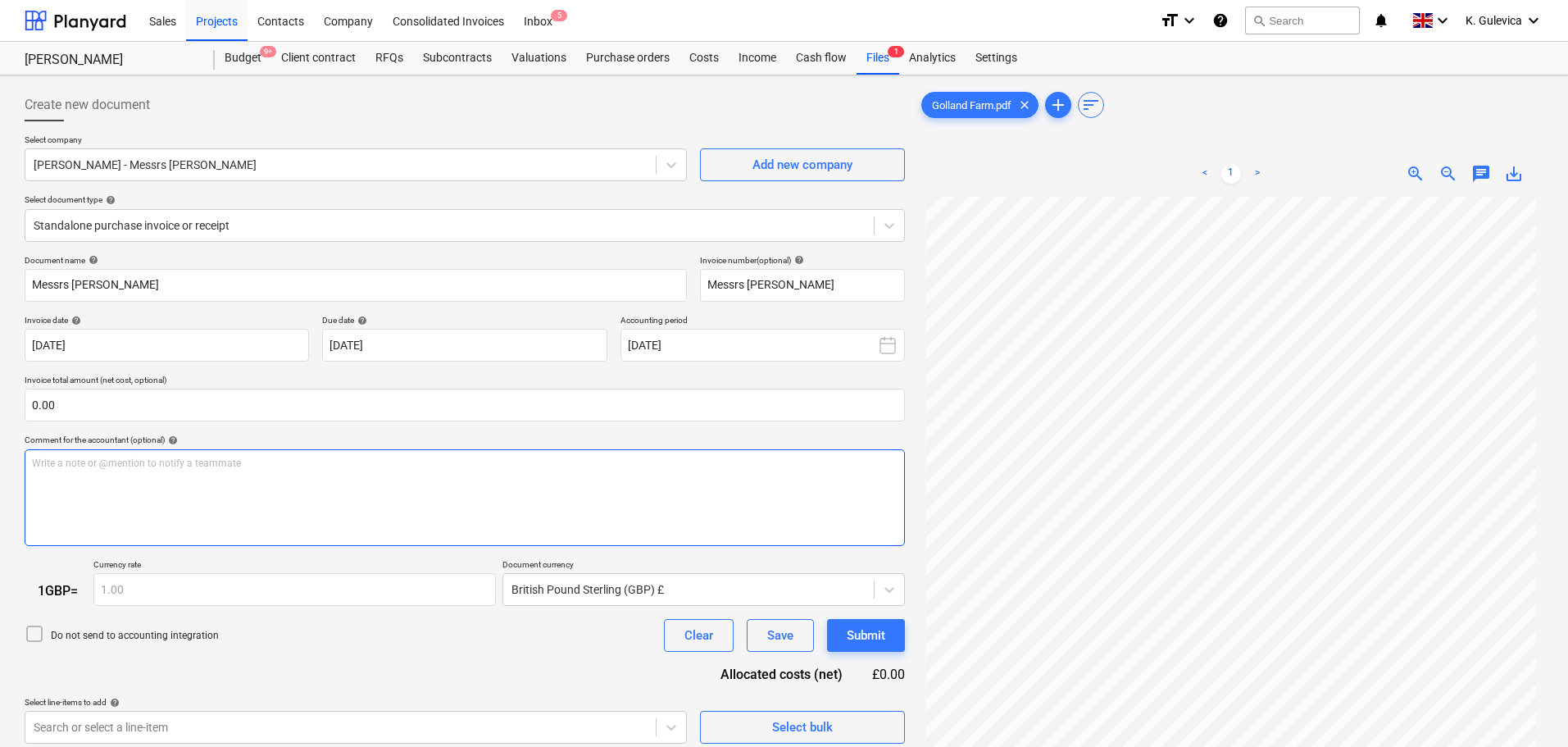
scroll to position [165, 0]
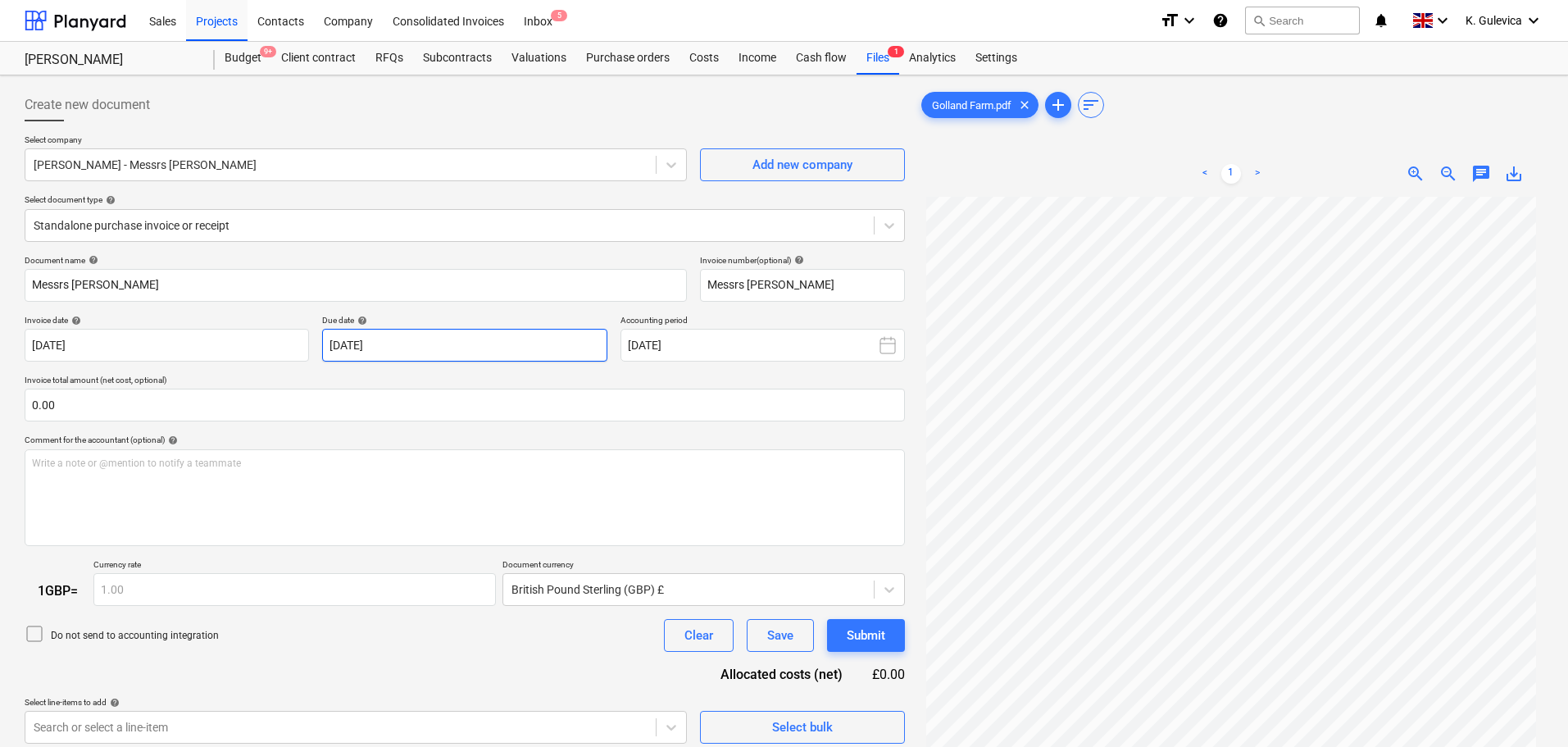
click at [465, 348] on body "Sales Projects Contacts Company Consolidated Invoices Inbox 5 format_size keybo…" at bounding box center [784, 374] width 1568 height 747
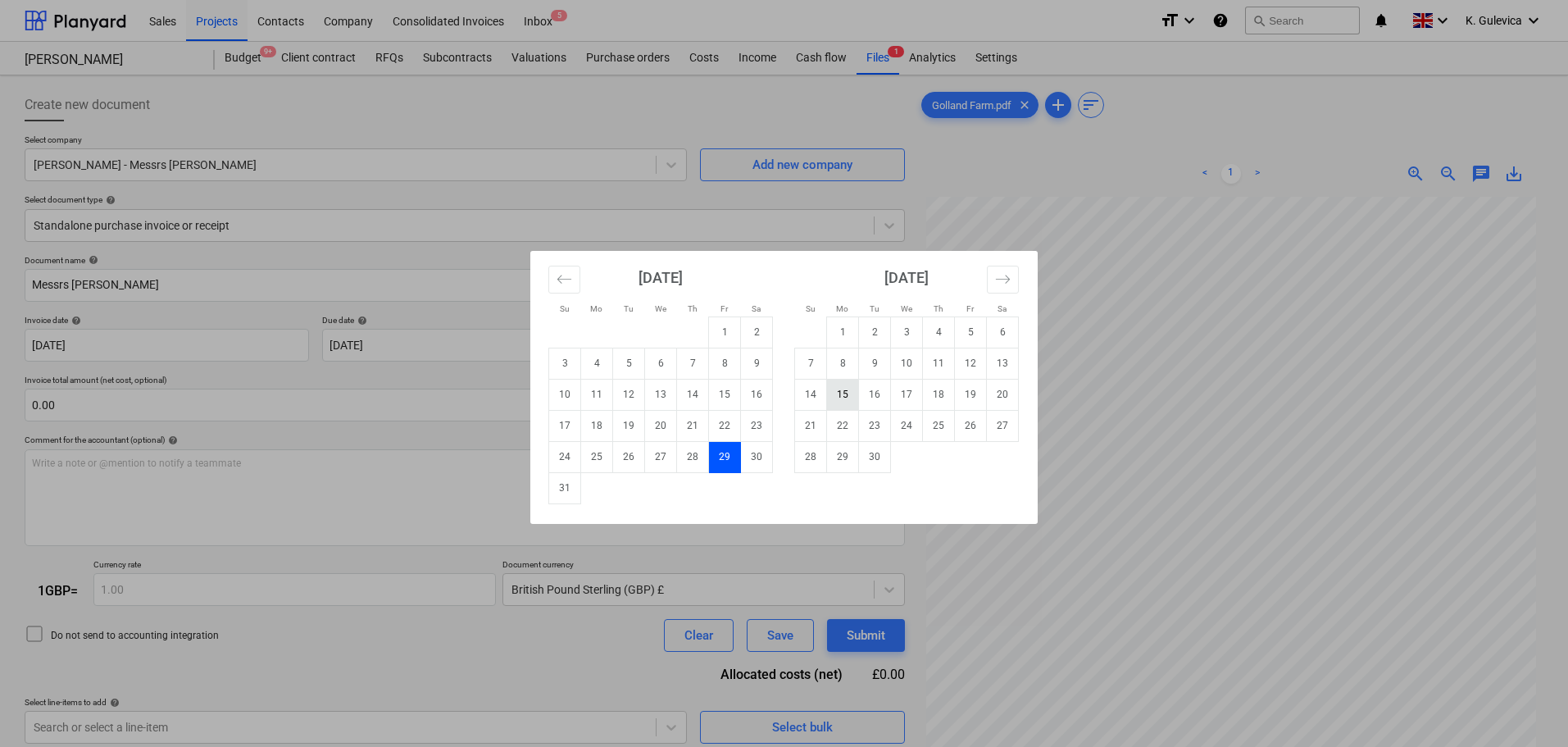
click at [850, 393] on td "15" at bounding box center [844, 394] width 32 height 32
type input "[DATE]"
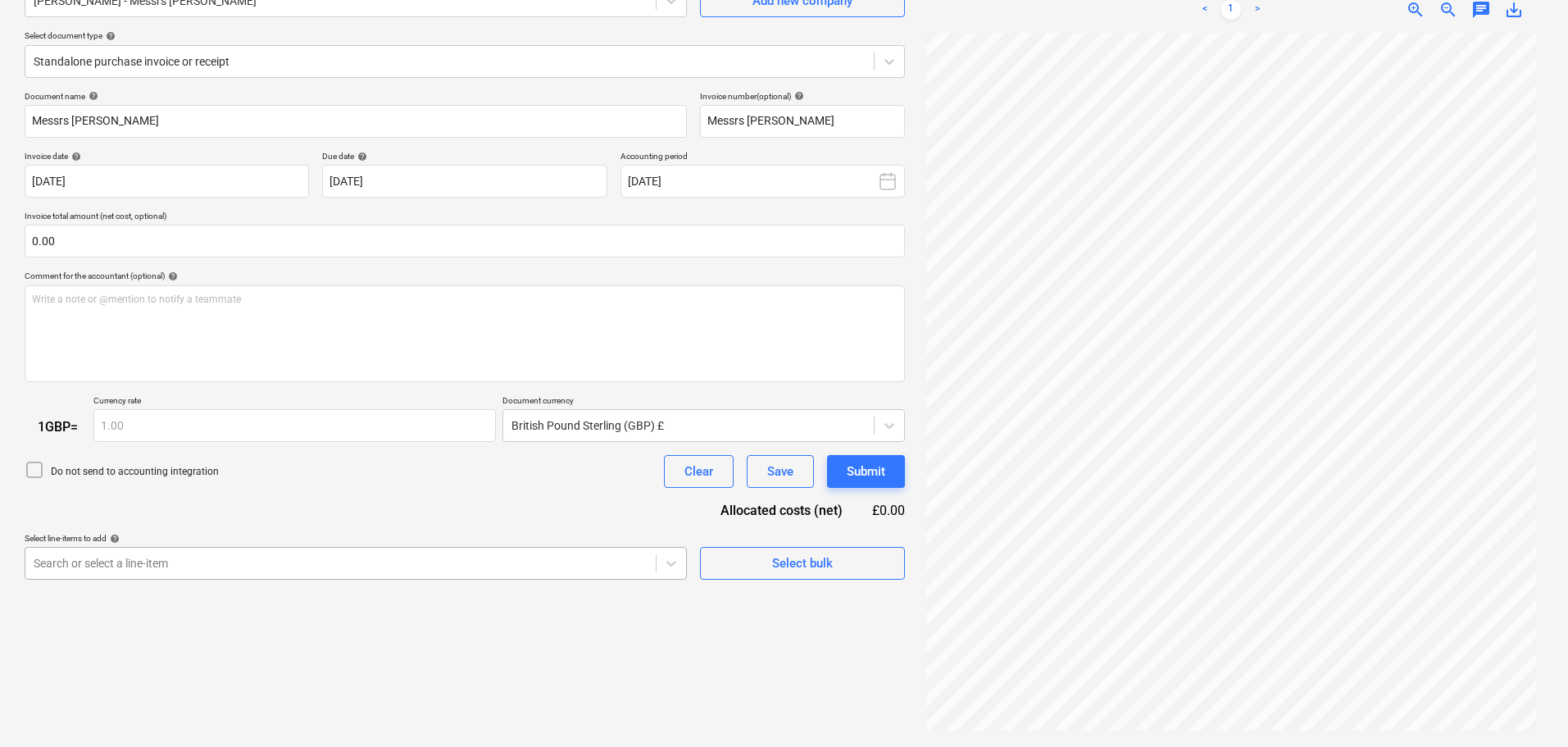
scroll to position [252, 0]
click at [409, 562] on body "Sales Projects Contacts Company Consolidated Invoices Inbox 5 format_size keybo…" at bounding box center [784, 210] width 1568 height 747
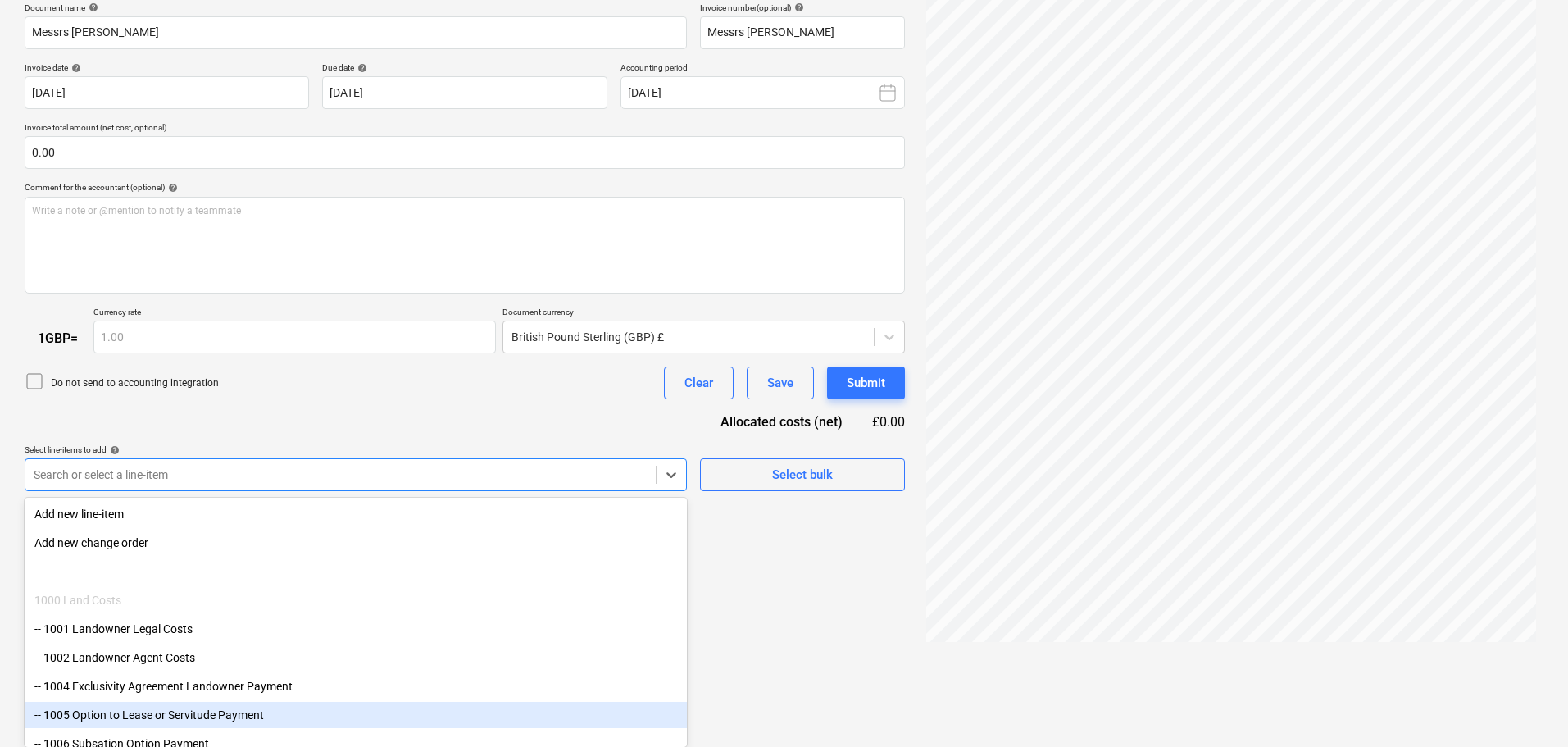
click at [158, 720] on div "-- 1005 Option to Lease or Servitude Payment" at bounding box center [355, 715] width 662 height 26
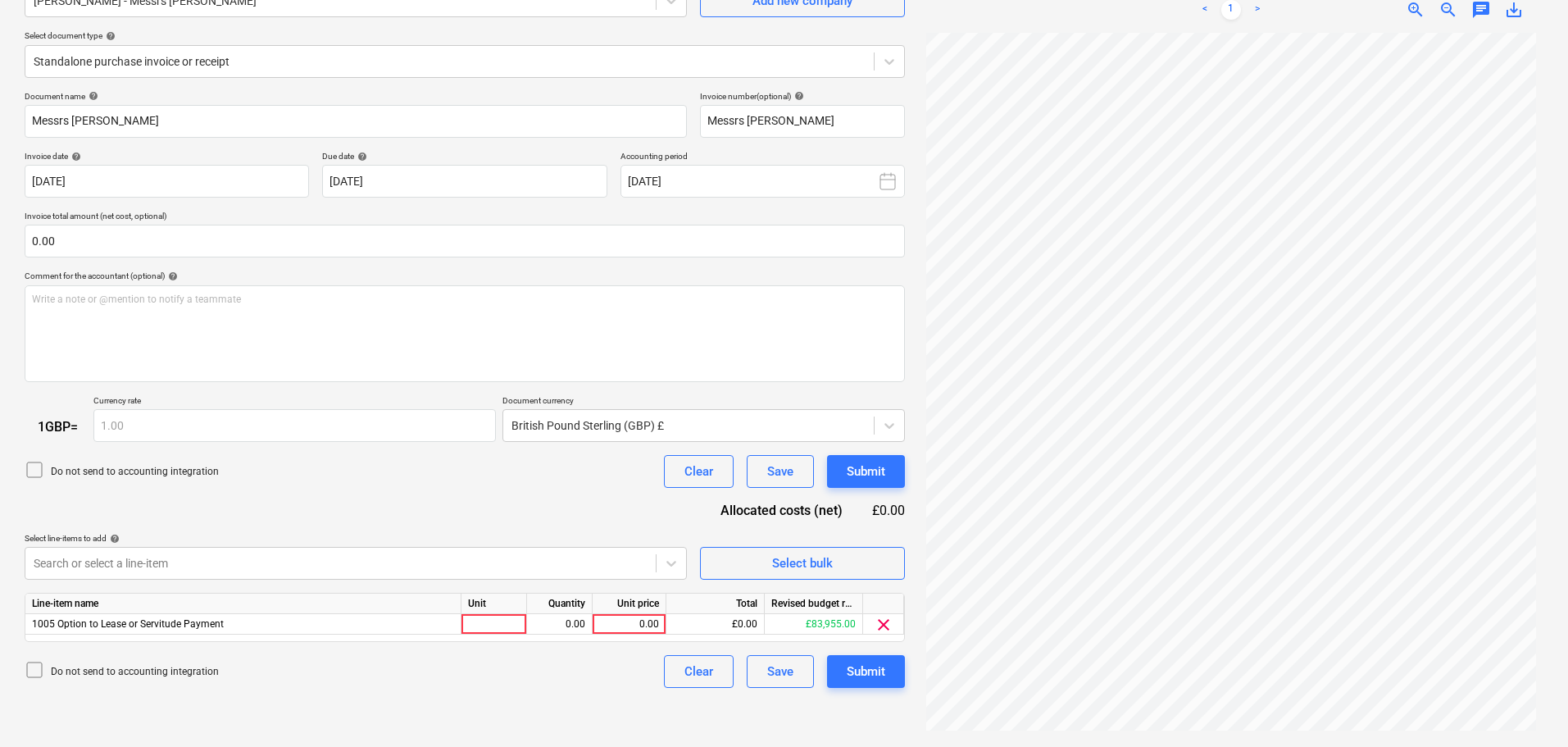
click at [381, 413] on div "Document name help Messrs [PERSON_NAME] Invoice number (optional) help Messrs […" at bounding box center [464, 390] width 880 height 598
click at [637, 623] on div "0.00" at bounding box center [629, 624] width 60 height 20
type input "50000"
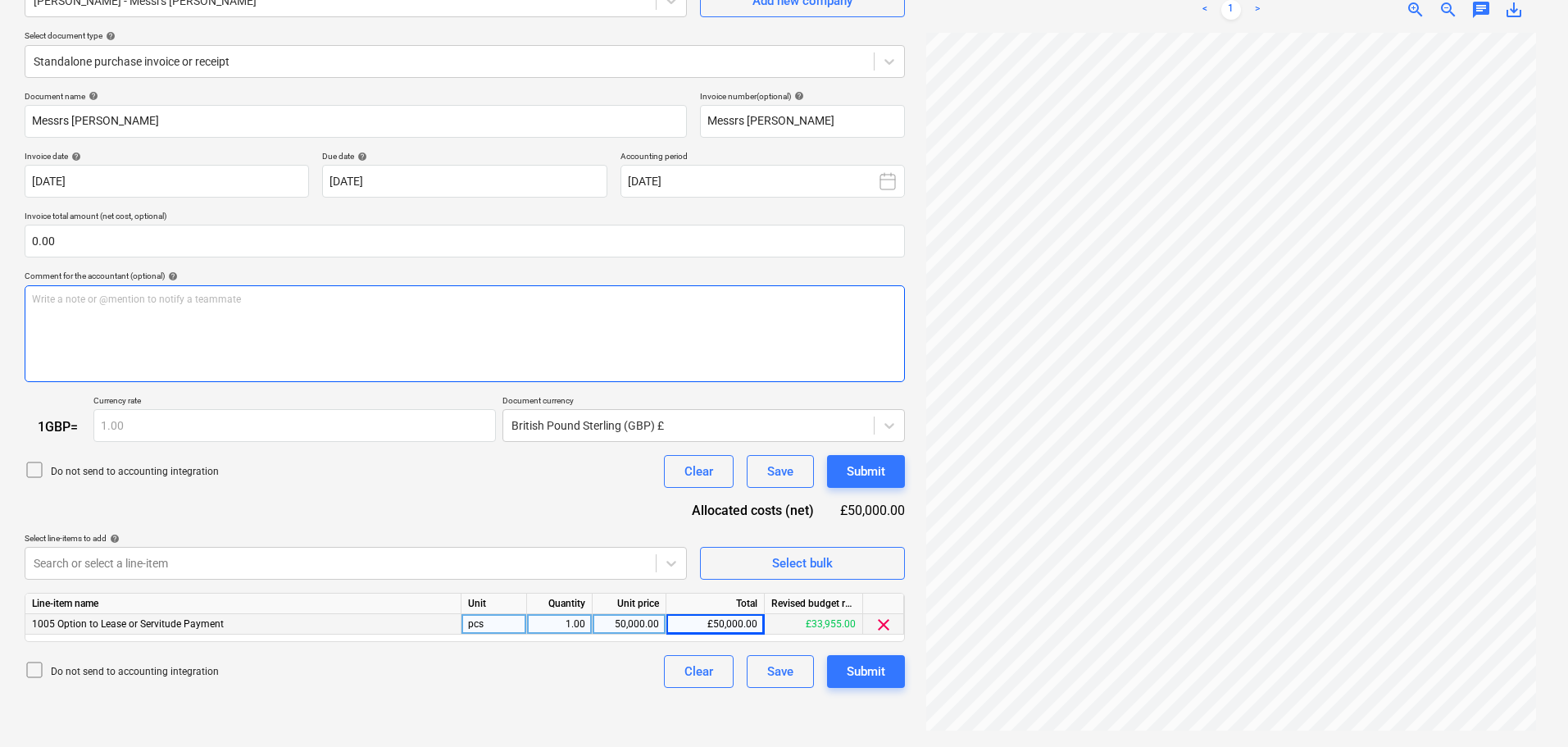
click at [180, 336] on div "Write a note or @mention to notify a teammate [PERSON_NAME]" at bounding box center [464, 334] width 880 height 97
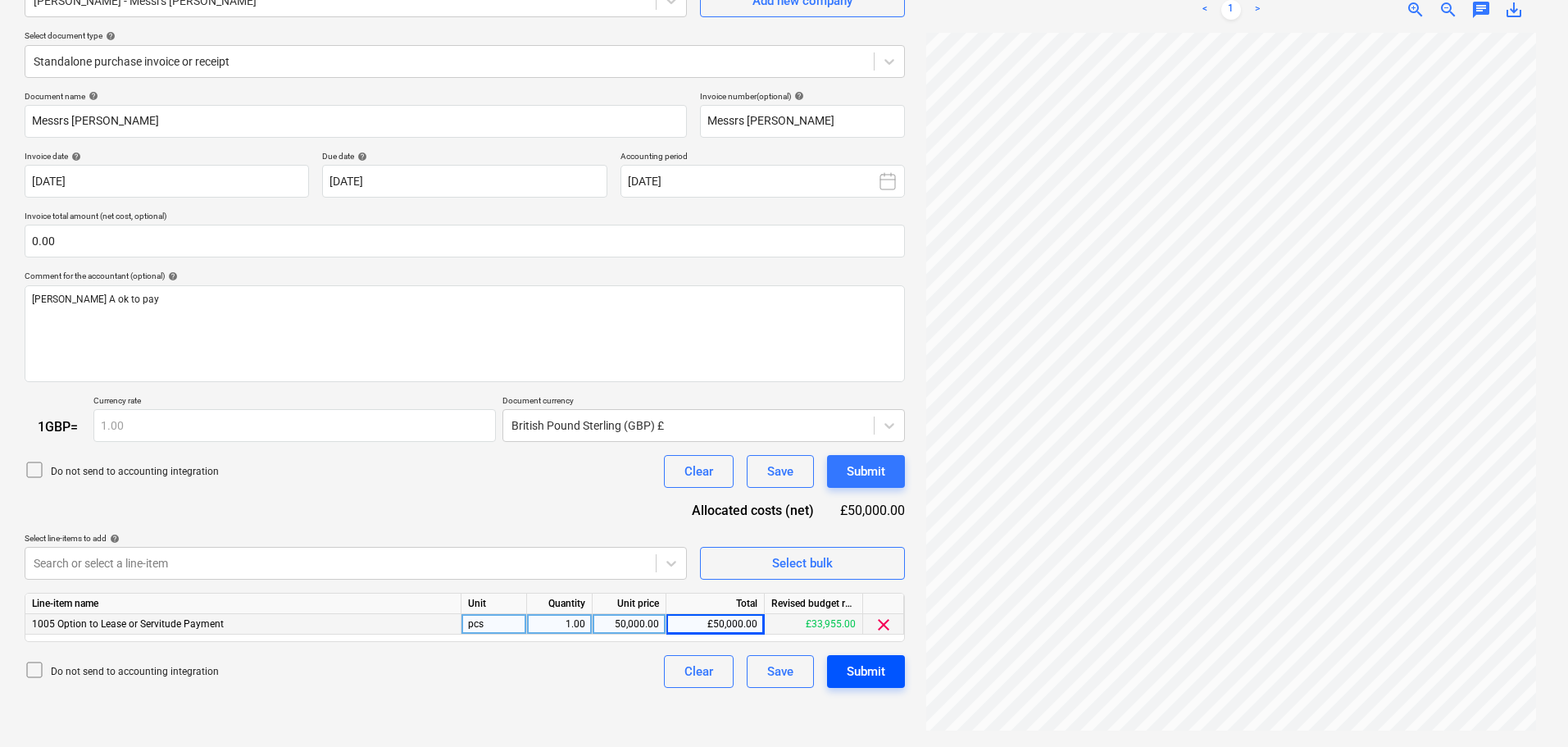
click at [872, 671] on div "Submit" at bounding box center [866, 671] width 38 height 21
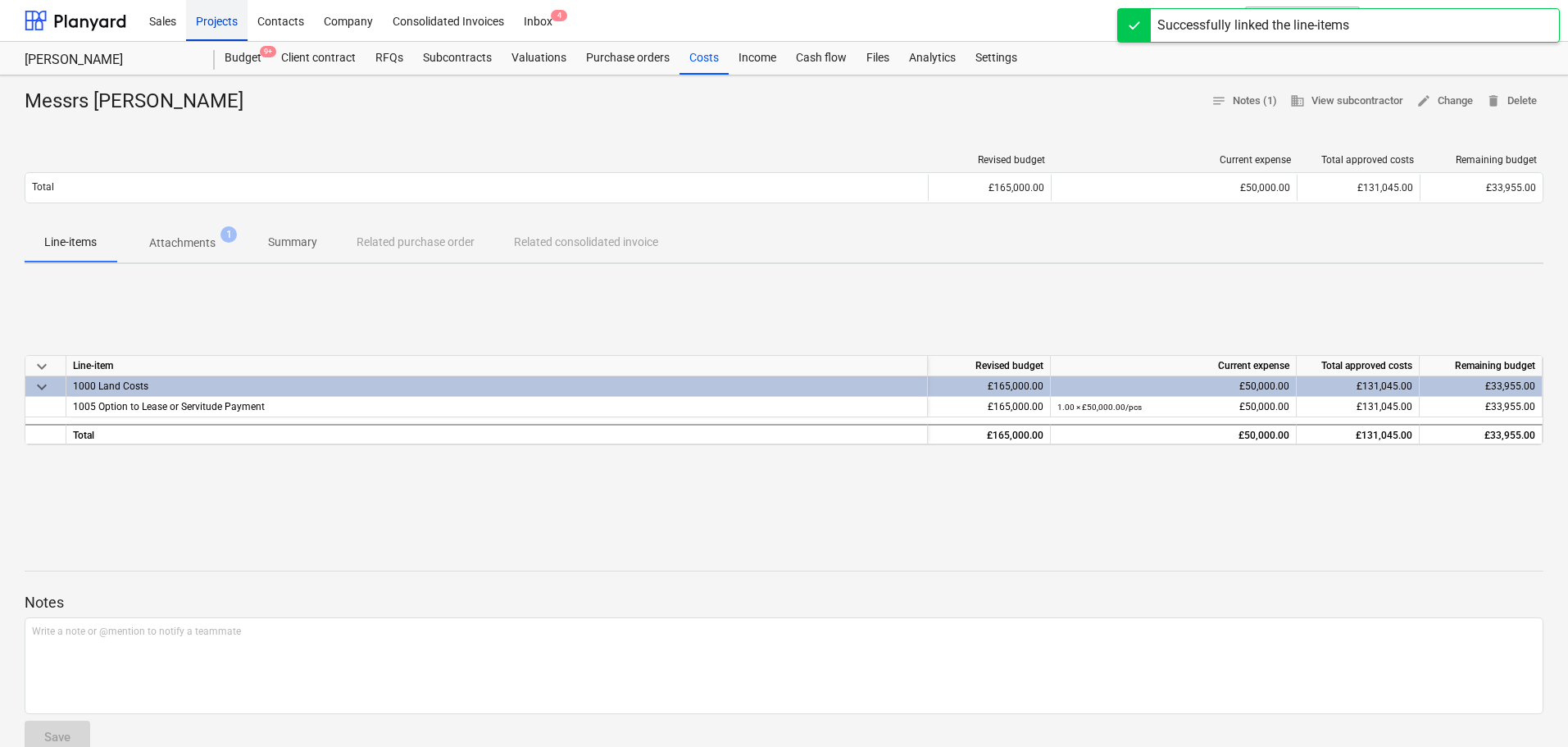
click at [214, 32] on div "Projects" at bounding box center [216, 20] width 61 height 42
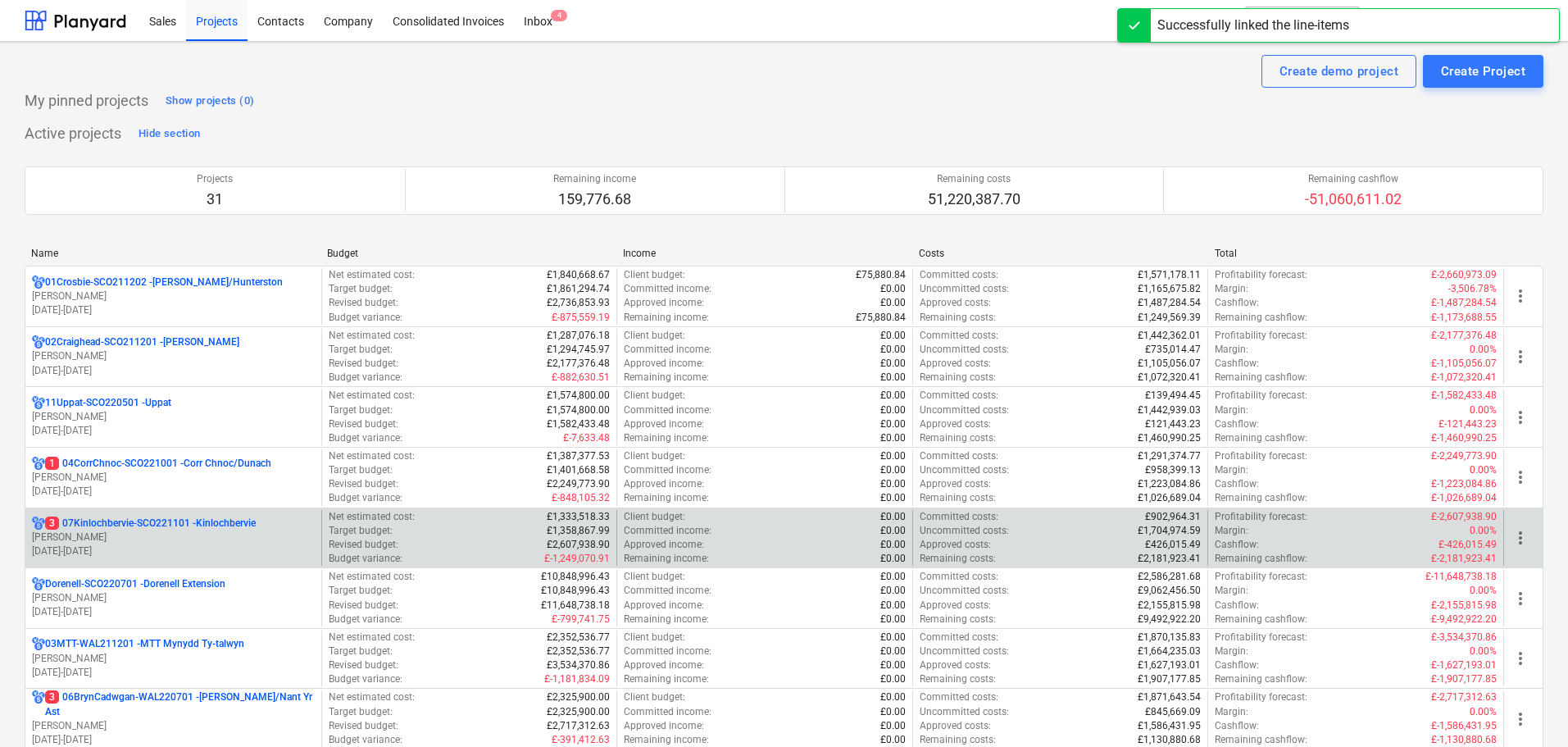
click at [185, 549] on p "[DATE] - [DATE]" at bounding box center [174, 552] width 283 height 14
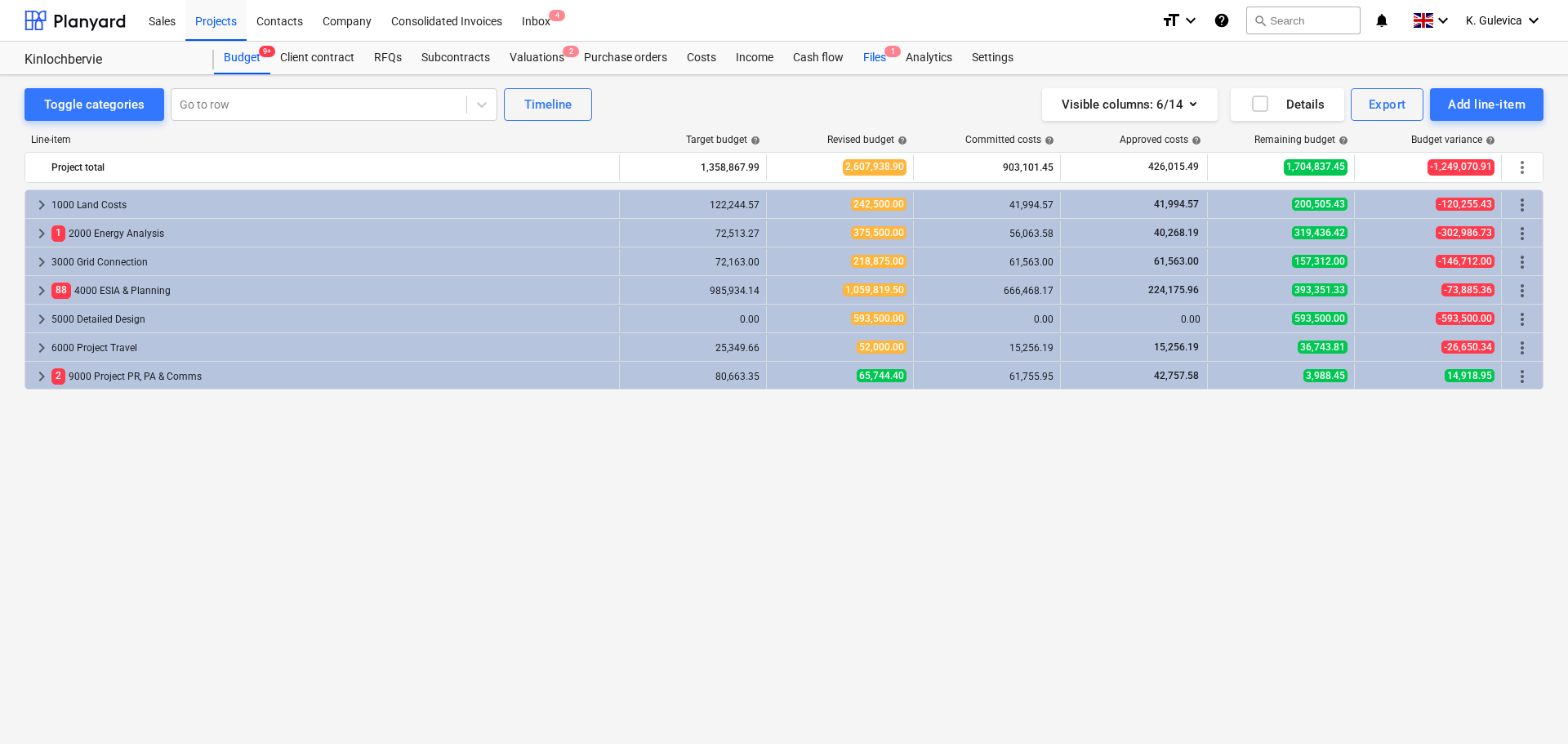
click at [871, 59] on div "Files 1" at bounding box center [874, 58] width 42 height 32
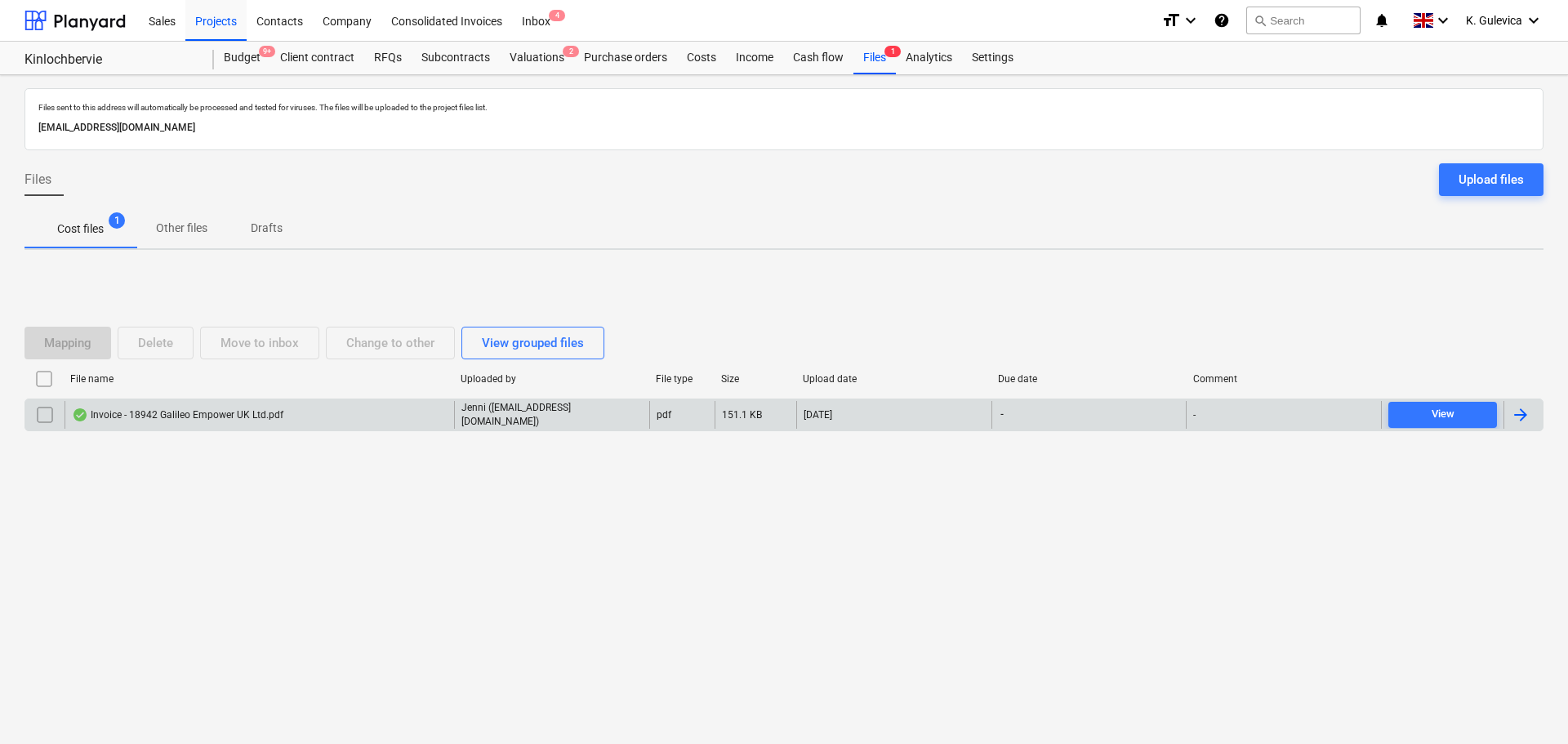
click at [404, 415] on div "Invoice - 18942 Galileo Empower UK Ltd.pdf" at bounding box center [259, 414] width 390 height 28
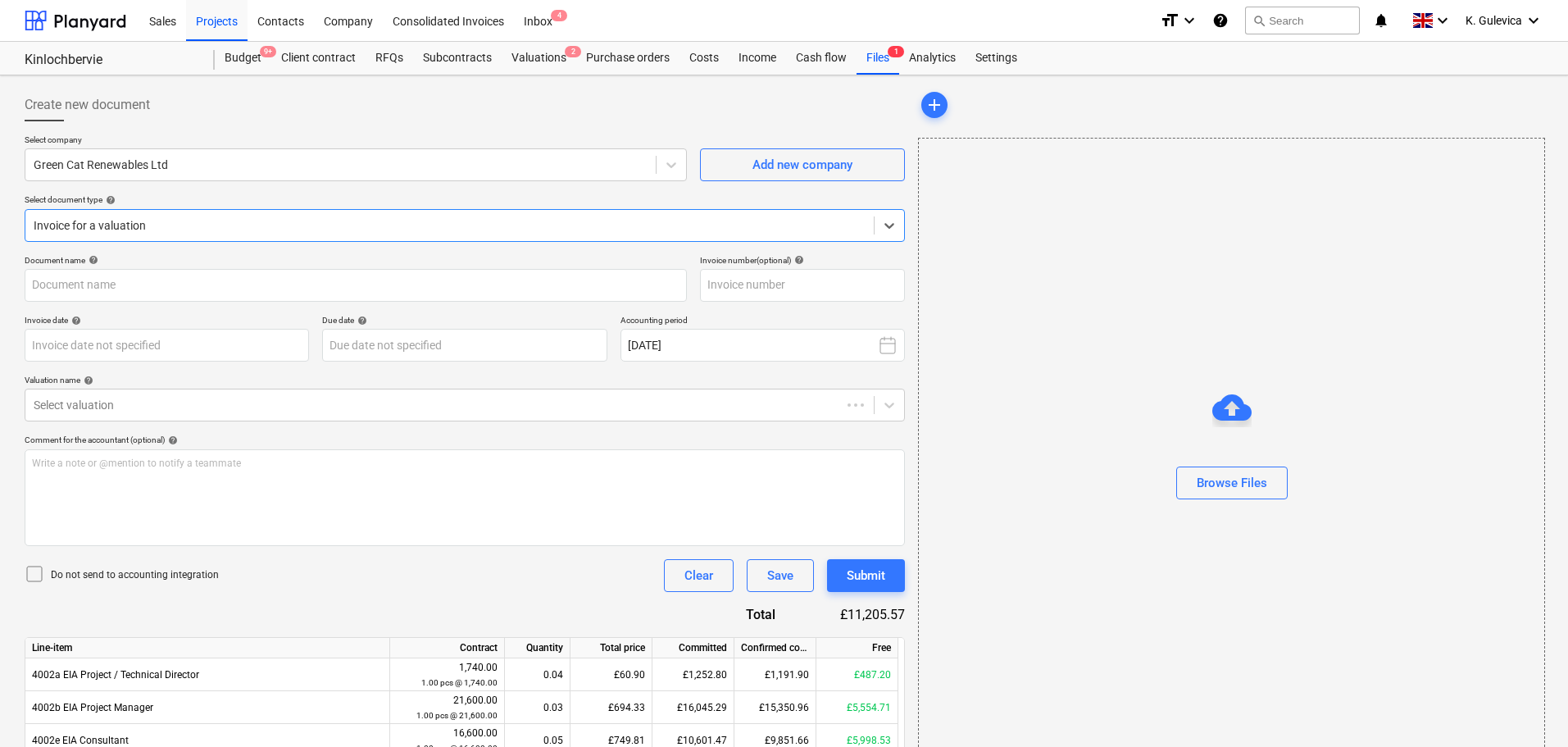
type input "18942"
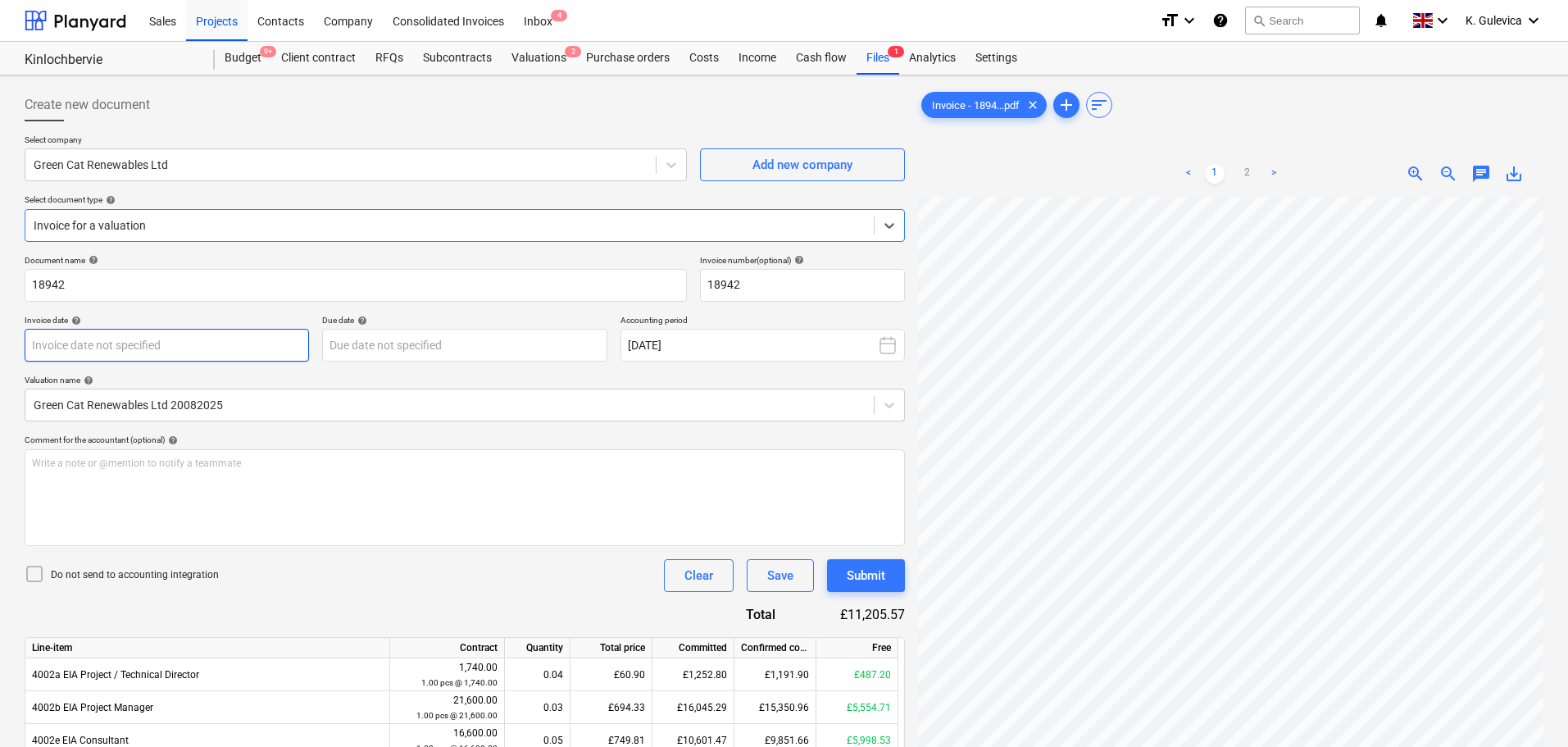
click at [242, 347] on body "Sales Projects Contacts Company Consolidated Invoices Inbox 4 format_size keybo…" at bounding box center [784, 374] width 1568 height 747
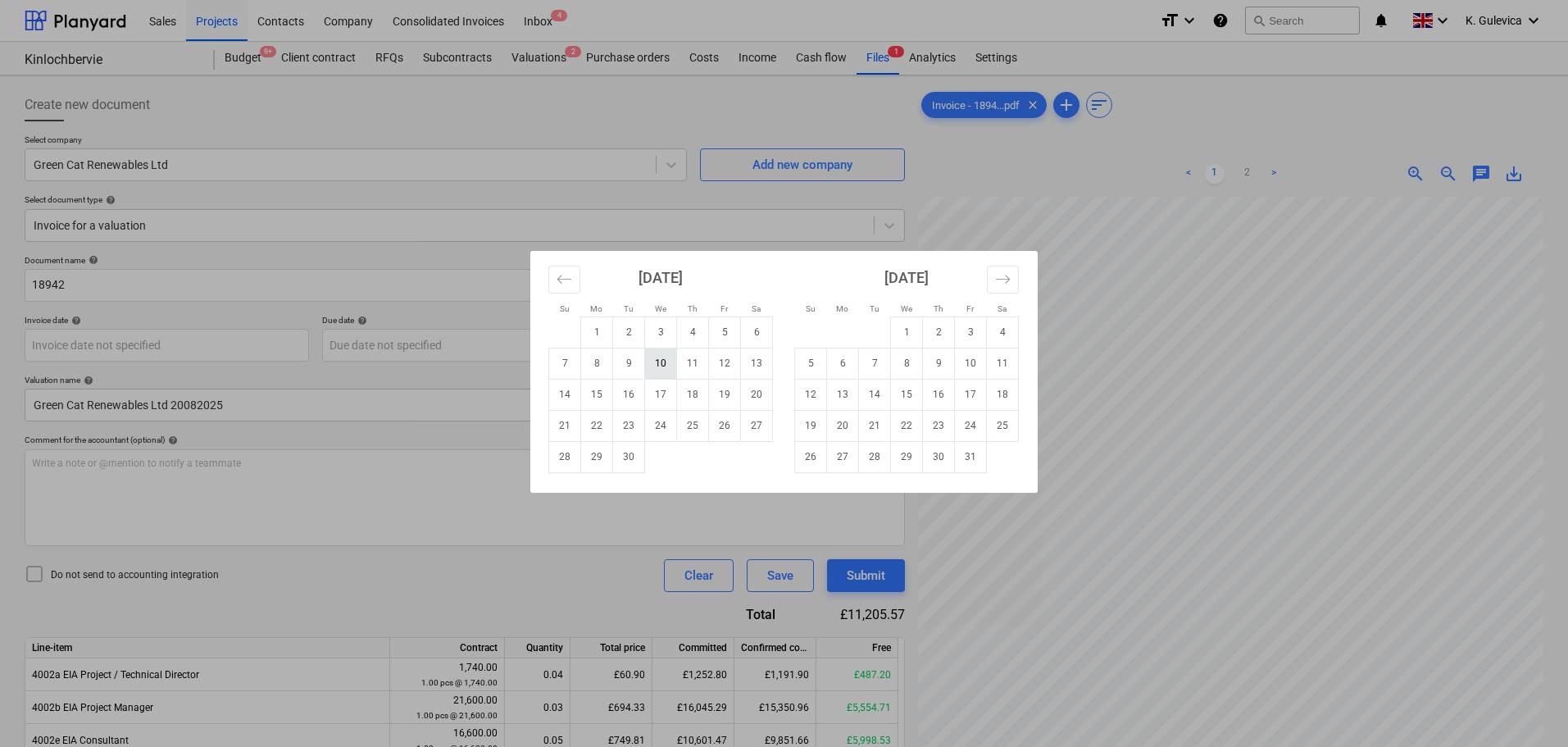
click at [657, 362] on td "10" at bounding box center [661, 363] width 32 height 32
type input "[DATE]"
click at [448, 333] on body "Sales Projects Contacts Company Consolidated Invoices Inbox 4 format_size keybo…" at bounding box center [784, 374] width 1568 height 747
click at [634, 459] on td "30" at bounding box center [630, 457] width 32 height 32
type input "[DATE]"
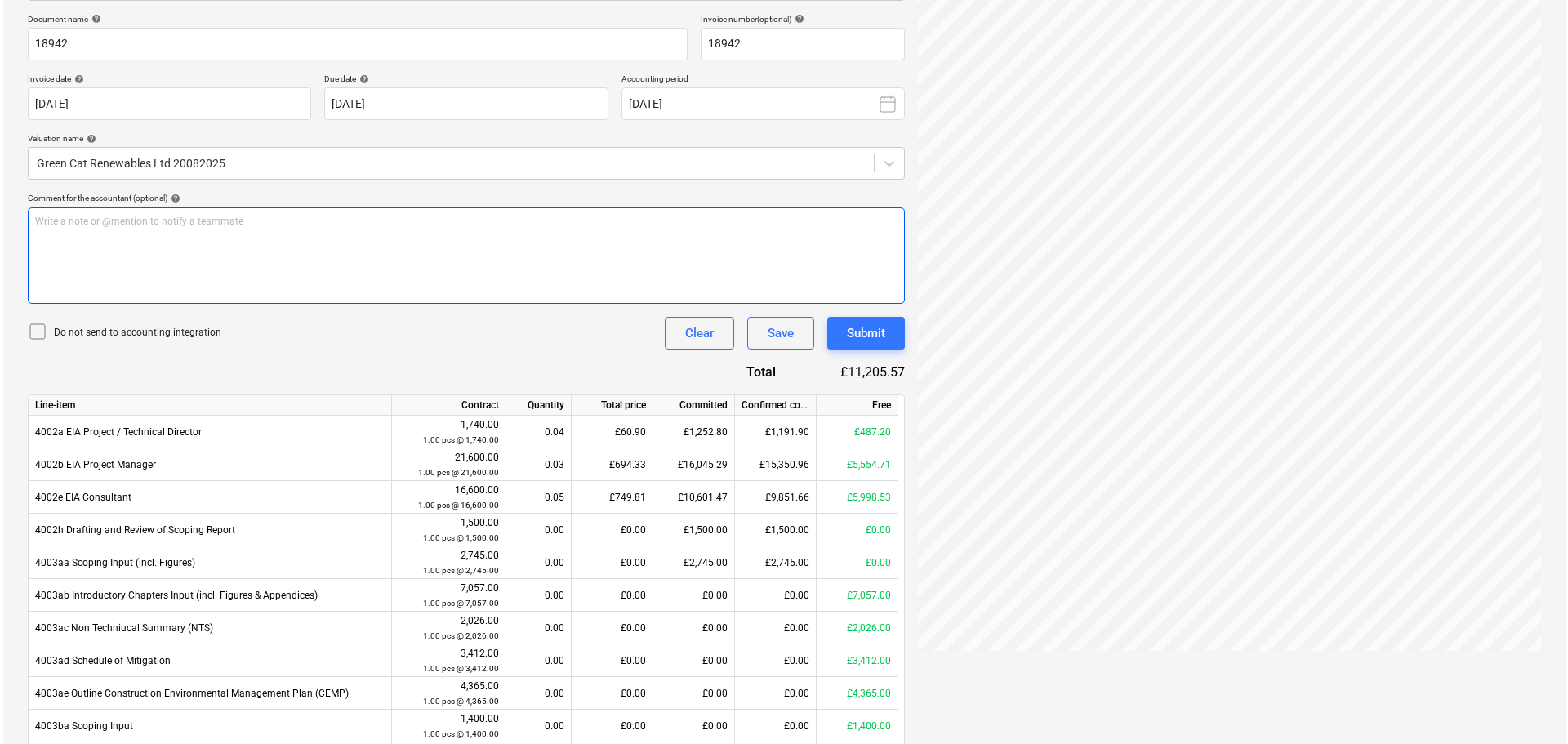
scroll to position [245, 0]
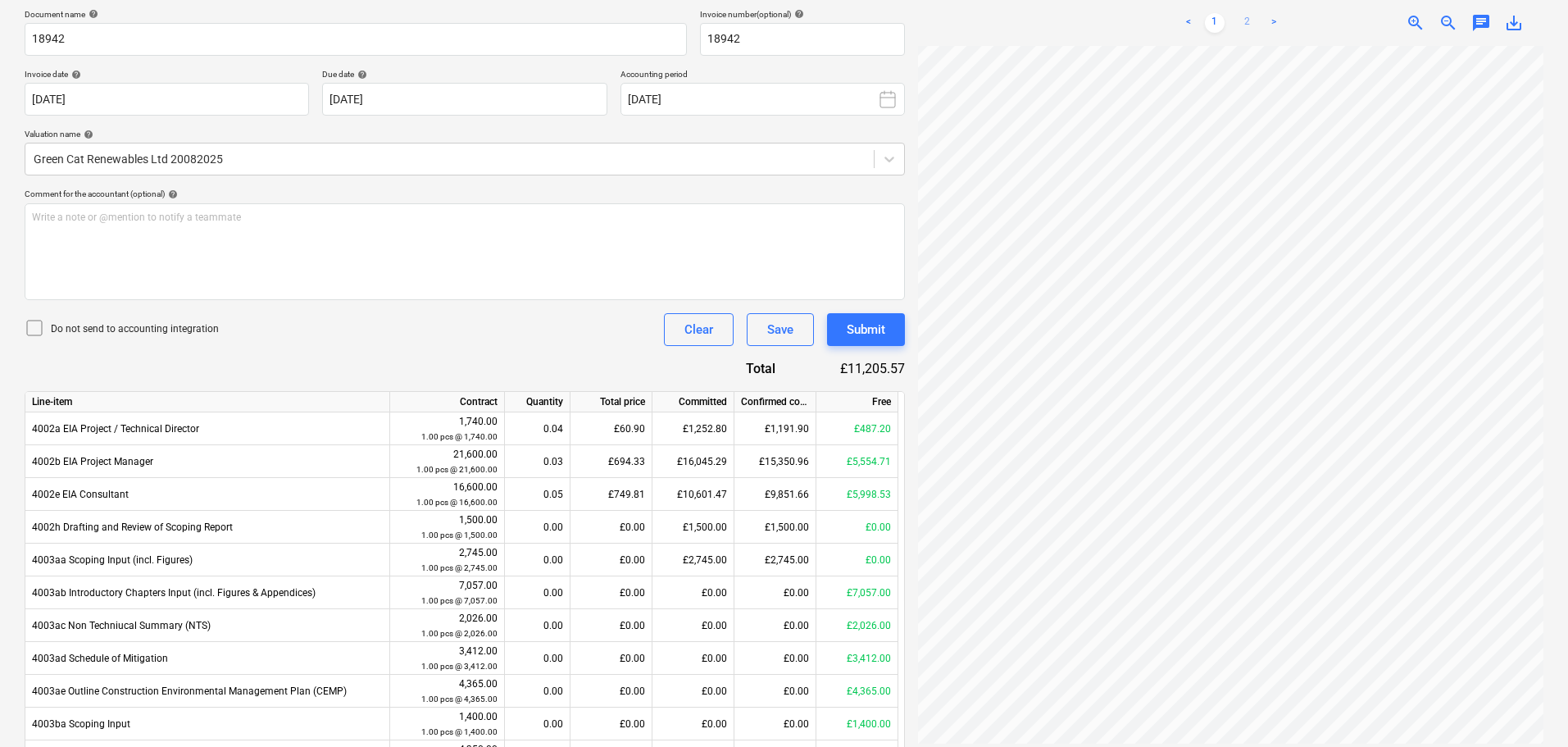
click at [1248, 19] on link "2" at bounding box center [1247, 22] width 20 height 20
click at [880, 329] on div "Submit" at bounding box center [866, 329] width 38 height 21
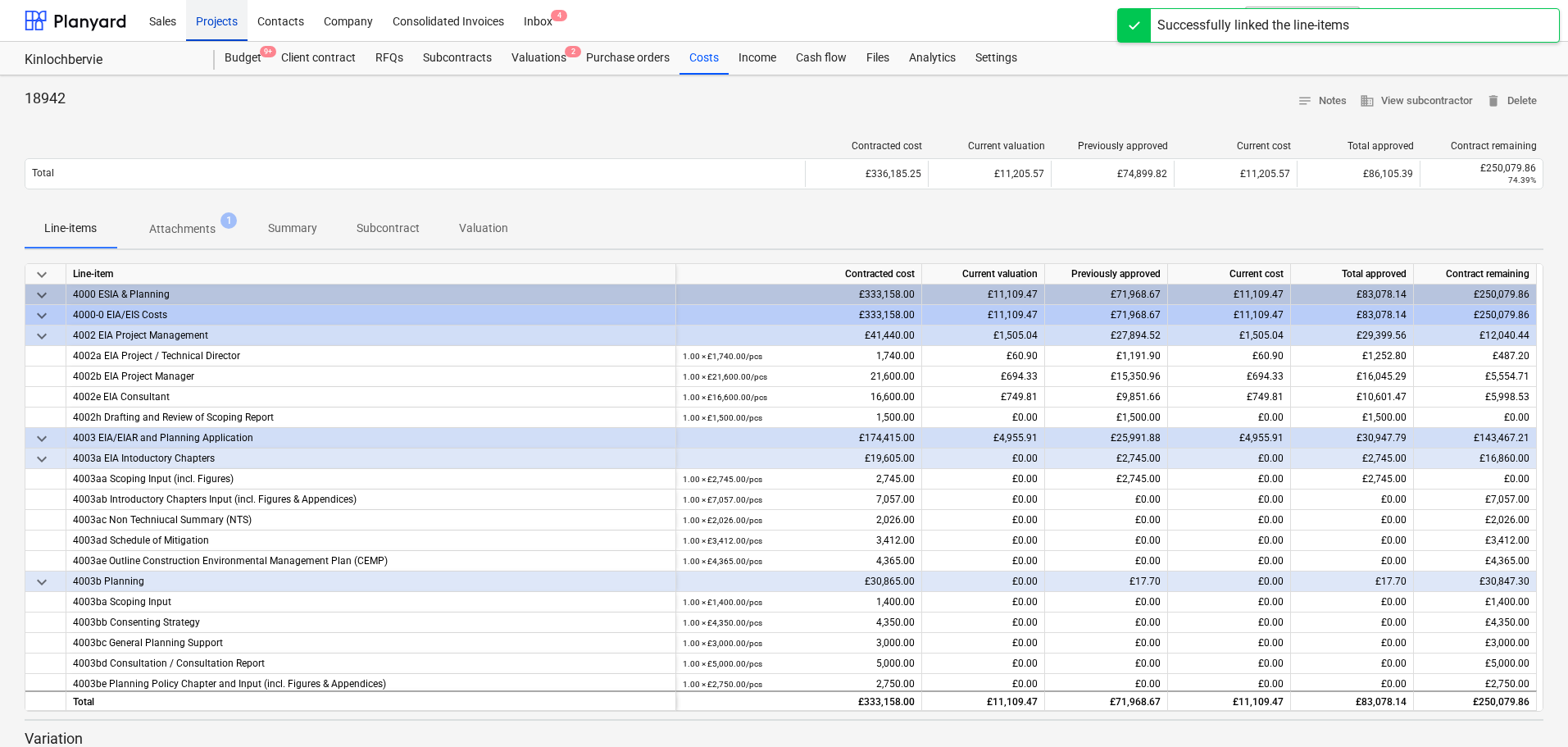
click at [227, 26] on div "Projects" at bounding box center [216, 20] width 61 height 42
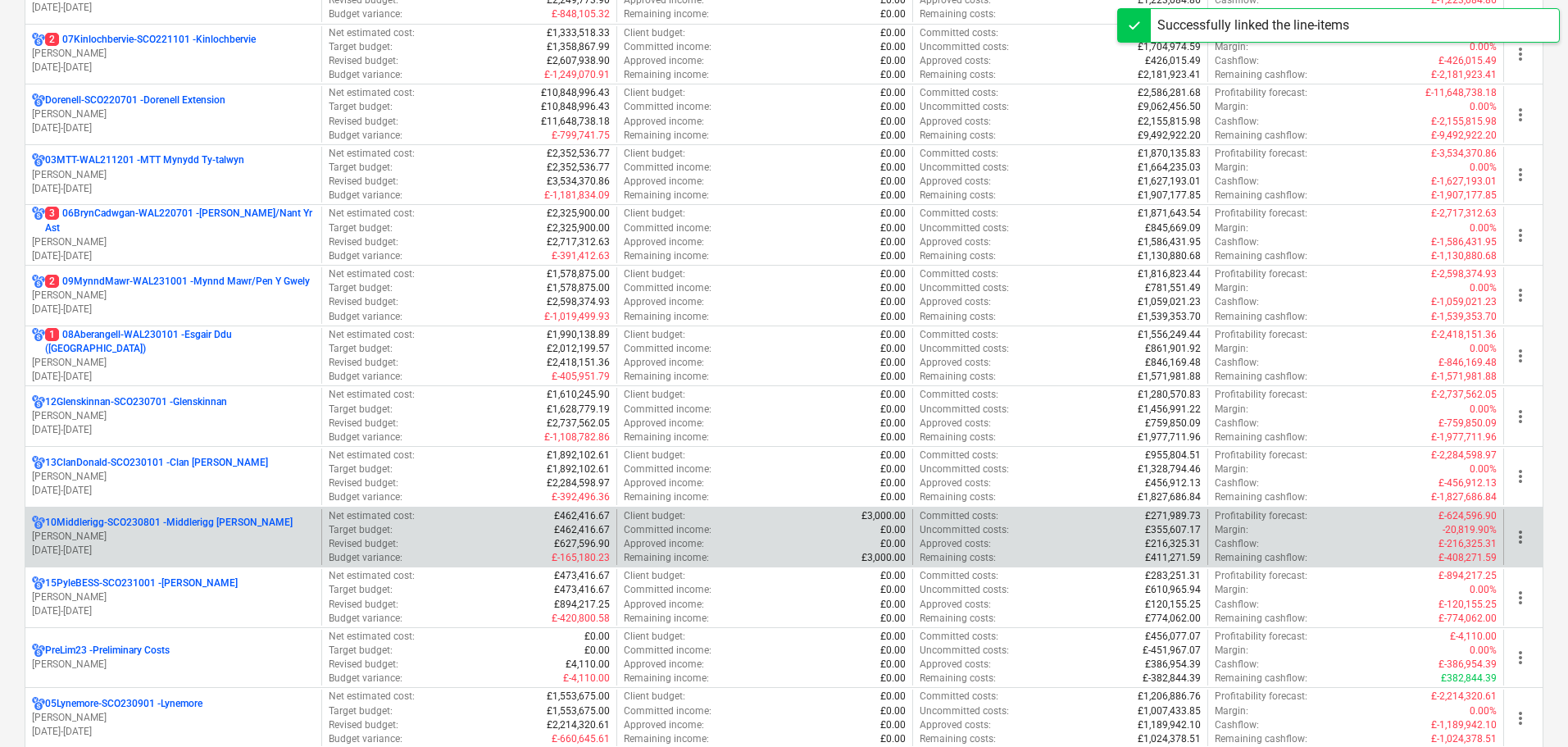
scroll to position [492, 0]
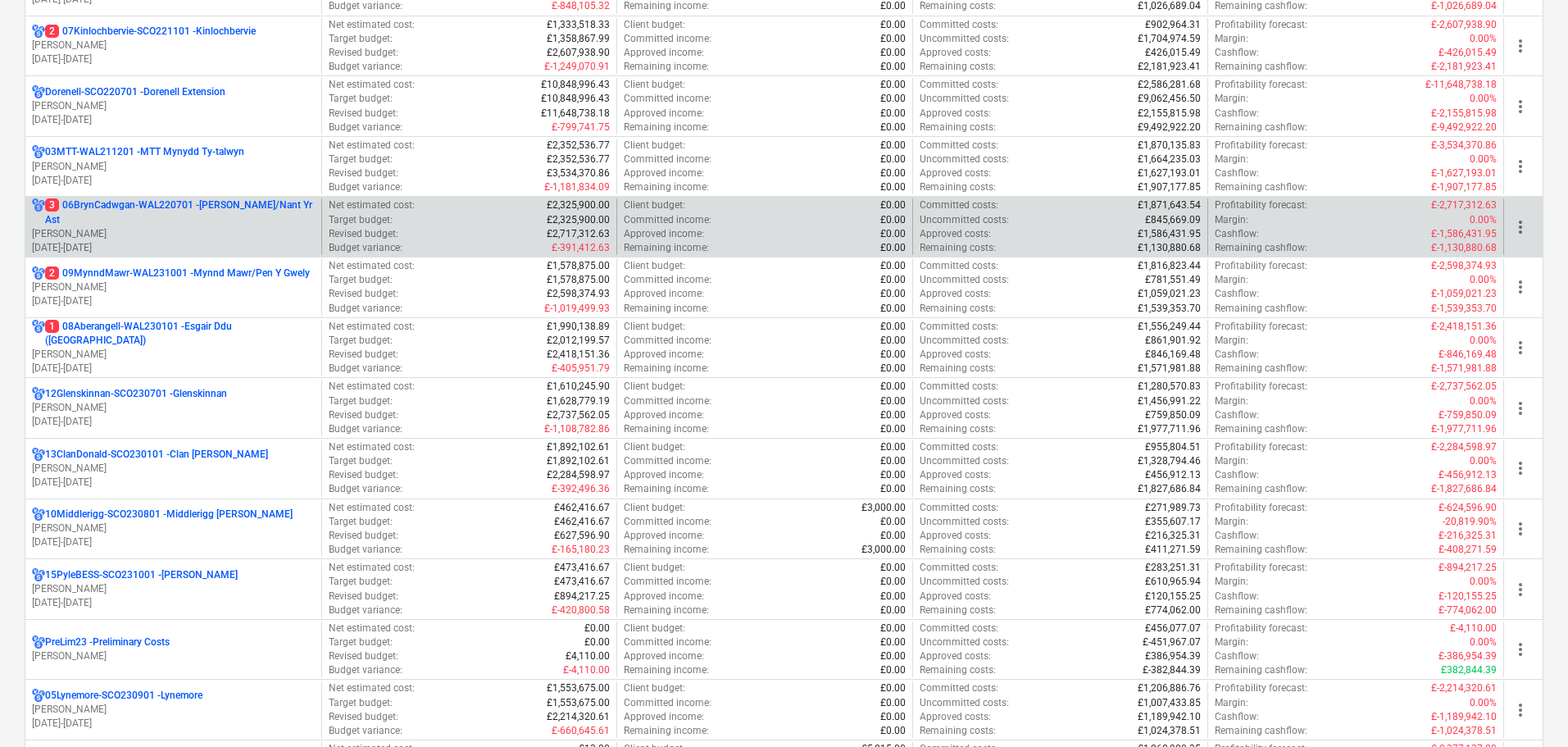
click at [199, 251] on p "[DATE] - [DATE]" at bounding box center [174, 248] width 283 height 14
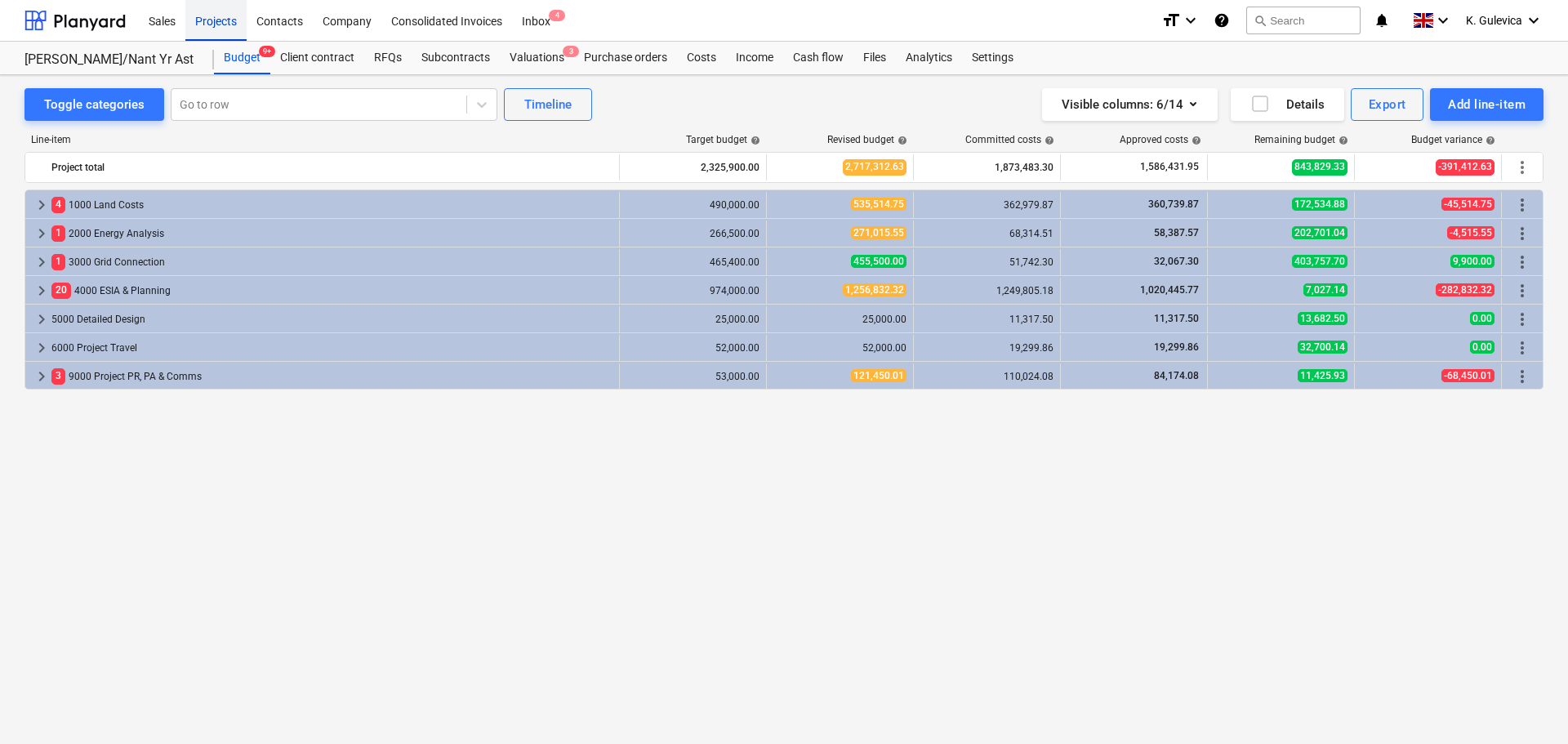
click at [211, 18] on div "Projects" at bounding box center [216, 20] width 61 height 42
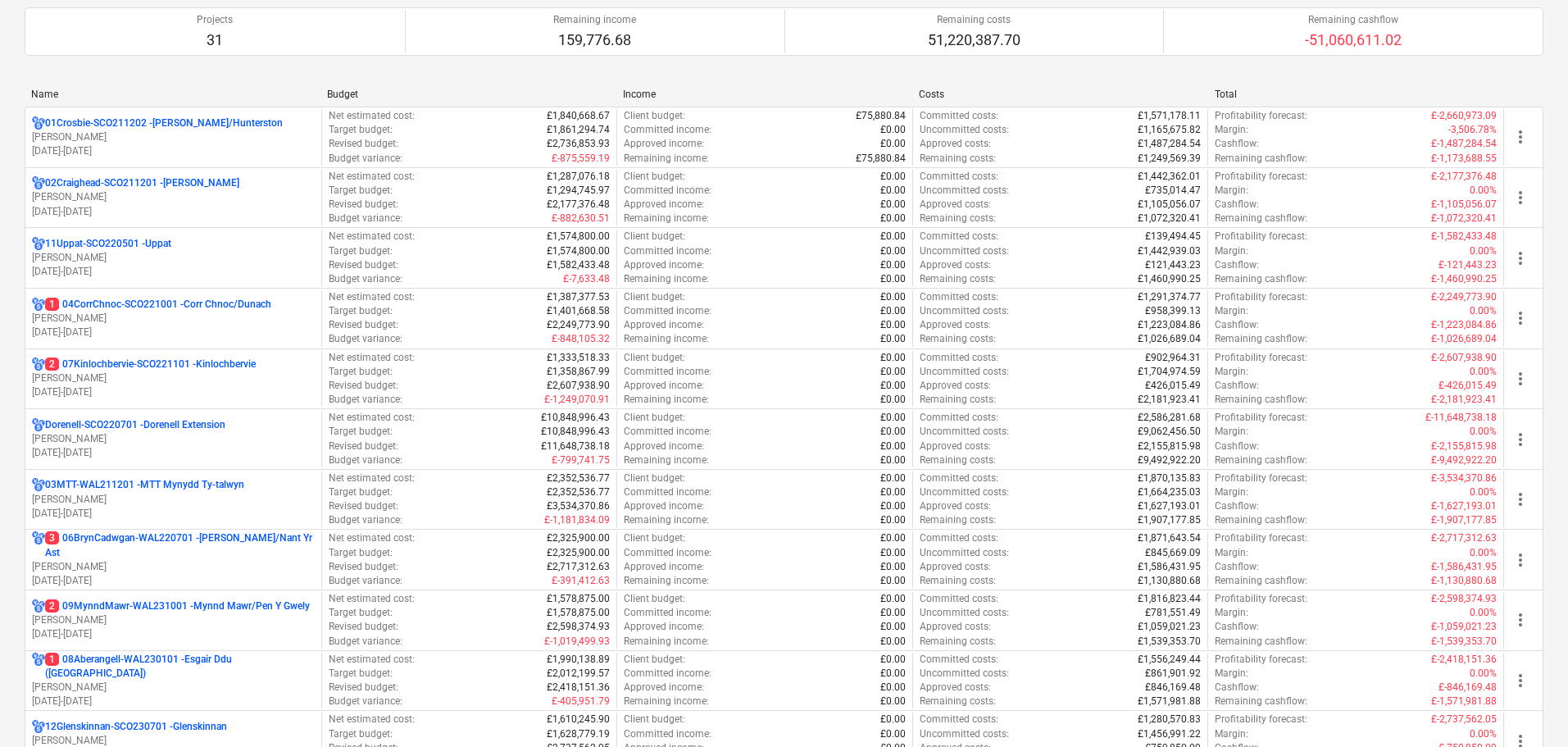
scroll to position [410, 0]
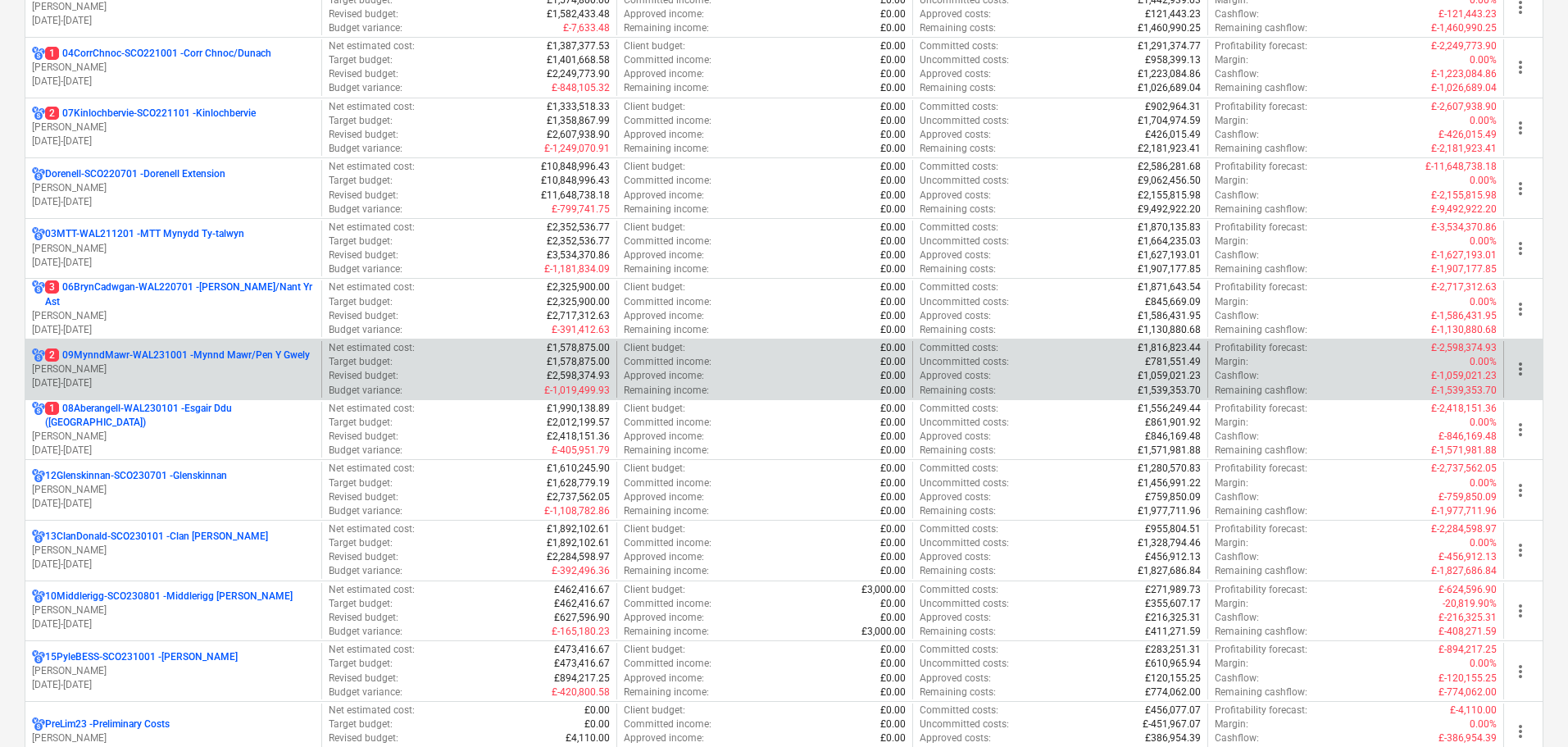
click at [127, 374] on p "[PERSON_NAME]" at bounding box center [174, 369] width 283 height 14
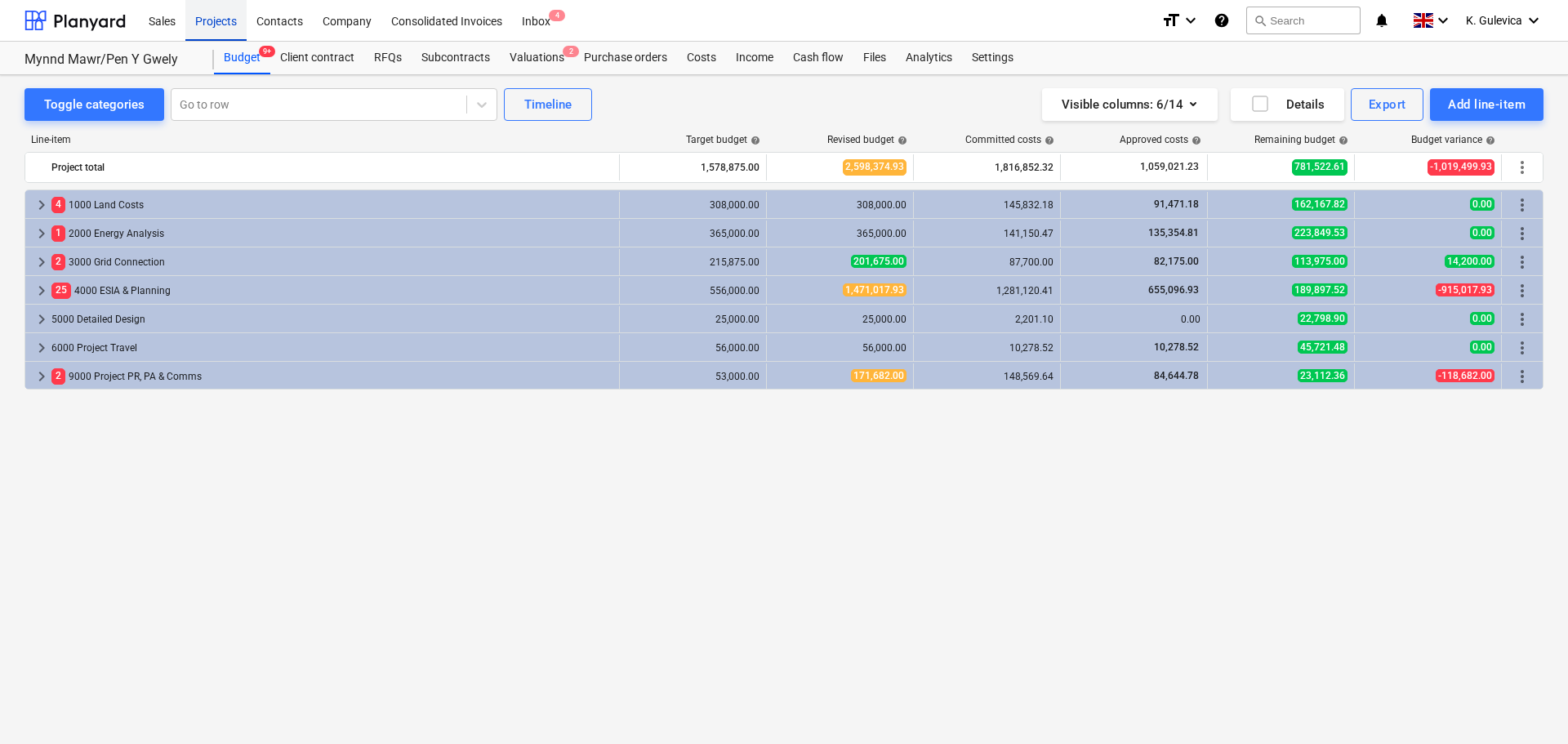
click at [215, 14] on div "Projects" at bounding box center [216, 20] width 61 height 42
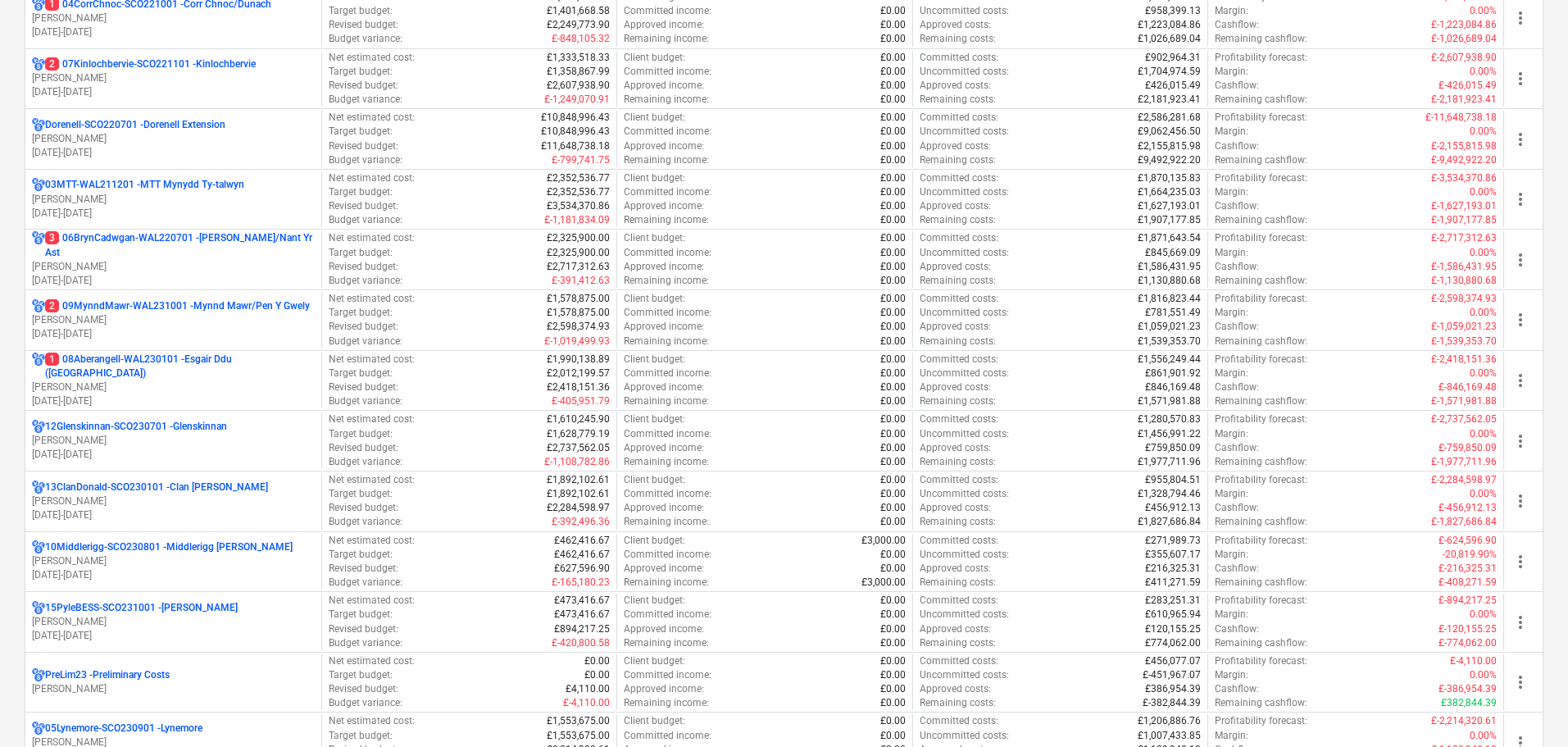
scroll to position [574, 0]
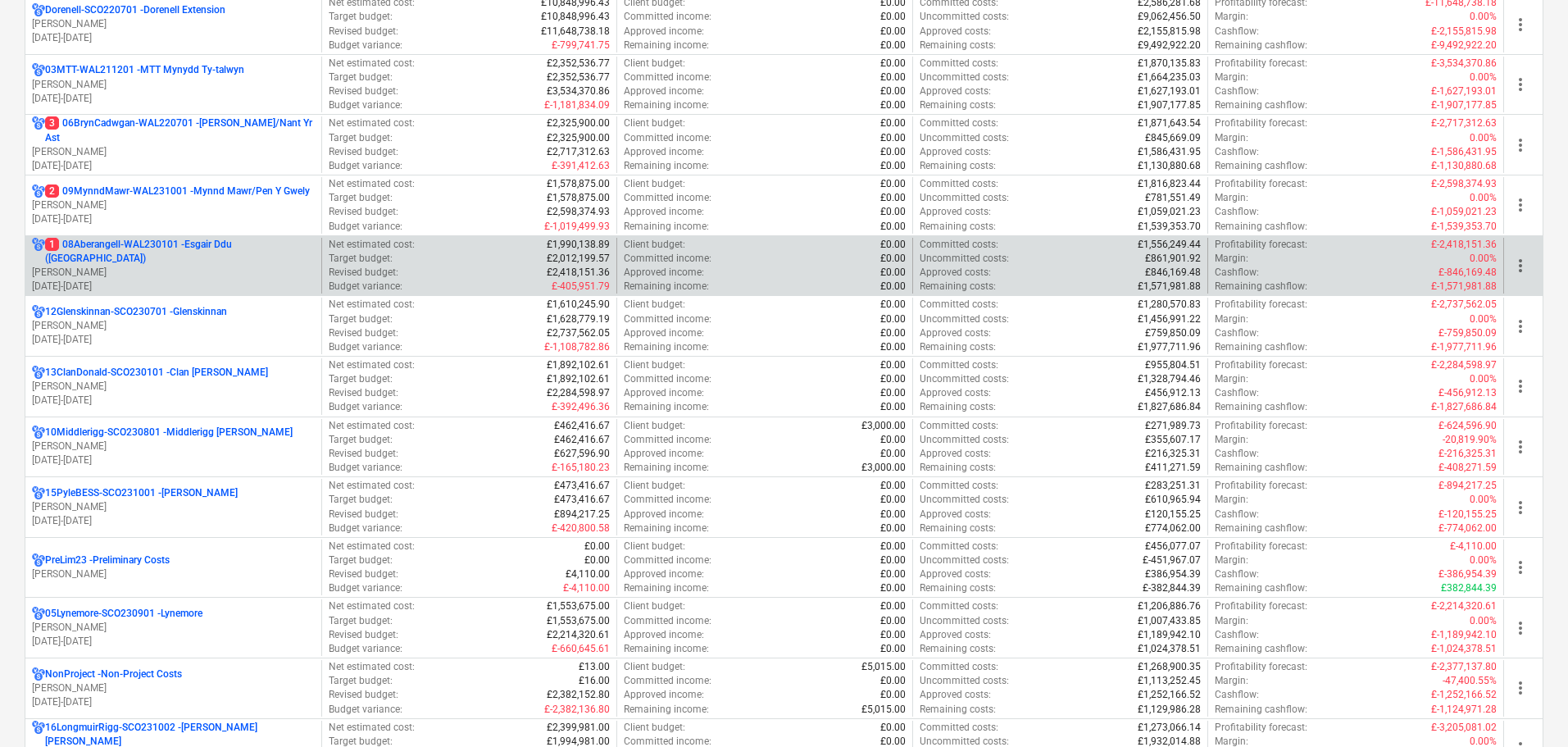
click at [113, 282] on p "[DATE] - [DATE]" at bounding box center [174, 287] width 283 height 14
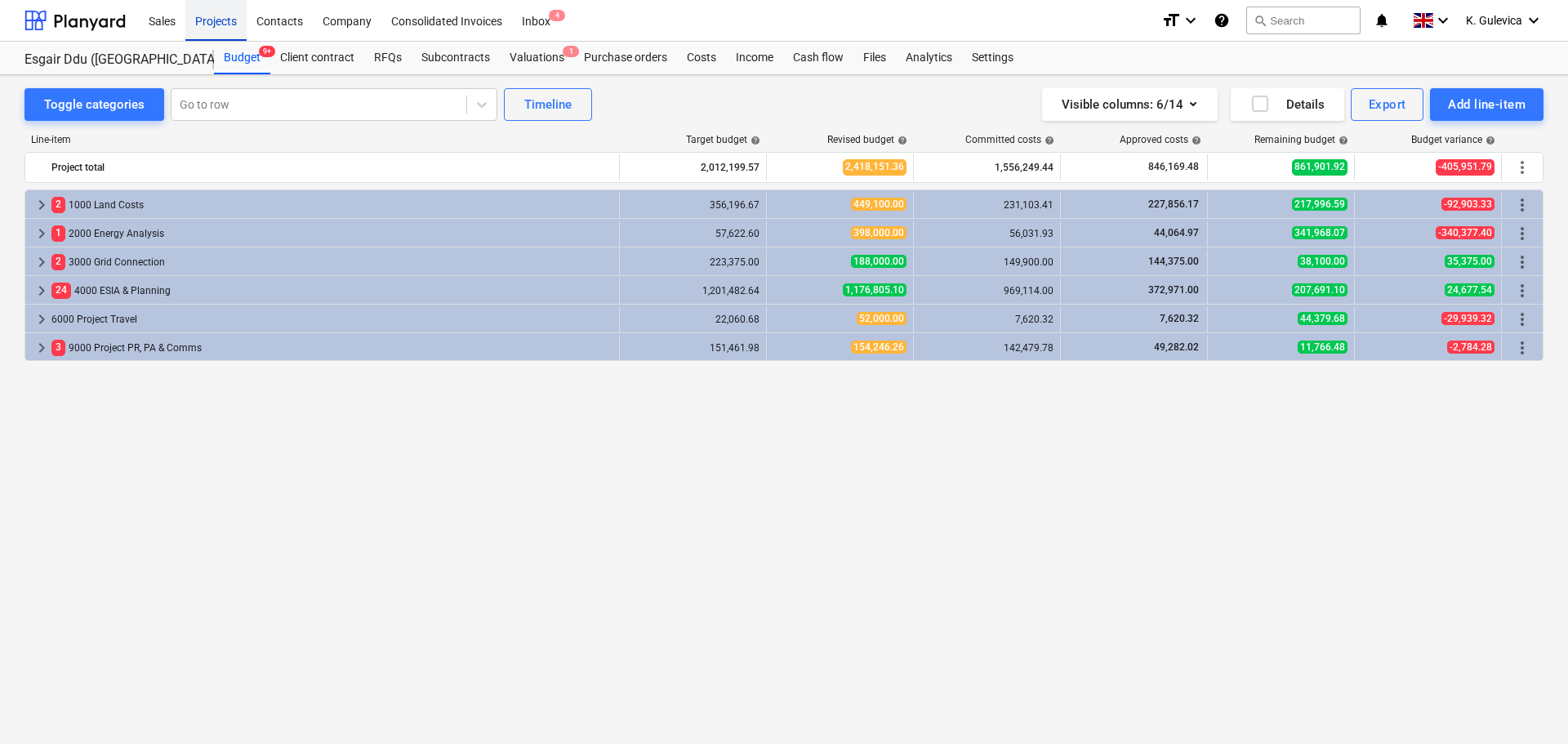
click at [229, 18] on div "Projects" at bounding box center [216, 20] width 61 height 42
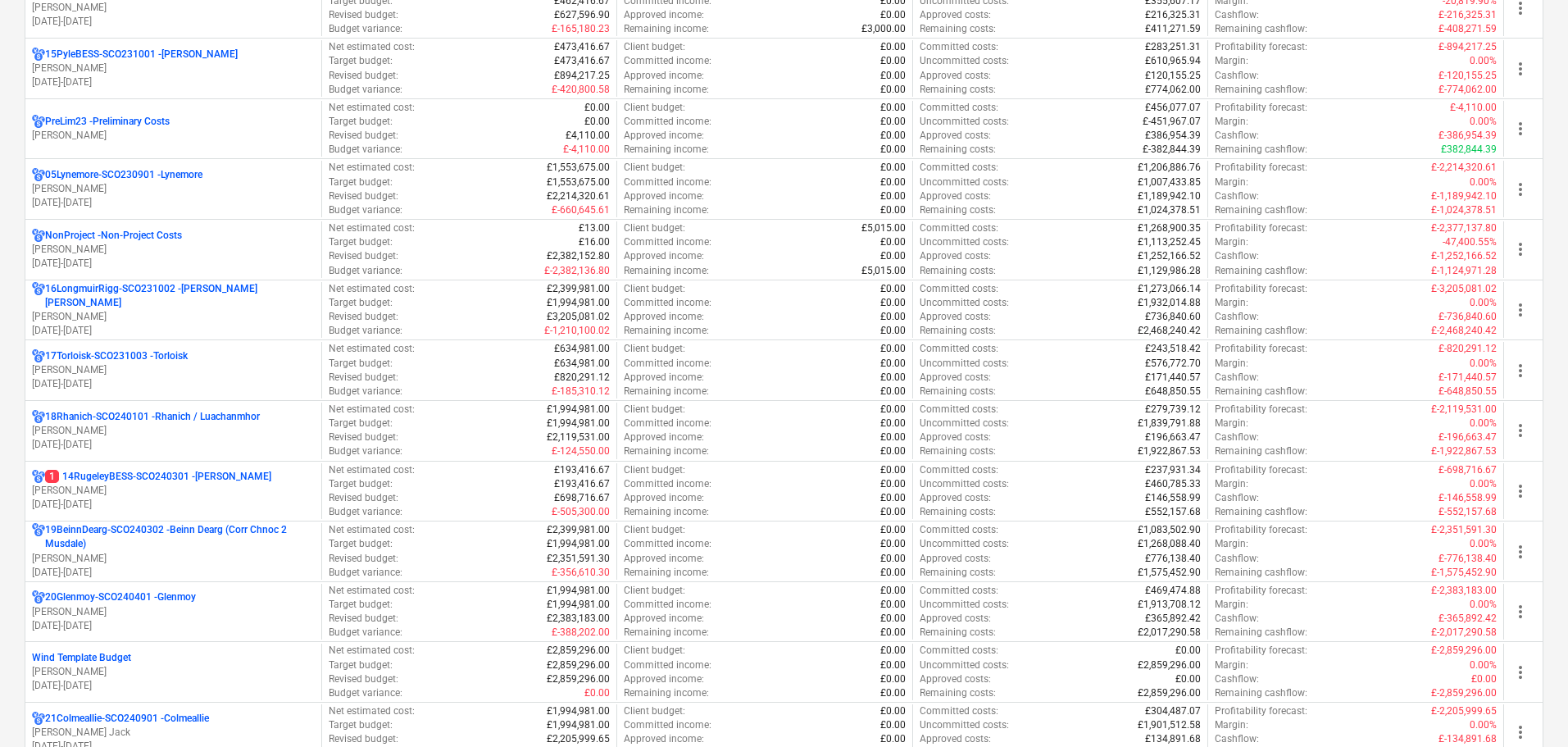
scroll to position [1312, 0]
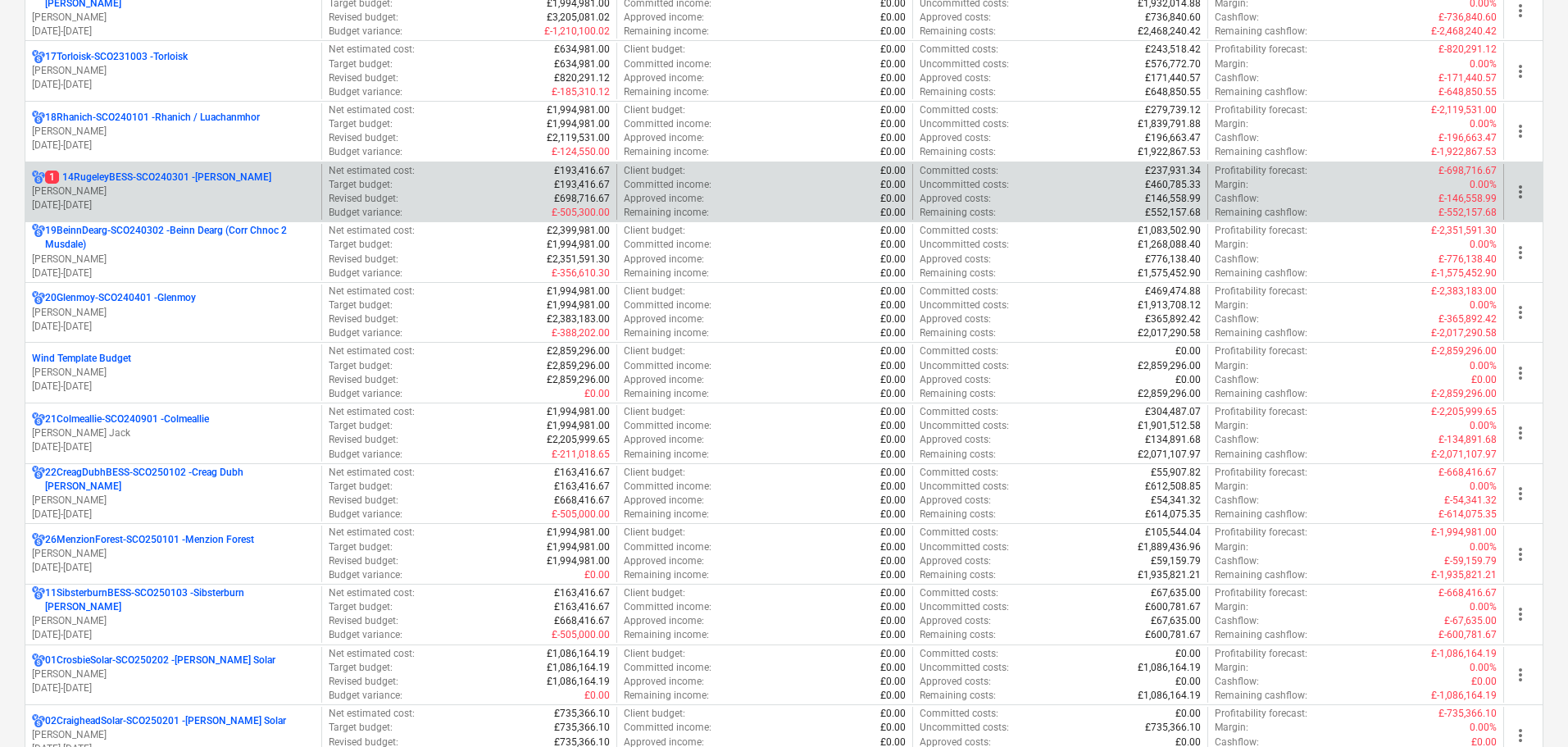
click at [197, 195] on p "[PERSON_NAME]" at bounding box center [174, 191] width 283 height 14
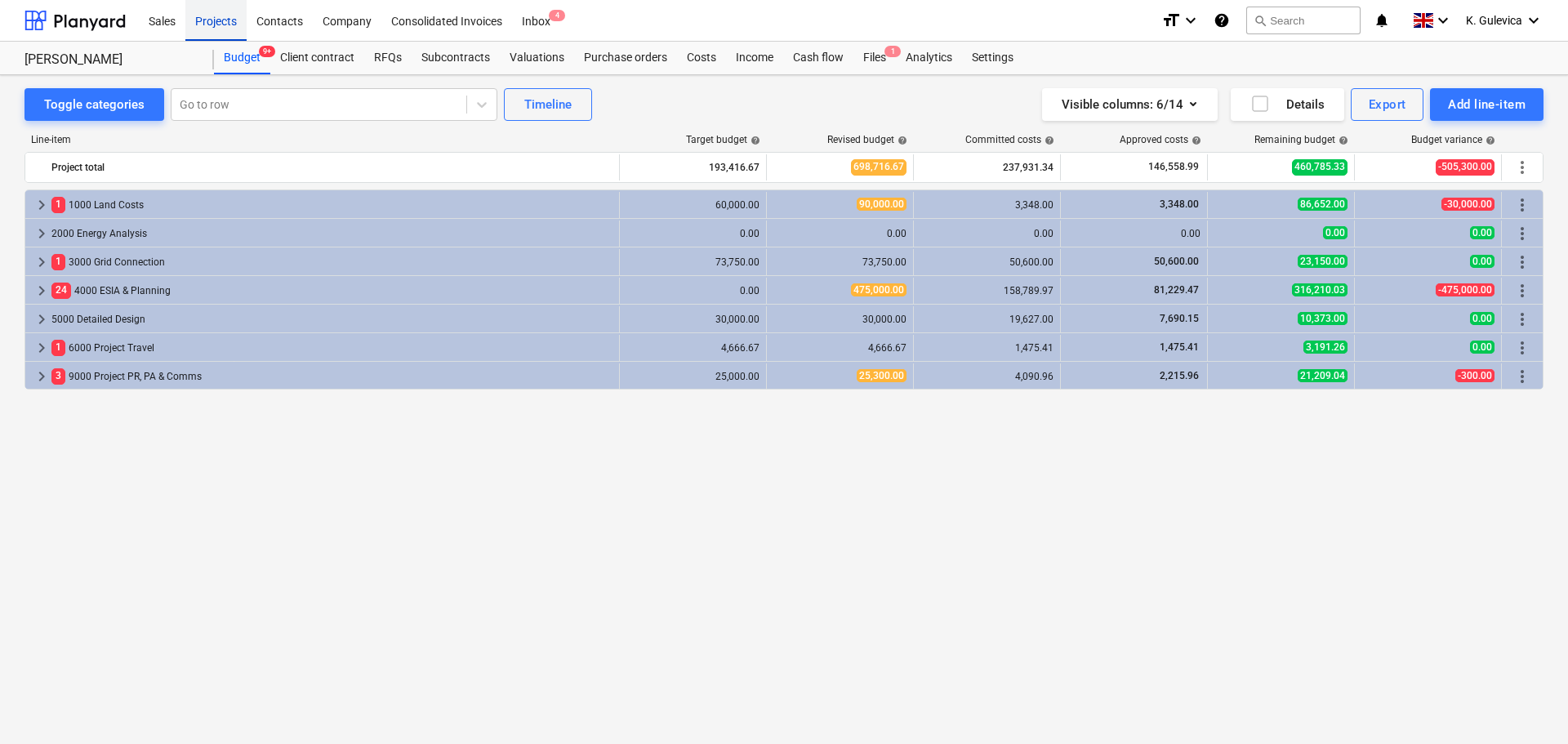
click at [204, 11] on div "Projects" at bounding box center [216, 20] width 61 height 42
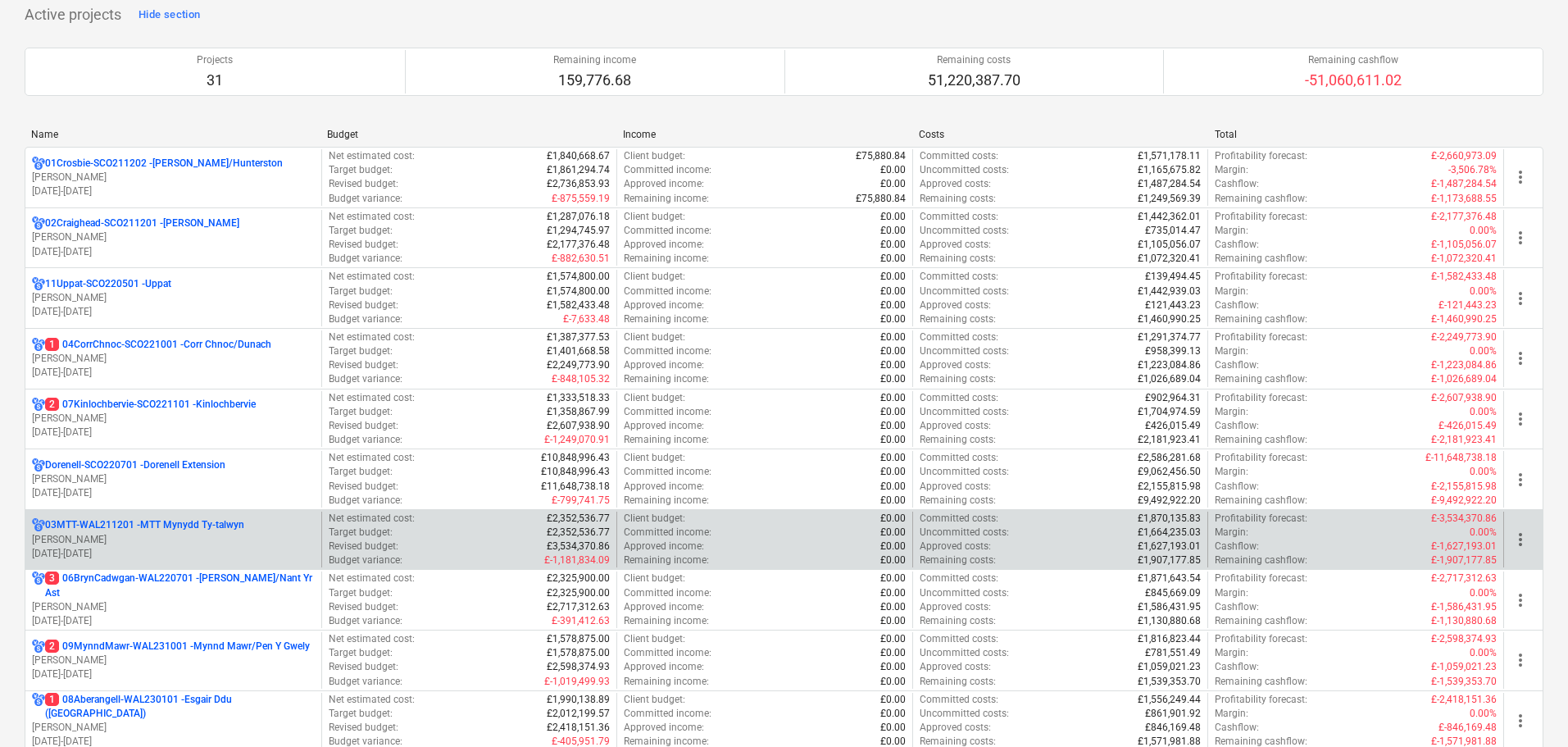
scroll to position [164, 0]
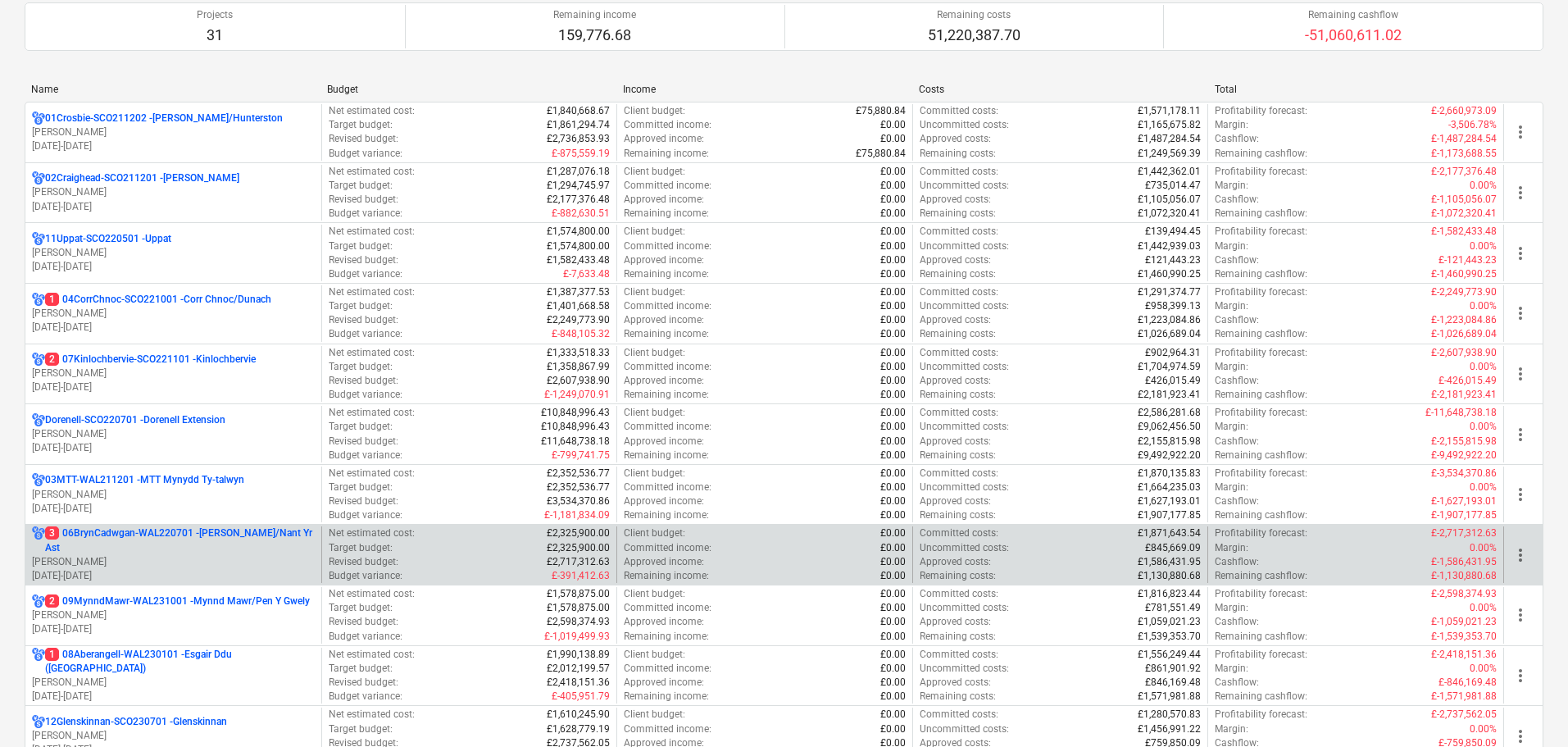
click at [193, 543] on p "3 06BrynCadwgan-WAL220701 - [PERSON_NAME]/Nant Yr Ast" at bounding box center [180, 541] width 269 height 28
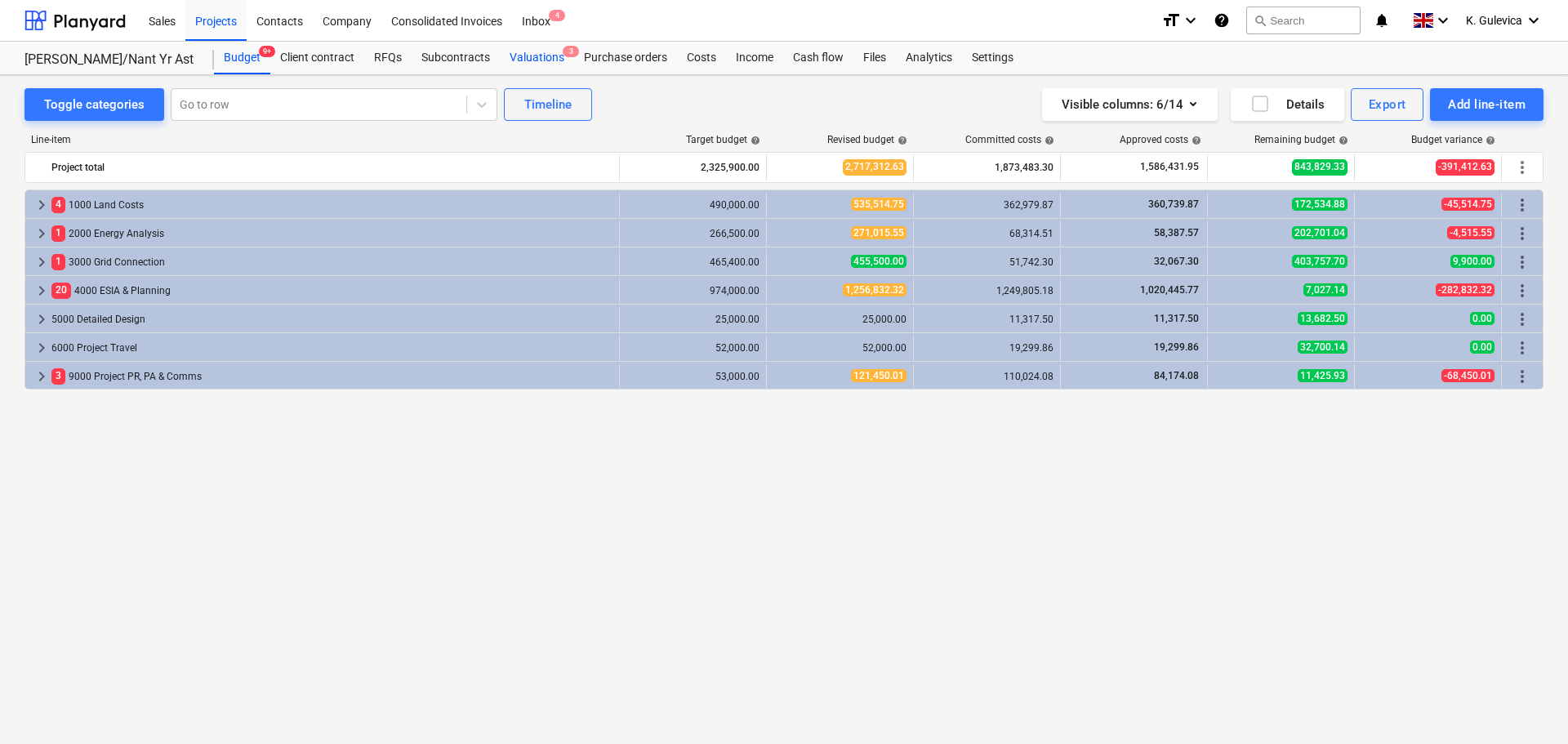
click at [537, 61] on div "Valuations 3" at bounding box center [537, 58] width 75 height 32
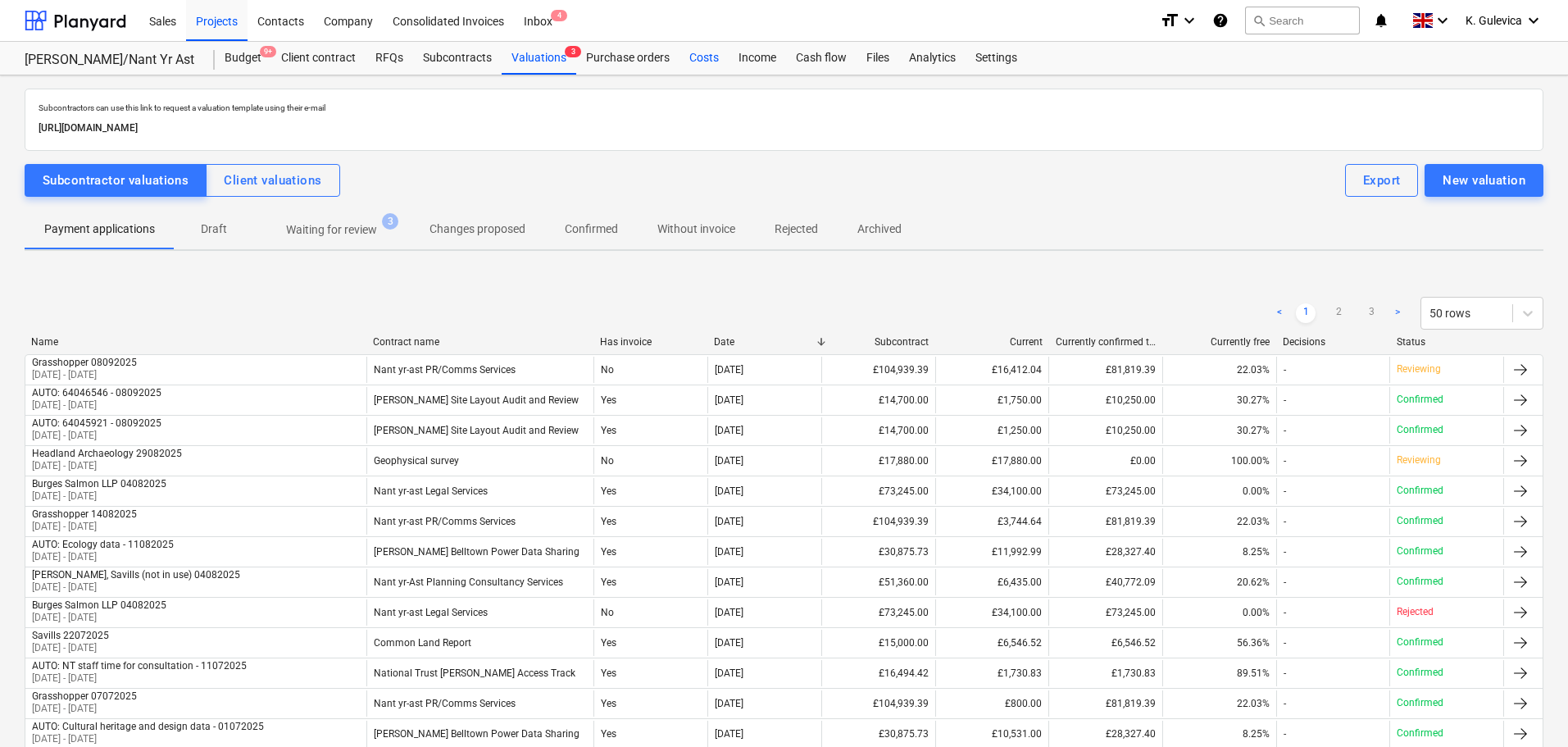
click at [695, 61] on div "Costs" at bounding box center [704, 58] width 49 height 32
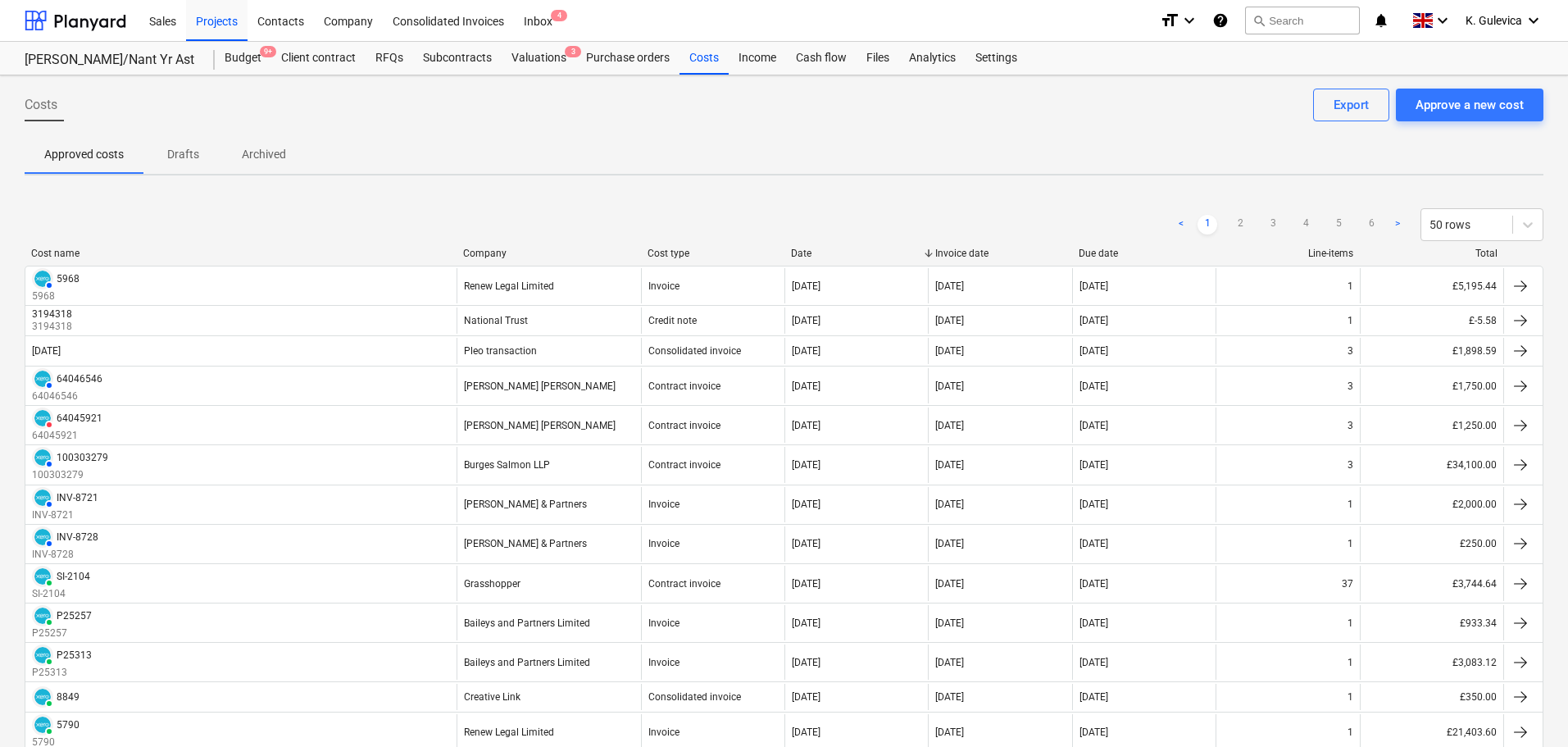
scroll to position [246, 0]
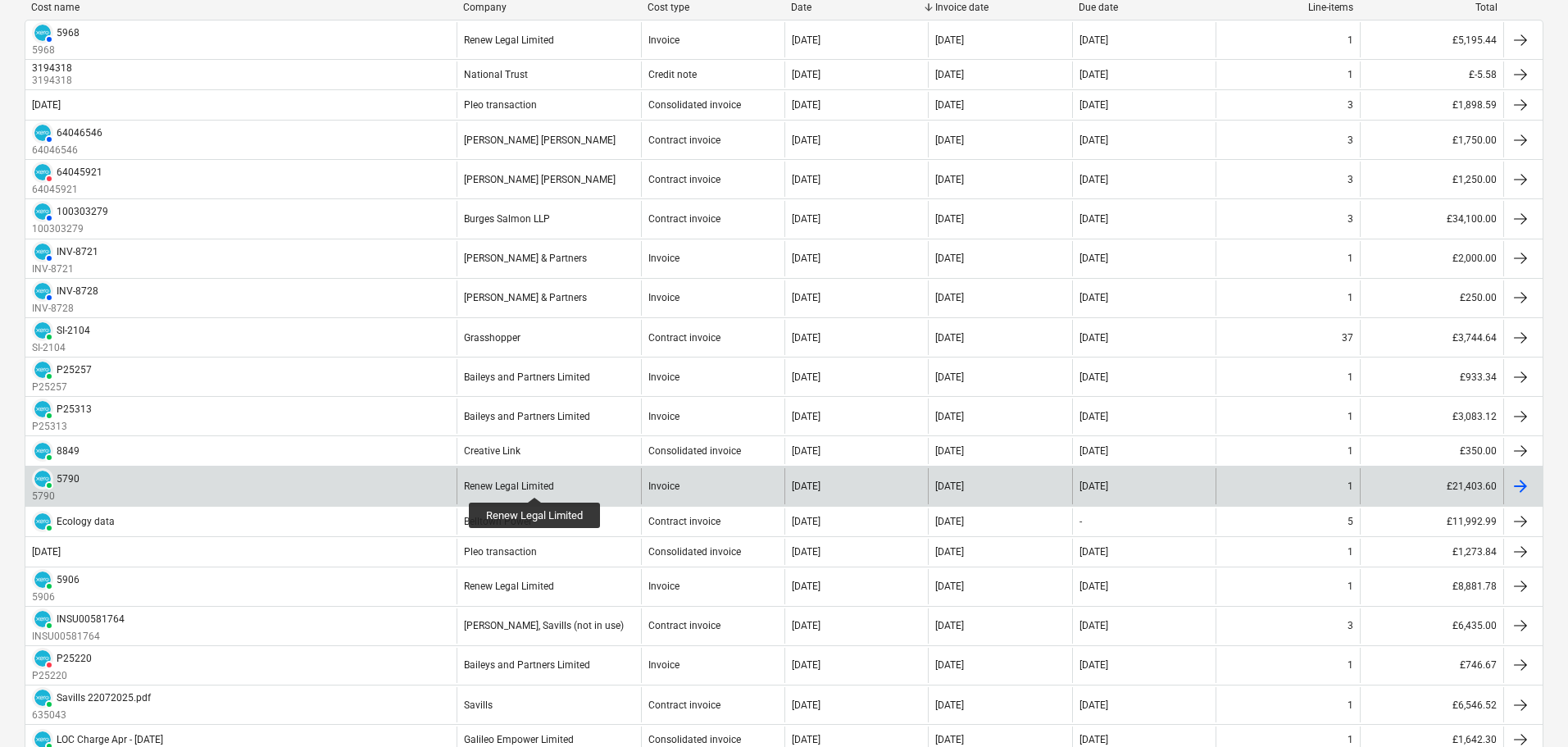
click at [535, 483] on div "Renew Legal Limited" at bounding box center [509, 486] width 90 height 11
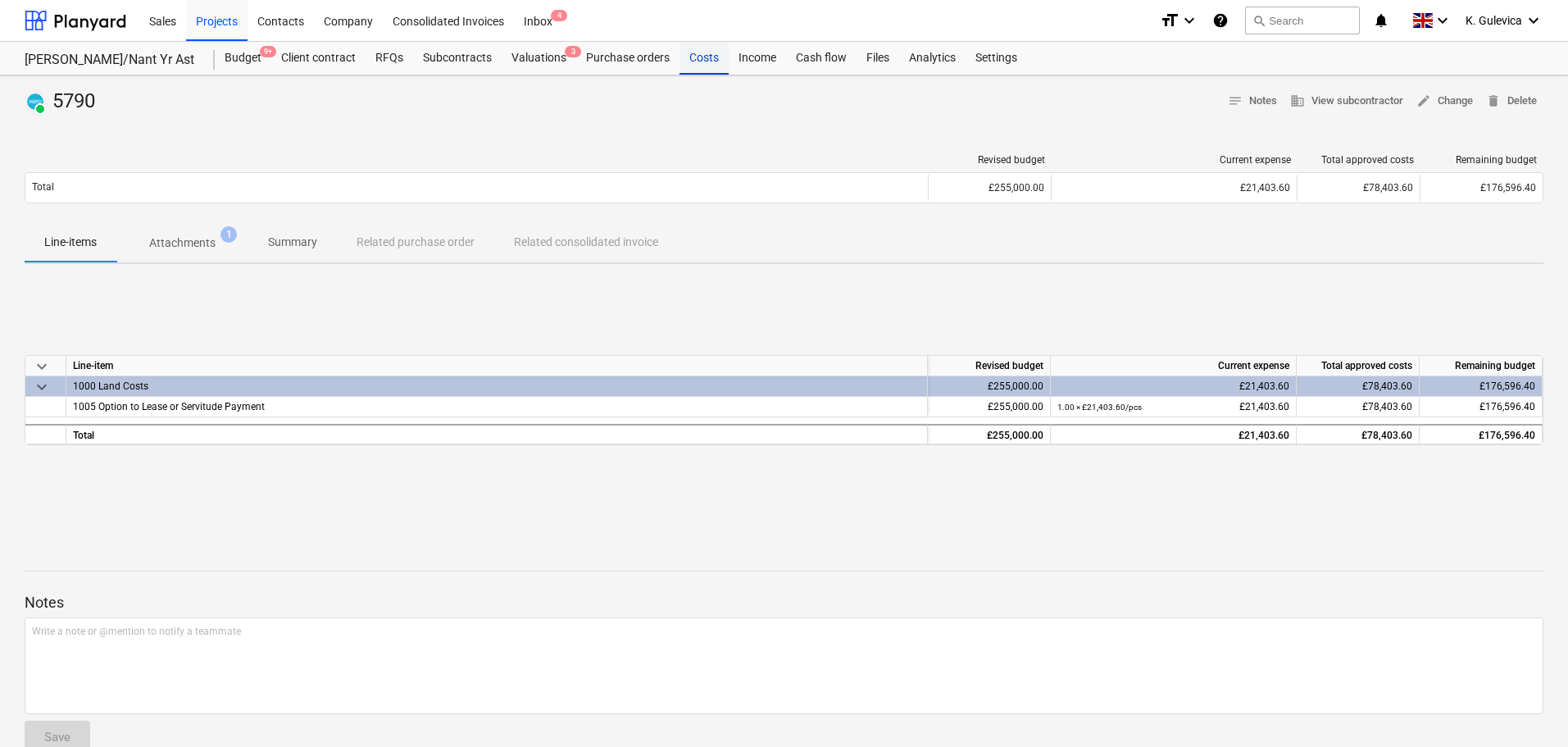
click at [696, 61] on div "Costs" at bounding box center [704, 58] width 49 height 32
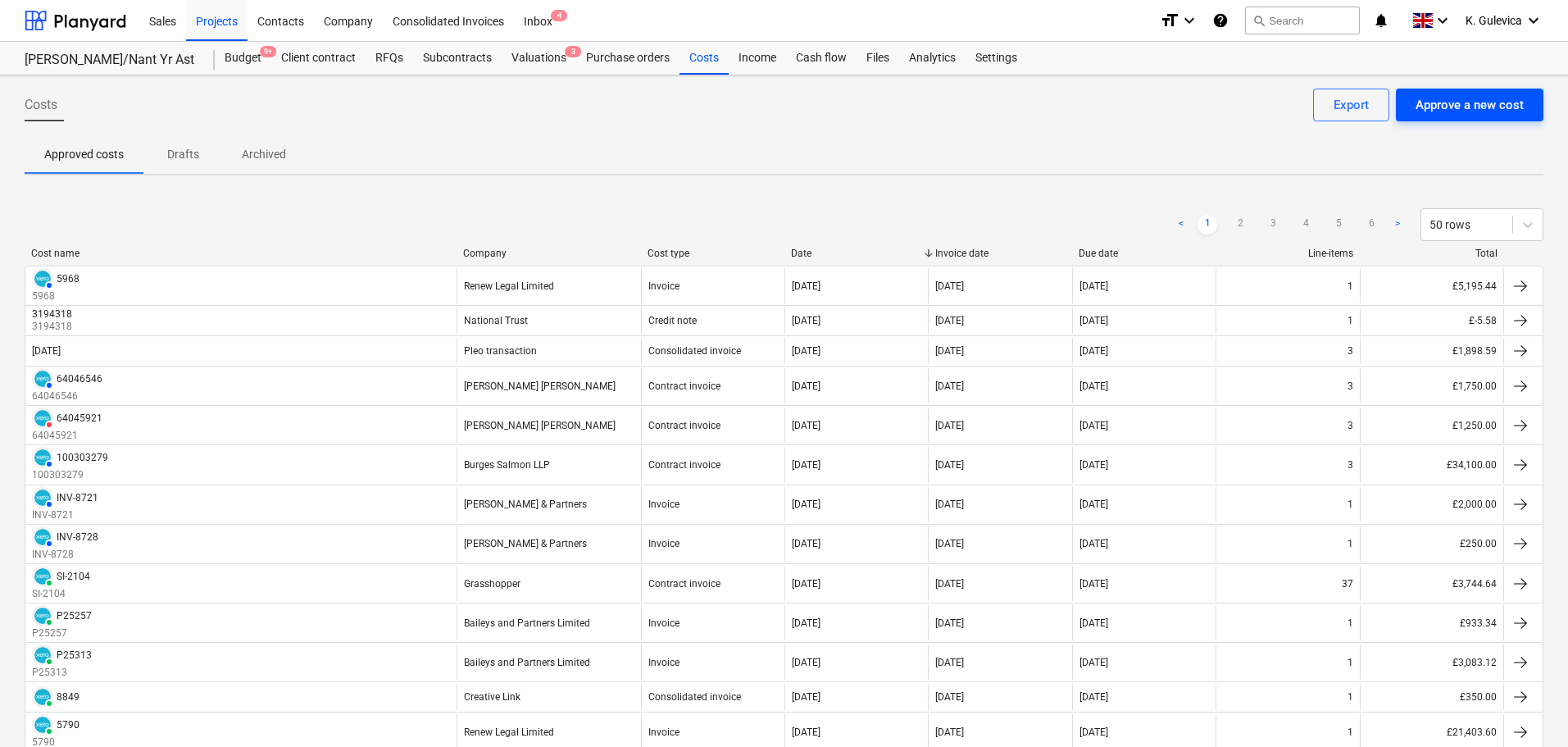
click at [1480, 105] on div "Approve a new cost" at bounding box center [1469, 105] width 108 height 21
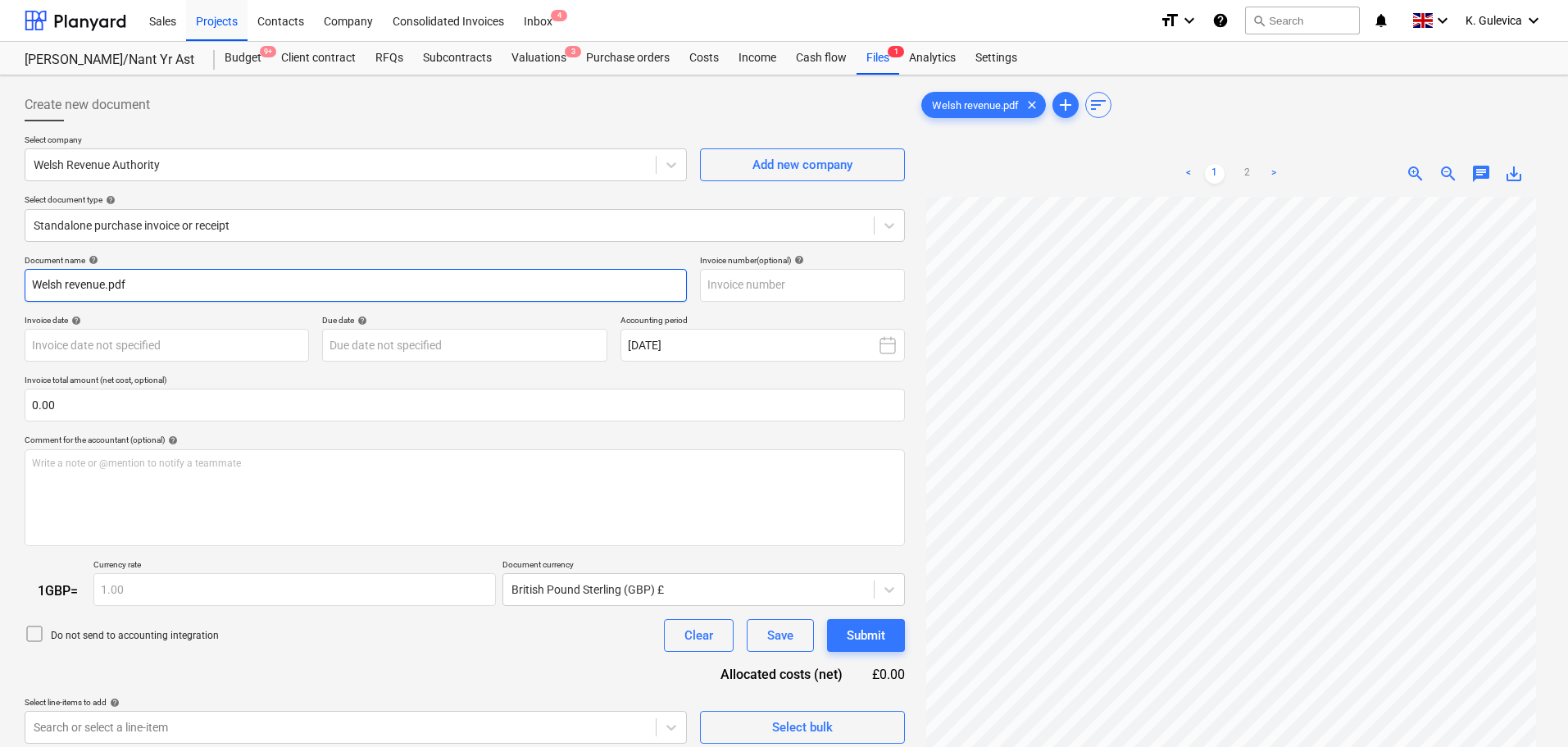
drag, startPoint x: 172, startPoint y: 273, endPoint x: 11, endPoint y: 287, distance: 161.6
click at [0, 287] on html "Sales Projects Contacts Company Consolidated Invoices Inbox 4 format_size keybo…" at bounding box center [784, 374] width 1568 height 747
paste input "175135908543"
type input "175135908543"
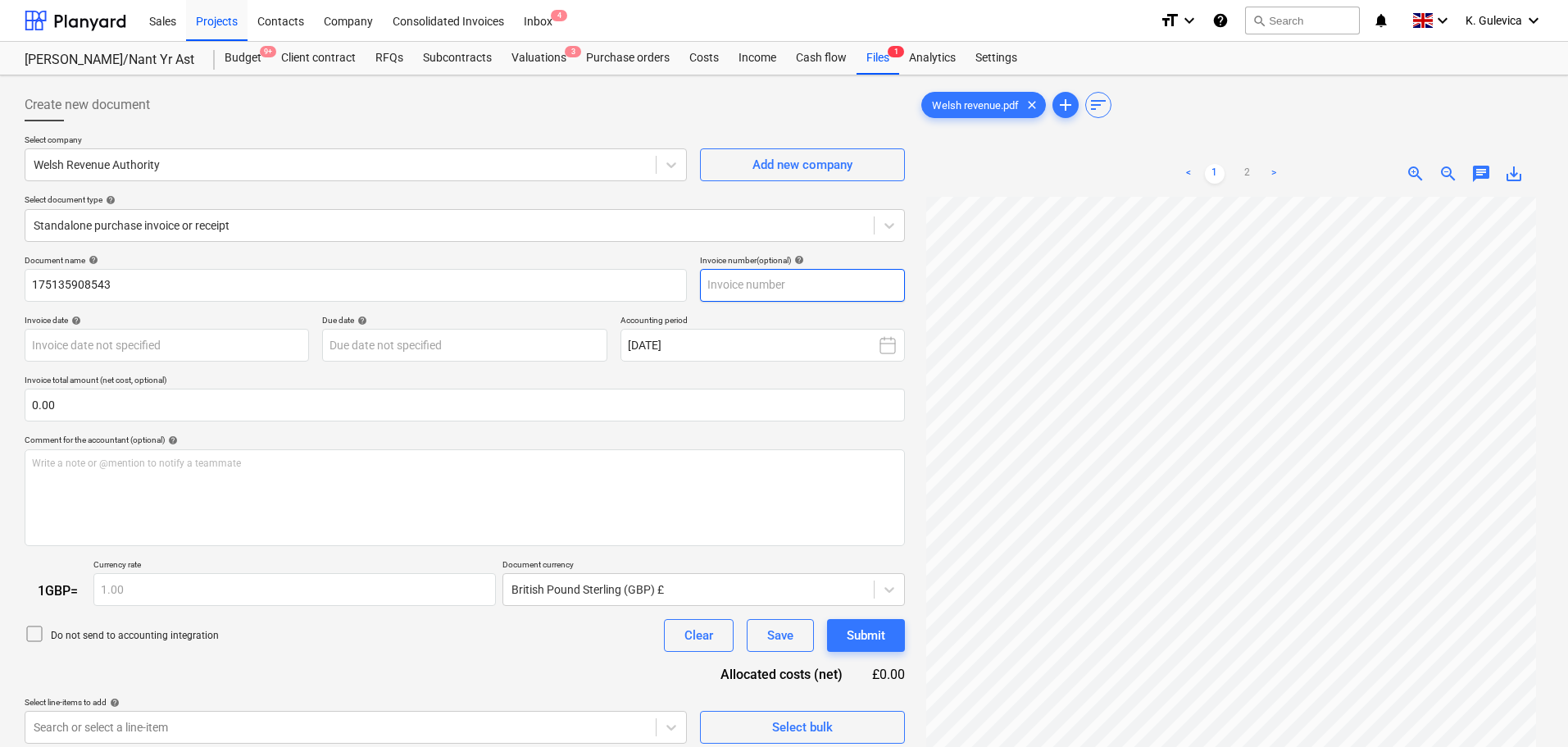
click at [764, 281] on input "text" at bounding box center [802, 286] width 205 height 32
paste input "175135908543"
type input "175135908543"
click at [205, 347] on body "Sales Projects Contacts Company Consolidated Invoices Inbox 4 format_size keybo…" at bounding box center [784, 374] width 1568 height 747
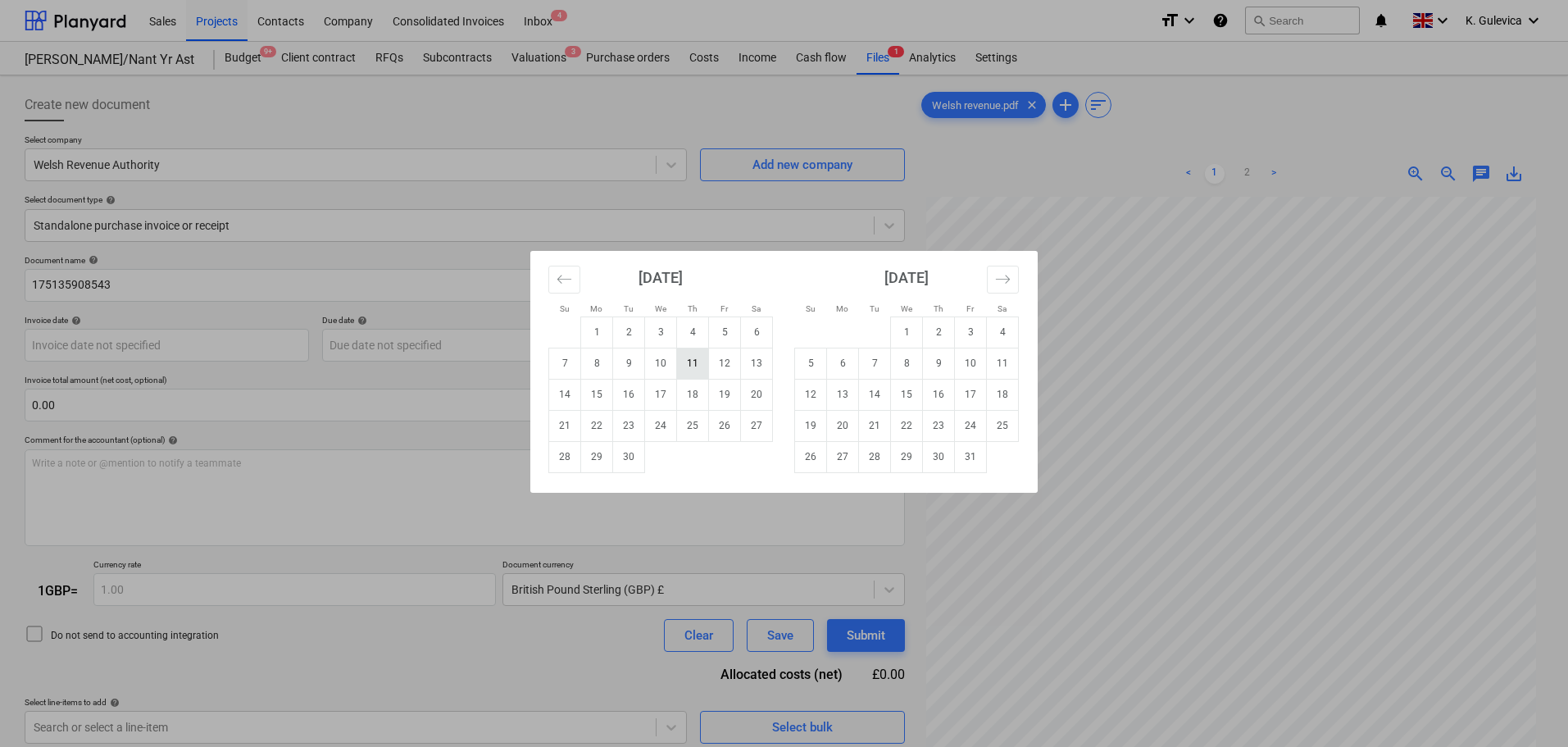
click at [696, 365] on td "11" at bounding box center [694, 363] width 32 height 32
type input "[DATE]"
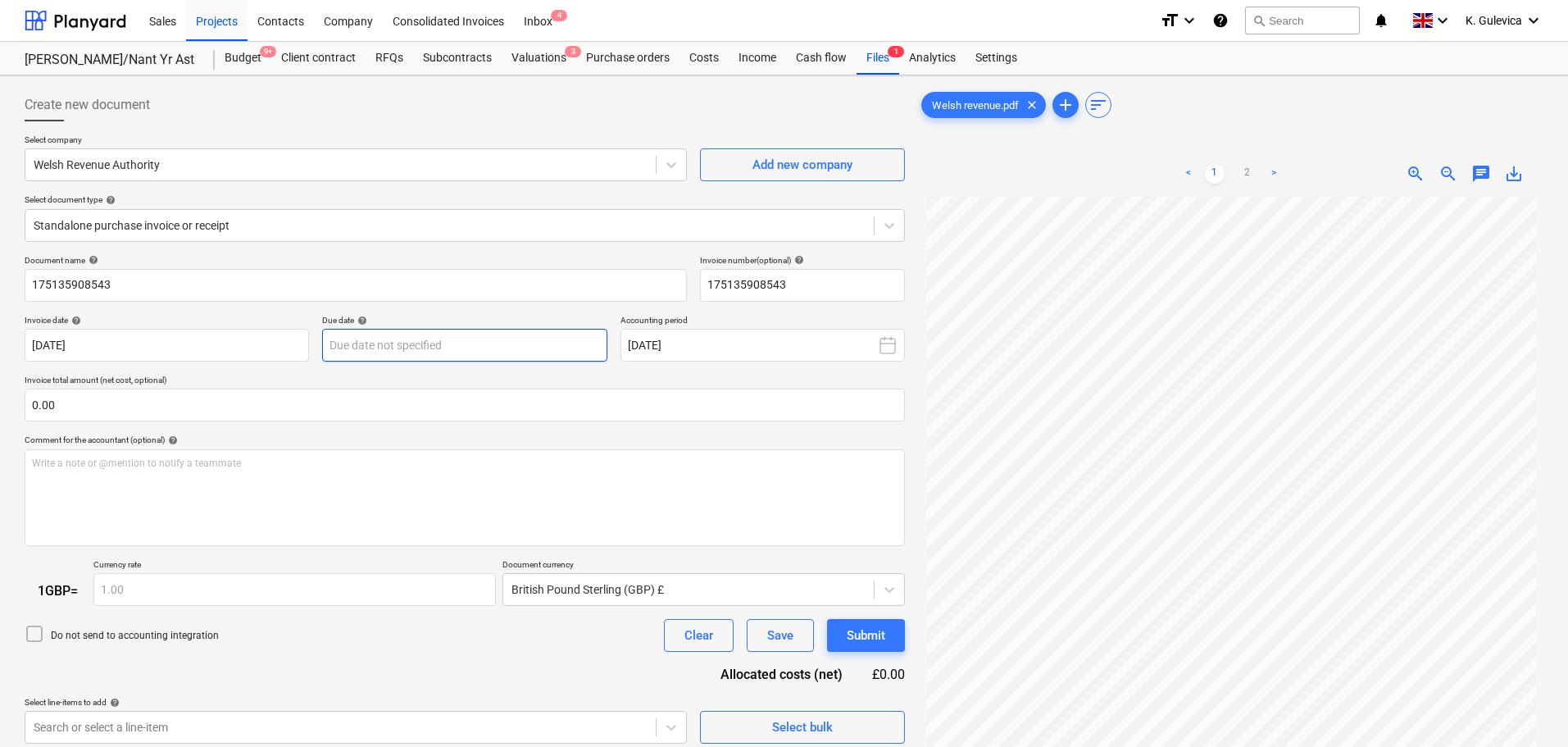
click at [372, 338] on body "Sales Projects Contacts Company Consolidated Invoices Inbox 4 format_size keybo…" at bounding box center [784, 374] width 1568 height 747
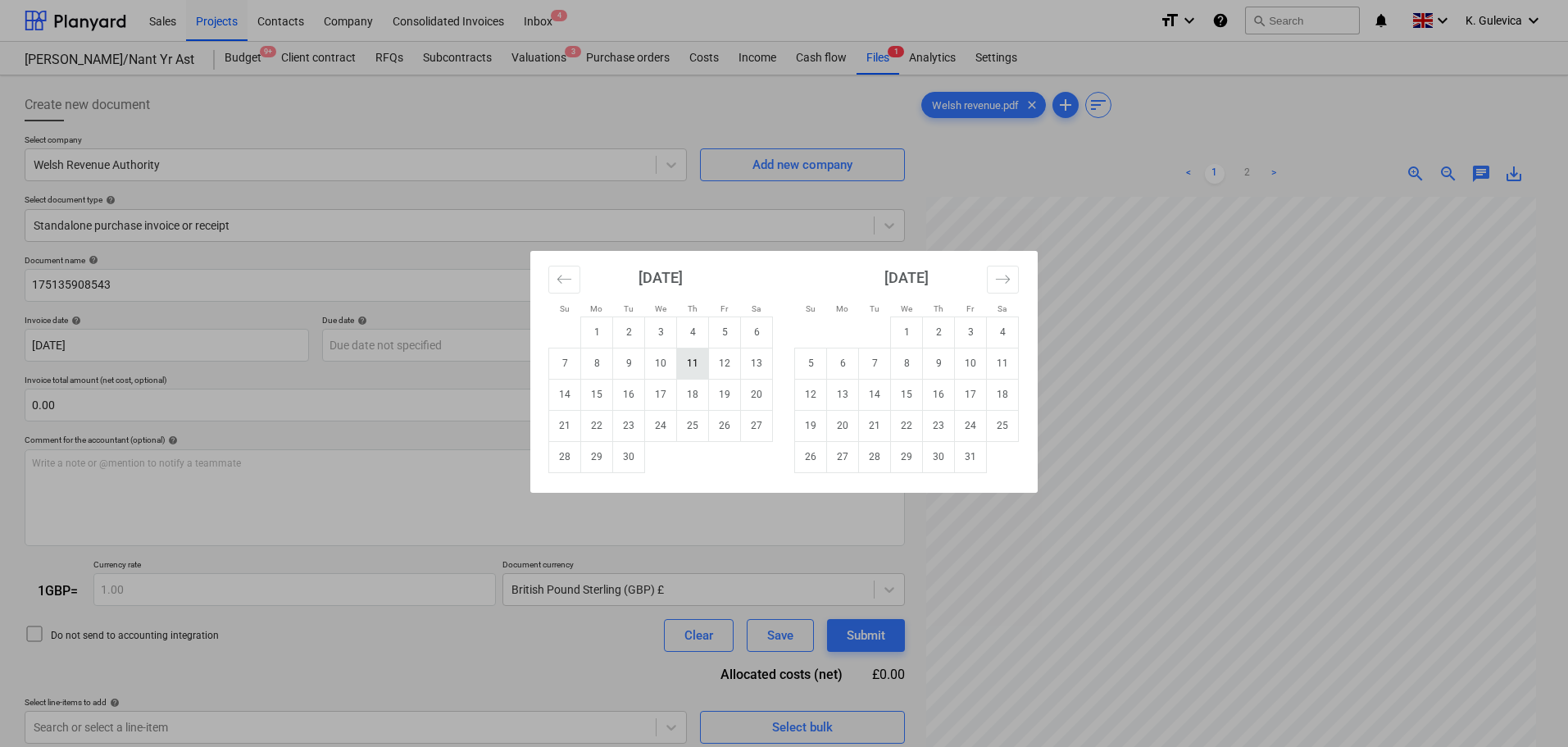
click at [702, 366] on td "11" at bounding box center [694, 363] width 32 height 32
type input "[DATE]"
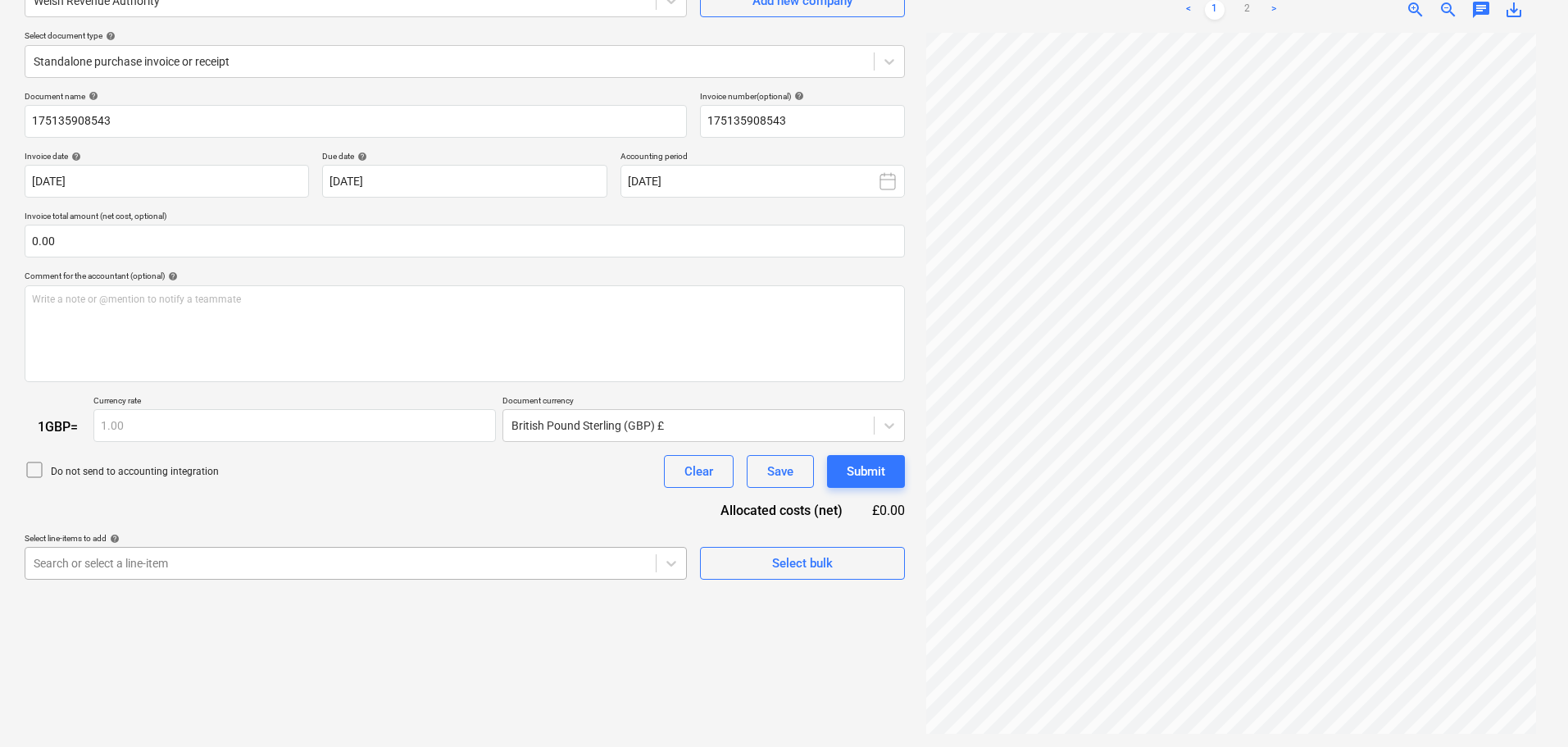
scroll to position [252, 0]
click at [450, 566] on body "Sales Projects Contacts Company Consolidated Invoices Inbox 4 format_size keybo…" at bounding box center [784, 210] width 1568 height 747
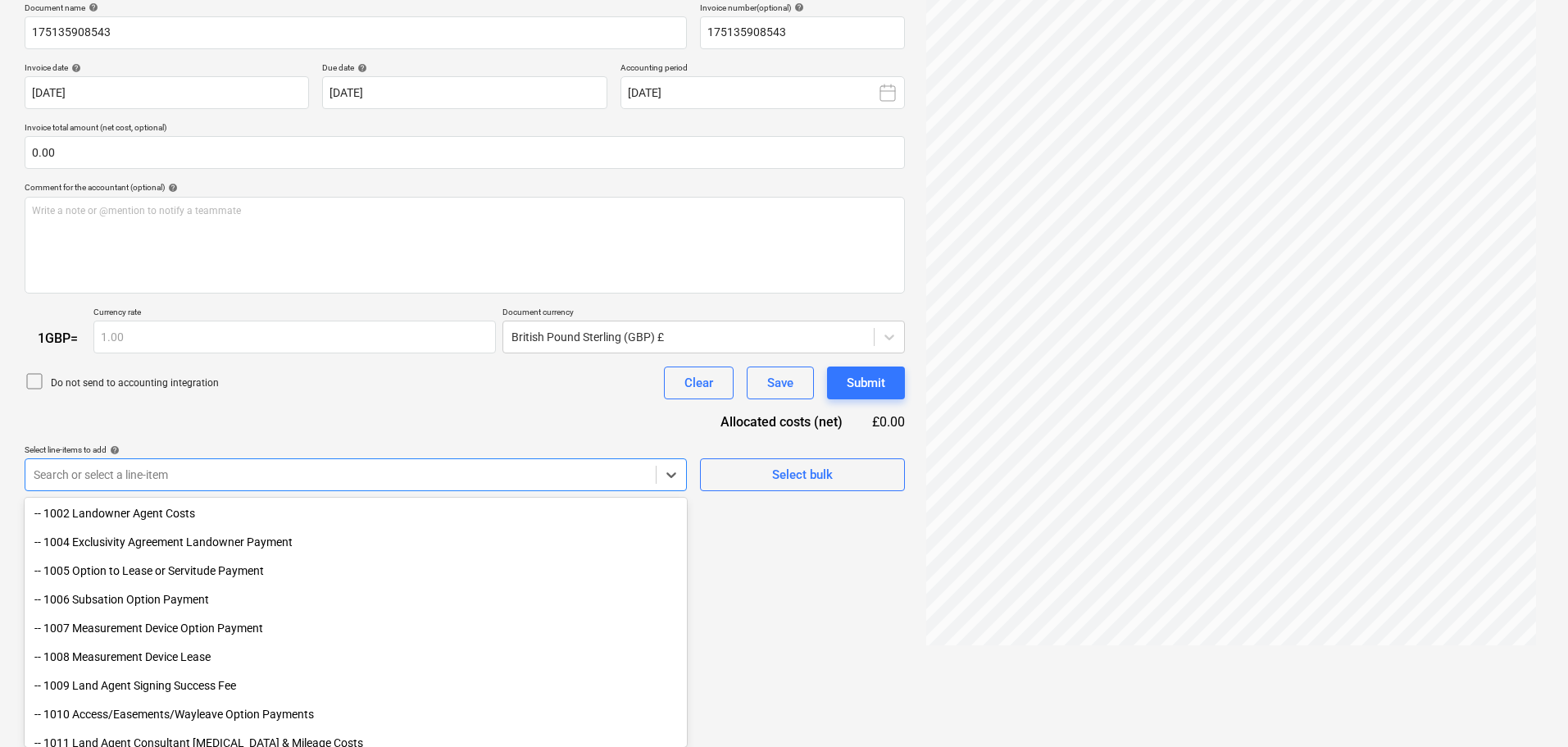
scroll to position [164, 0]
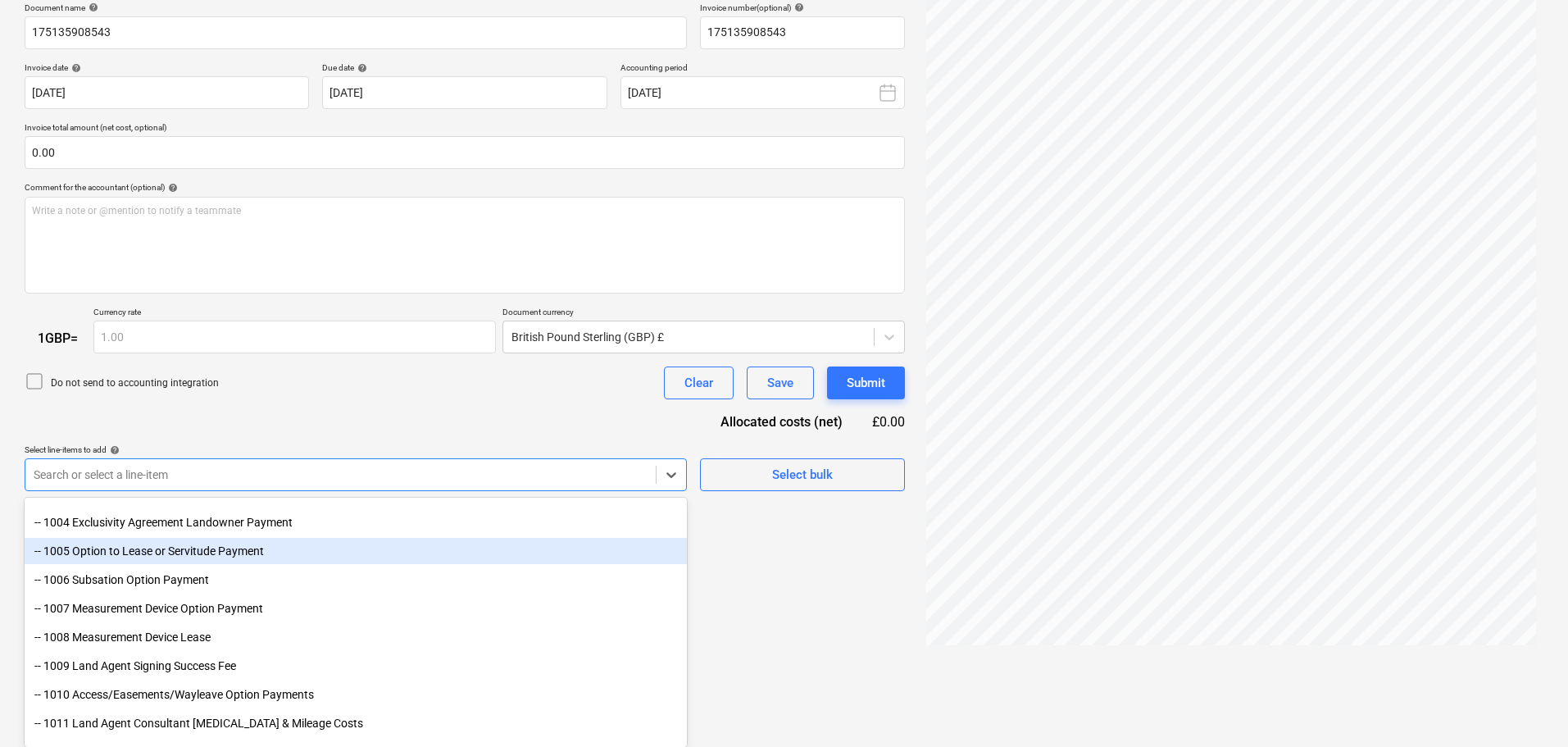
click at [221, 551] on div "-- 1005 Option to Lease or Servitude Payment" at bounding box center [355, 551] width 662 height 26
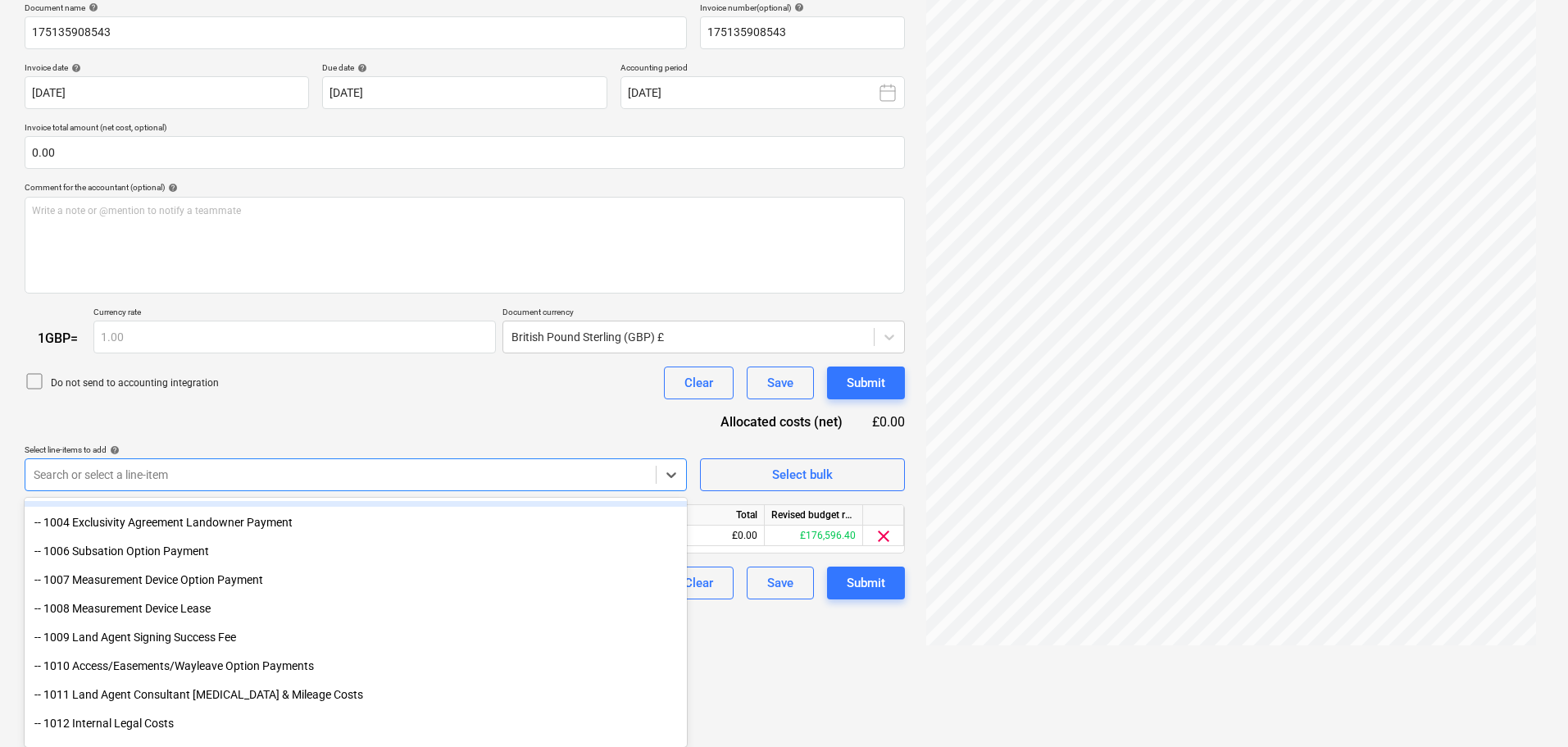
click at [362, 427] on div "Document name help 175135908543 Invoice number (optional) help 175135908543 Inv…" at bounding box center [464, 301] width 880 height 598
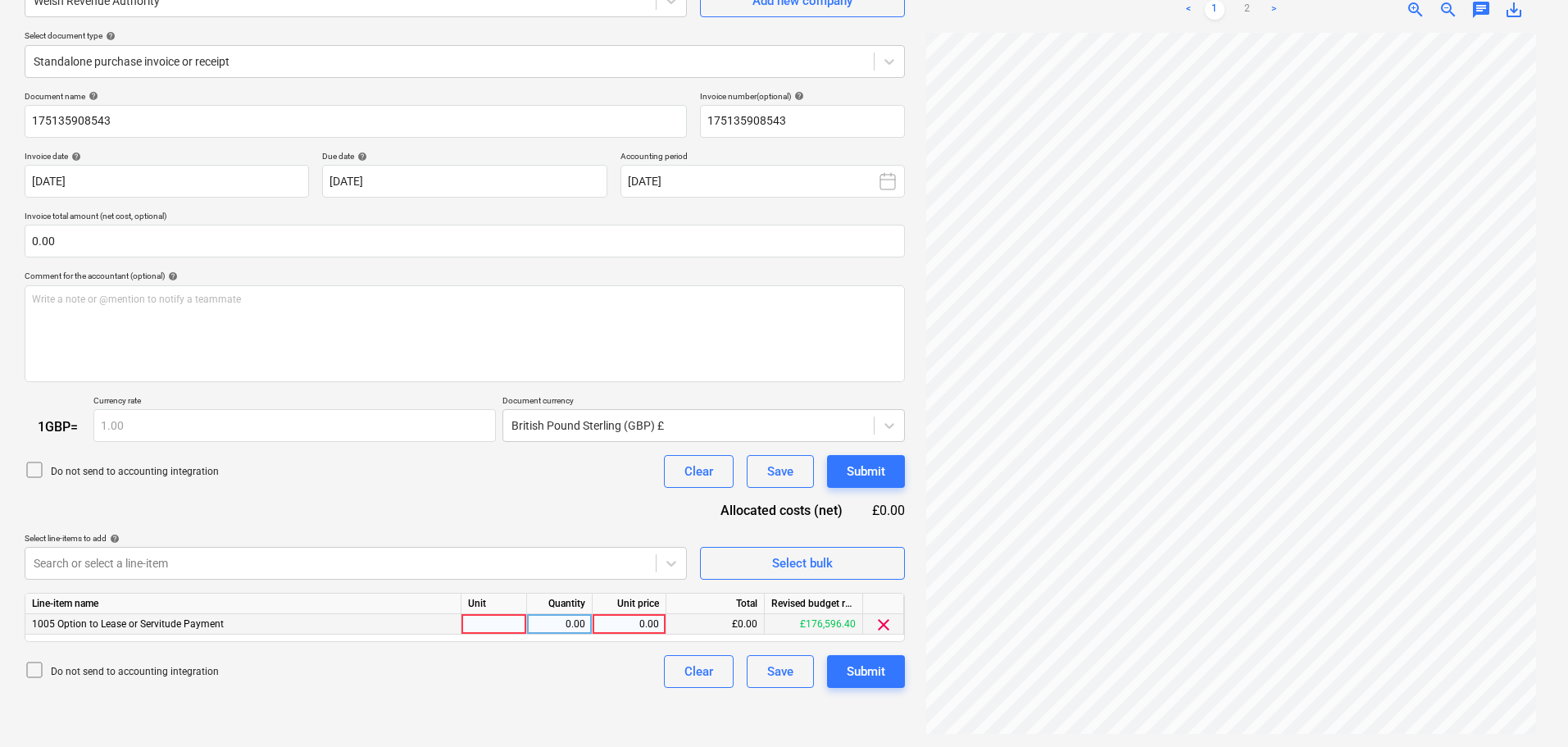
click at [633, 627] on div "0.00" at bounding box center [629, 624] width 60 height 20
type input "339.54"
click at [877, 672] on div "Submit" at bounding box center [866, 671] width 38 height 21
